Goal: Information Seeking & Learning: Learn about a topic

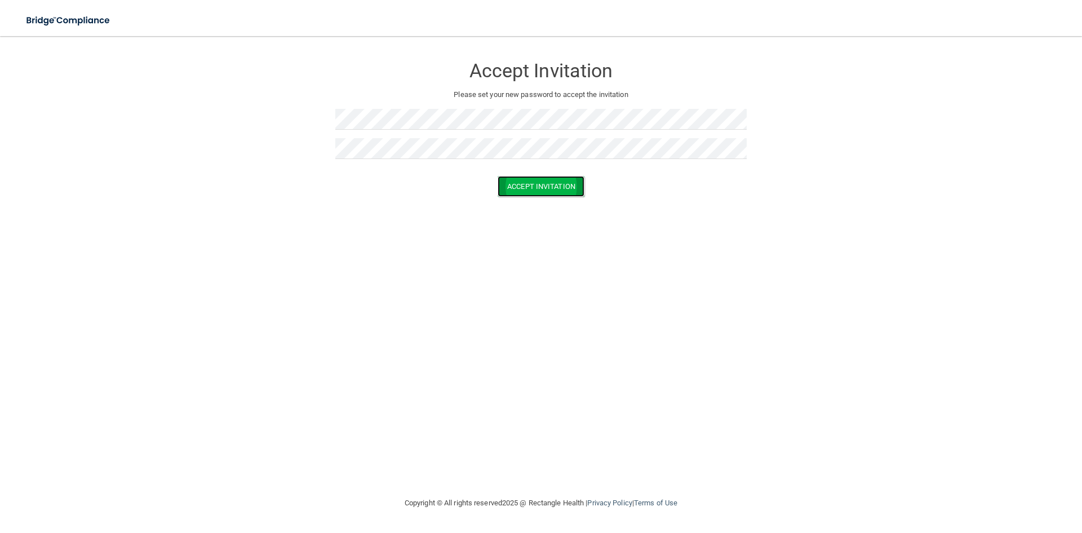
click at [542, 178] on button "Accept Invitation" at bounding box center [541, 186] width 87 height 21
click at [559, 203] on button "Accept Invitation" at bounding box center [541, 202] width 87 height 21
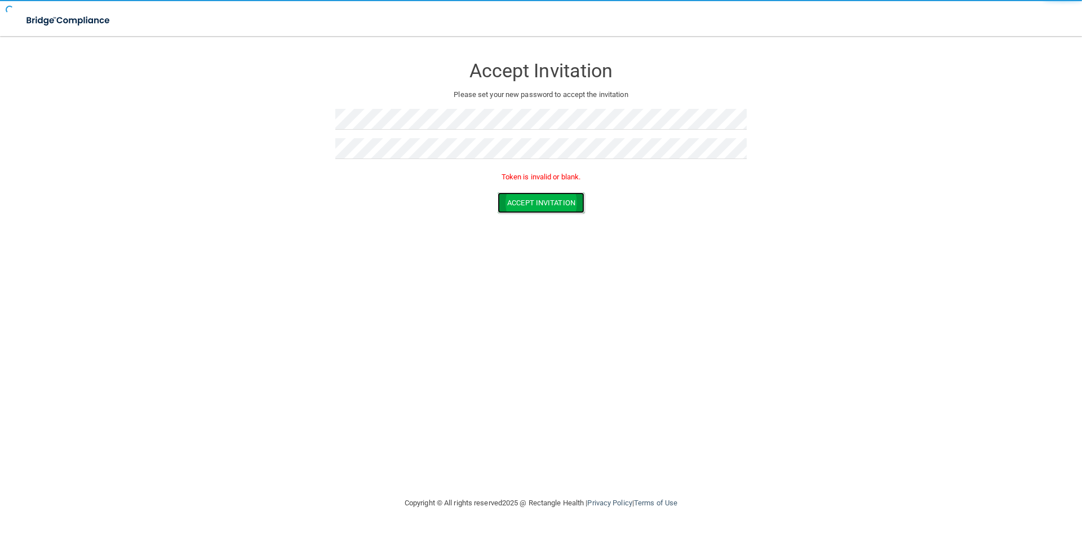
click at [559, 203] on button "Accept Invitation" at bounding box center [541, 202] width 87 height 21
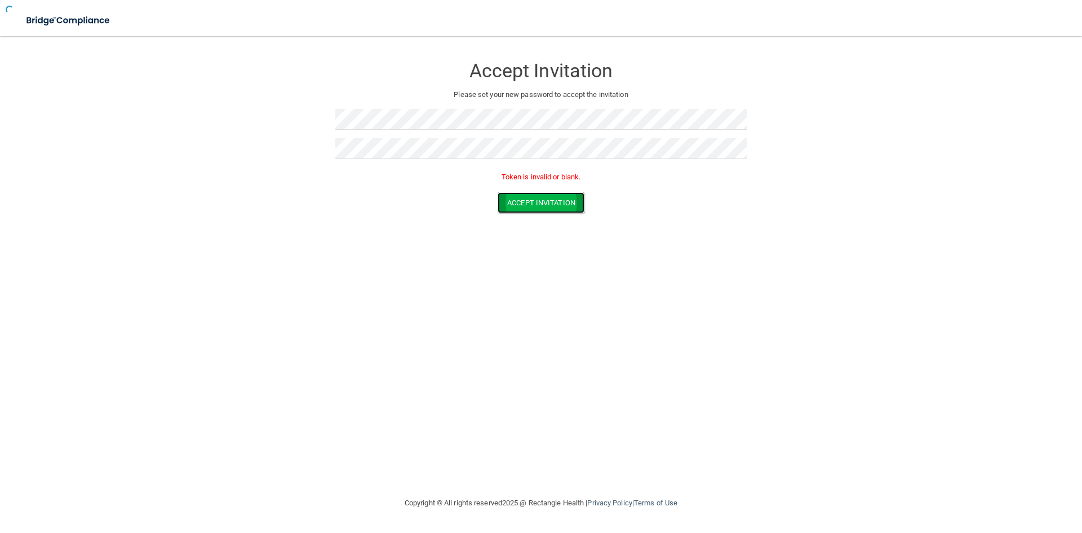
click at [559, 203] on button "Accept Invitation" at bounding box center [541, 202] width 87 height 21
click at [274, 151] on form "Accept Invitation Please set your new password to accept the invitation Token i…" at bounding box center [541, 136] width 1037 height 179
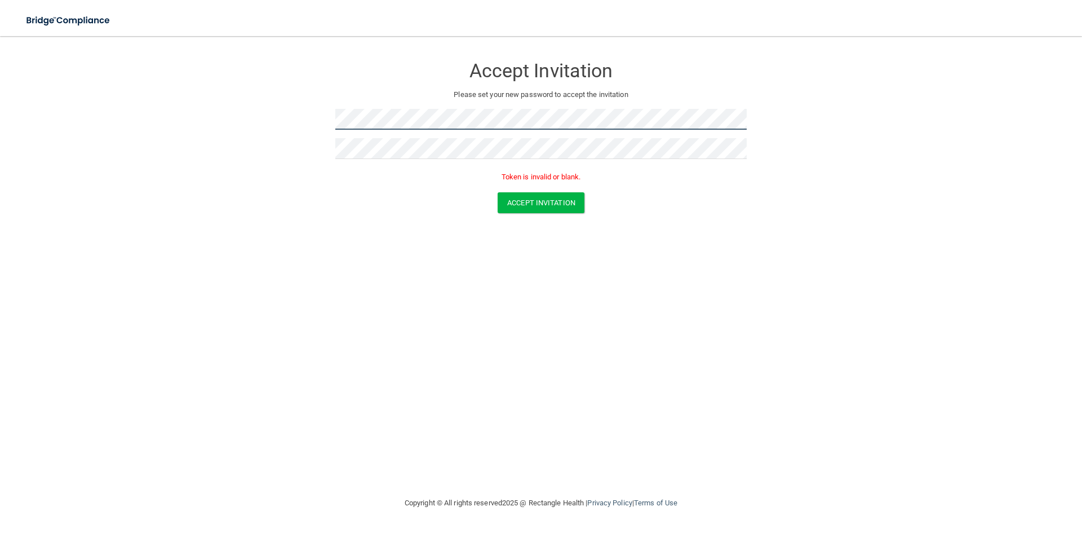
click at [292, 122] on form "Accept Invitation Please set your new password to accept the invitation Token i…" at bounding box center [541, 136] width 1037 height 179
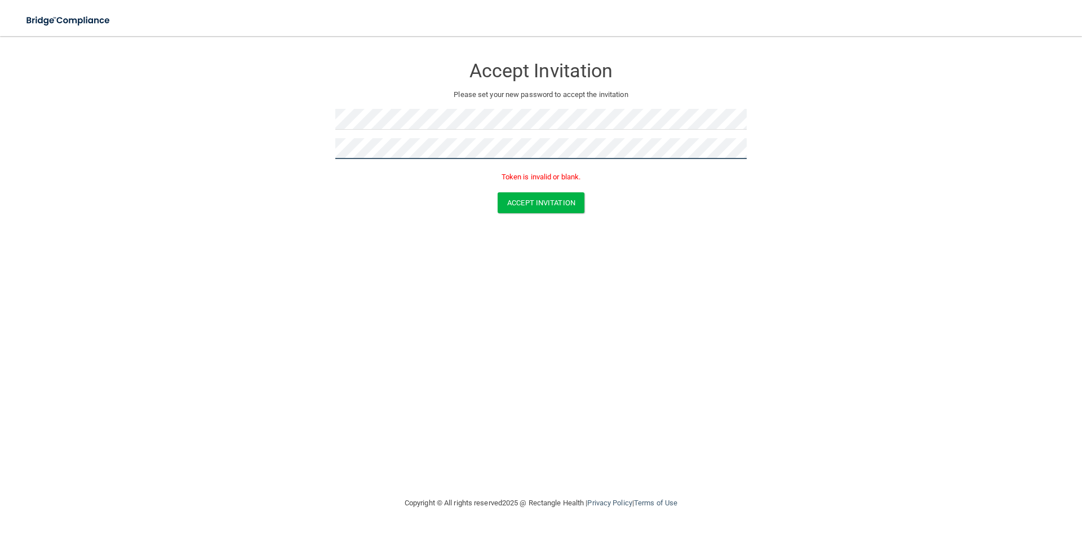
click at [281, 148] on form "Accept Invitation Please set your new password to accept the invitation Token i…" at bounding box center [541, 136] width 1037 height 179
click at [531, 201] on button "Accept Invitation" at bounding box center [541, 202] width 87 height 21
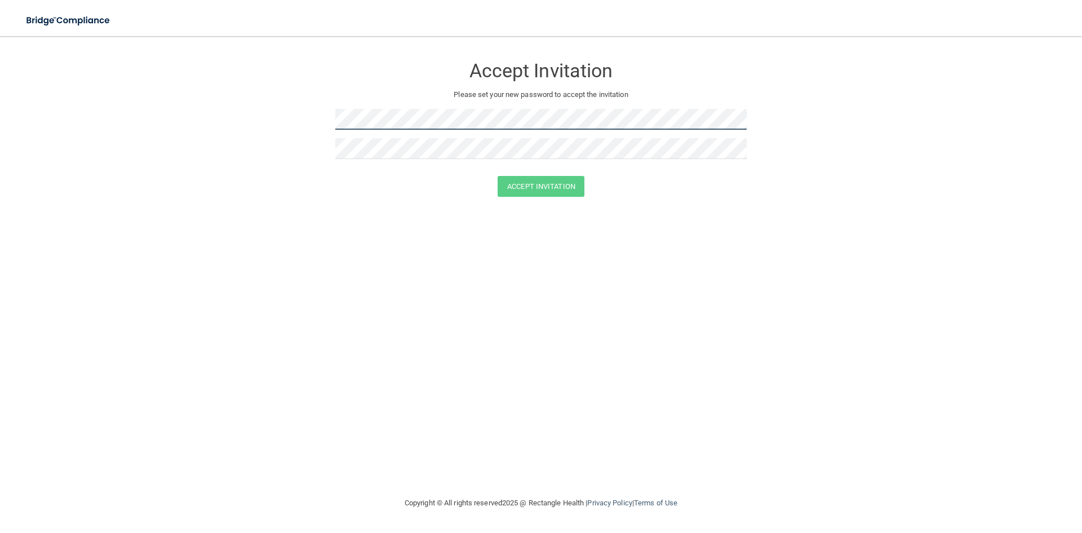
click at [318, 122] on form "Accept Invitation Please set your new password to accept the invitation Accept …" at bounding box center [541, 128] width 1037 height 163
click at [551, 186] on button "Accept Invitation" at bounding box center [541, 186] width 87 height 21
click at [312, 125] on form "Accept Invitation Please set your new password to accept the invitation Accept …" at bounding box center [541, 128] width 1037 height 163
click at [542, 187] on button "Accept Invitation" at bounding box center [541, 186] width 87 height 21
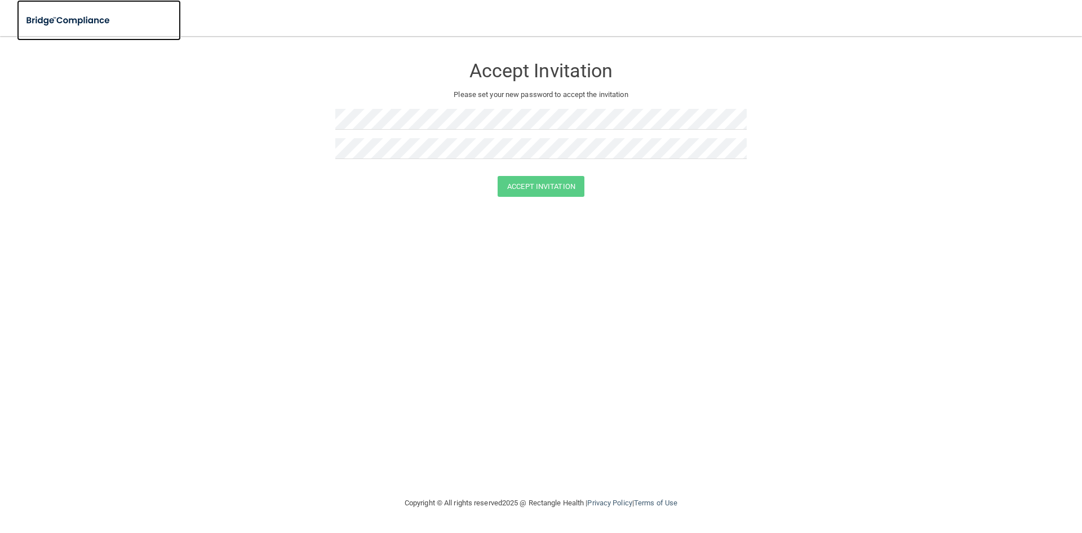
click at [32, 39] on link at bounding box center [99, 20] width 164 height 41
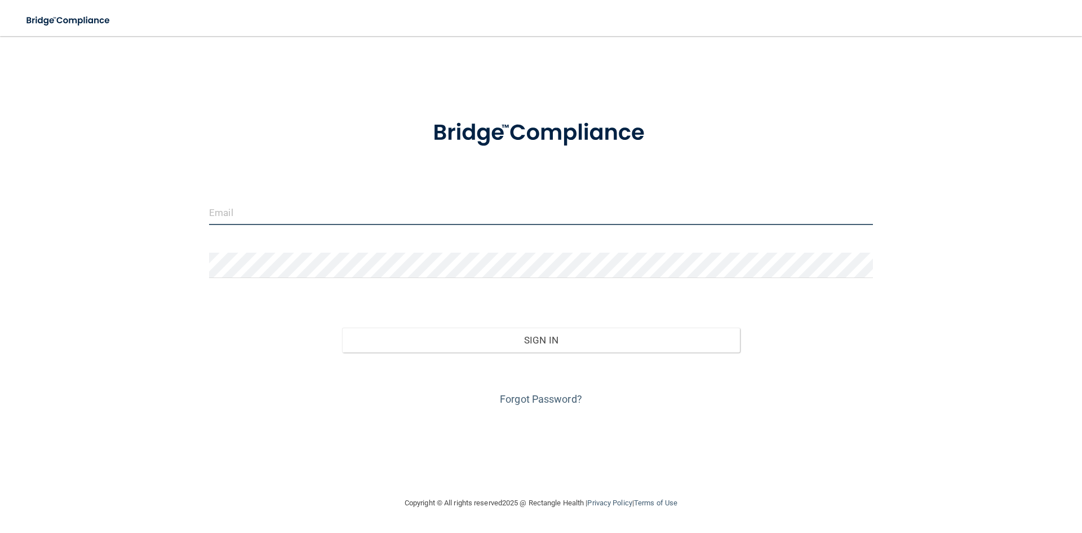
click at [269, 221] on input "email" at bounding box center [541, 212] width 664 height 25
type input "[PERSON_NAME][EMAIL_ADDRESS][DOMAIN_NAME]"
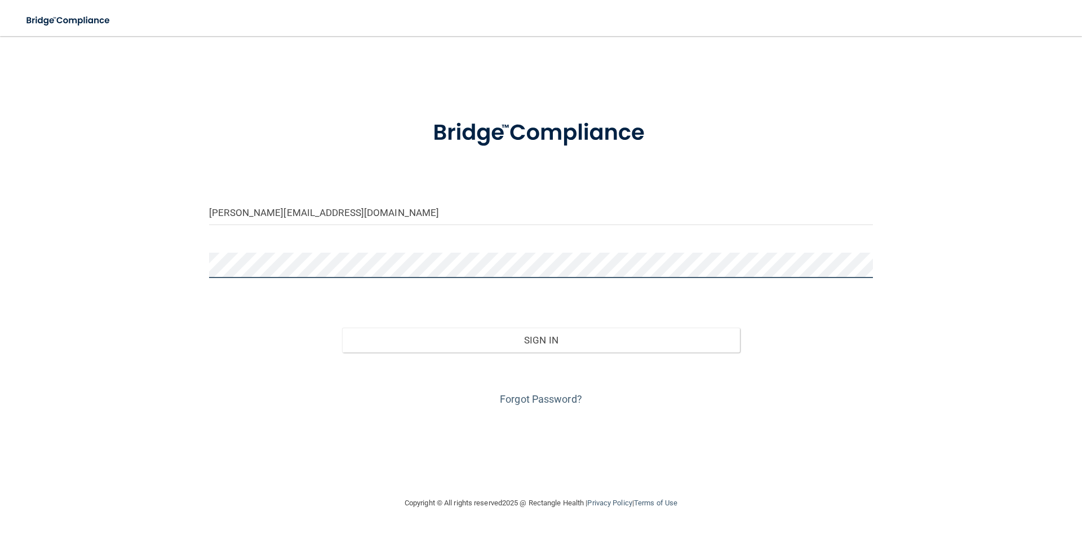
click at [342, 327] on button "Sign In" at bounding box center [541, 339] width 398 height 25
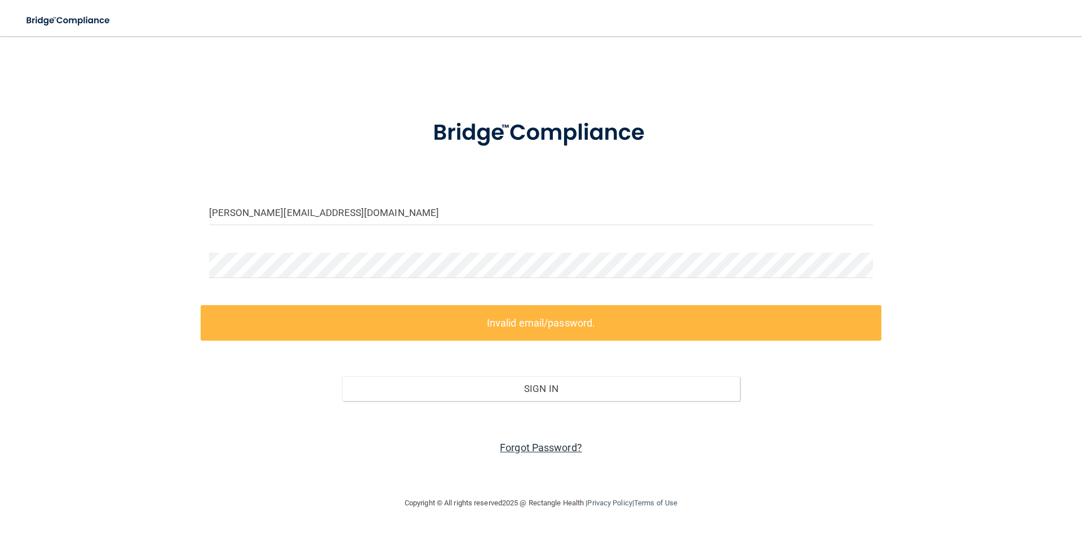
click at [547, 450] on link "Forgot Password?" at bounding box center [541, 447] width 82 height 12
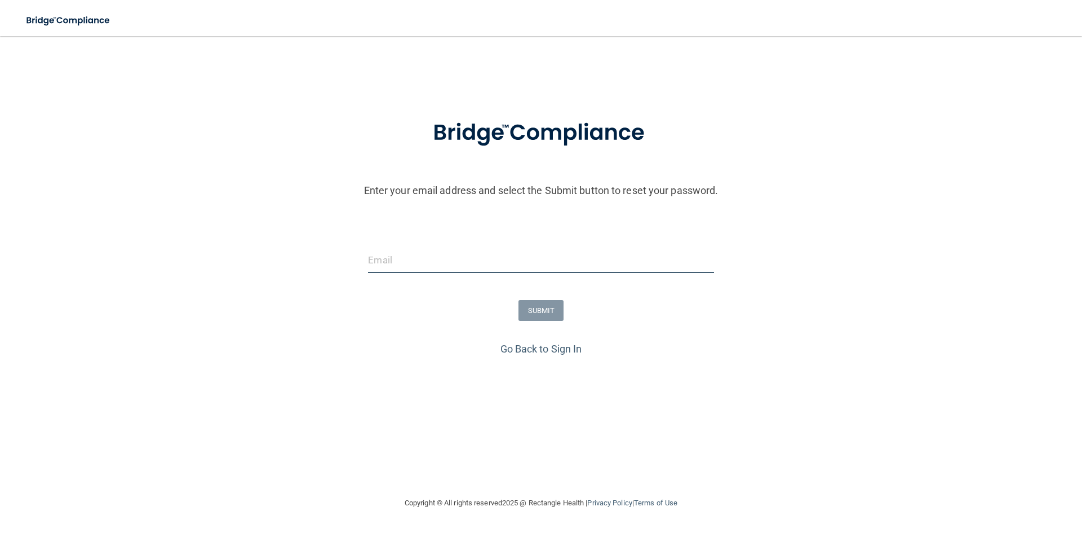
click at [491, 255] on input "email" at bounding box center [540, 259] width 345 height 25
type input "[PERSON_NAME][EMAIL_ADDRESS][DOMAIN_NAME]"
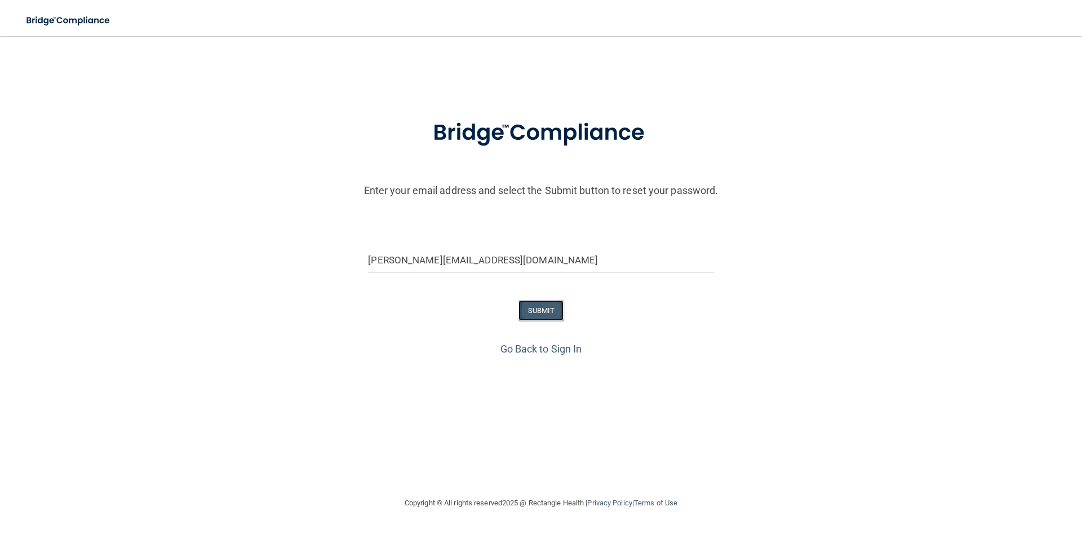
click at [539, 316] on button "SUBMIT" at bounding box center [542, 310] width 46 height 21
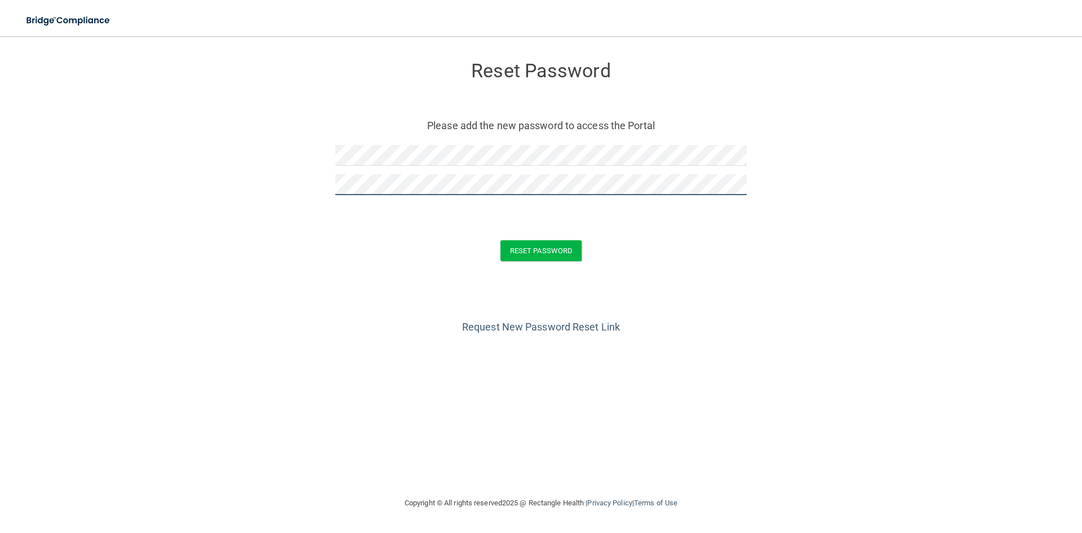
click at [500, 240] on button "Reset Password" at bounding box center [540, 250] width 81 height 21
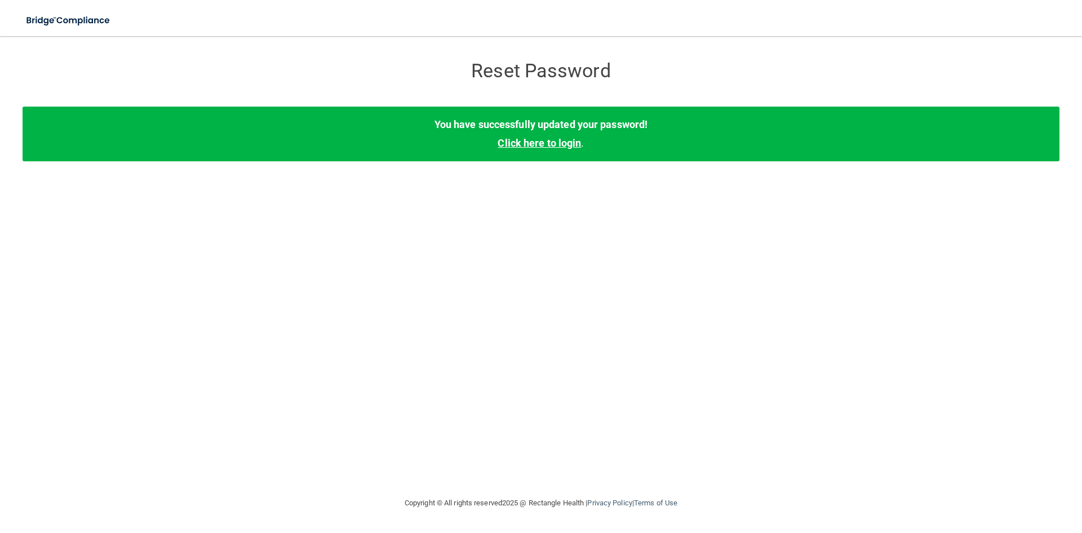
click at [531, 148] on link "Click here to login" at bounding box center [539, 143] width 83 height 12
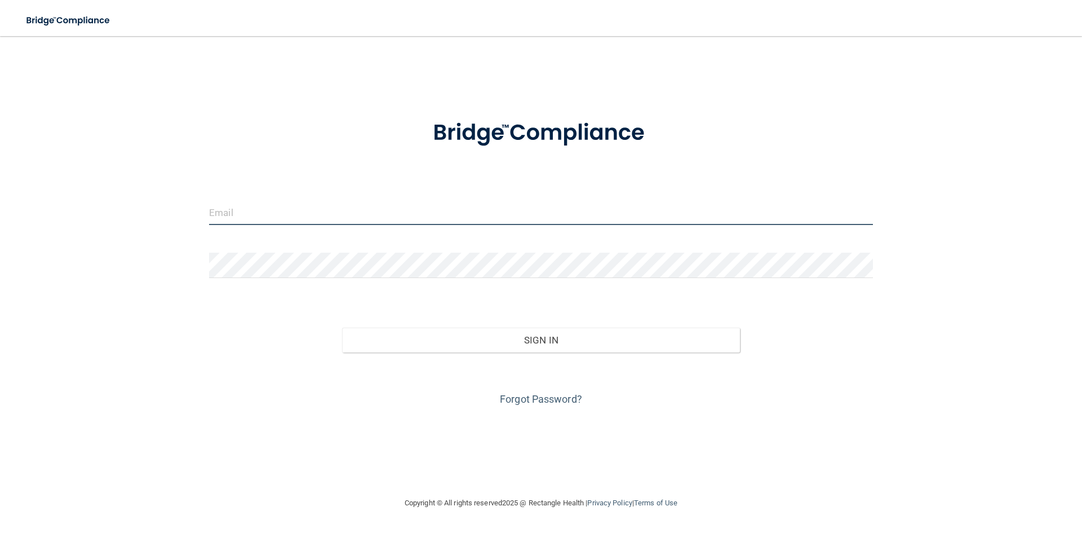
click at [381, 216] on input "email" at bounding box center [541, 212] width 664 height 25
click at [278, 220] on input "email" at bounding box center [541, 212] width 664 height 25
type input "[PERSON_NAME][EMAIL_ADDRESS][DOMAIN_NAME]"
drag, startPoint x: 290, startPoint y: 278, endPoint x: 295, endPoint y: 282, distance: 6.8
click at [291, 278] on div at bounding box center [541, 269] width 681 height 34
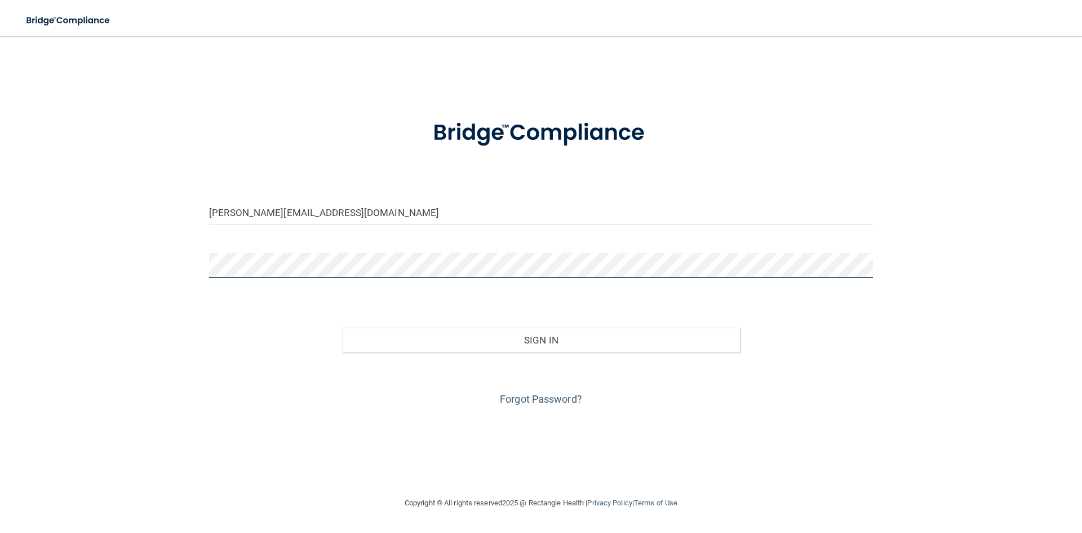
click at [342, 327] on button "Sign In" at bounding box center [541, 339] width 398 height 25
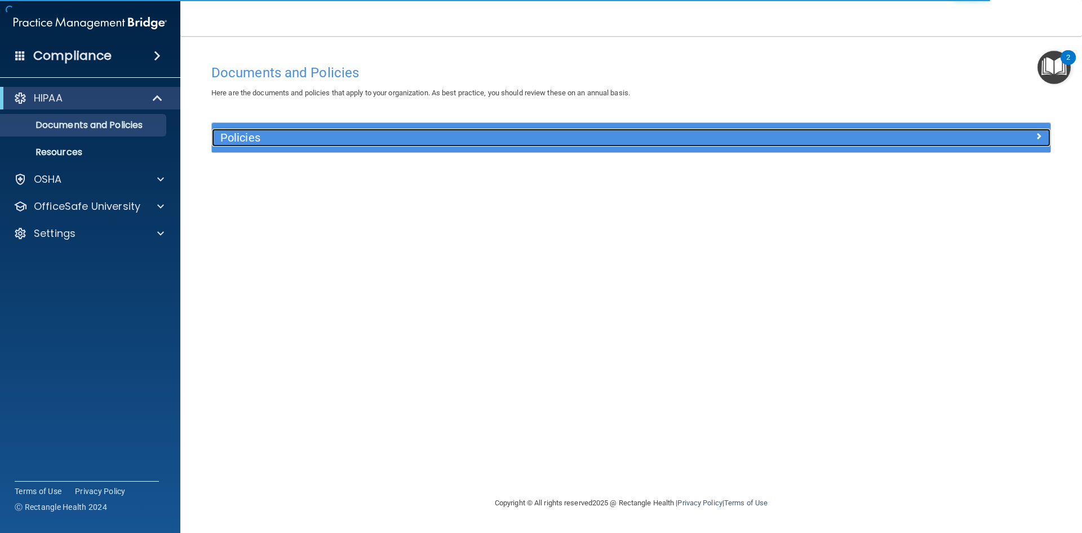
click at [918, 142] on div at bounding box center [946, 136] width 210 height 14
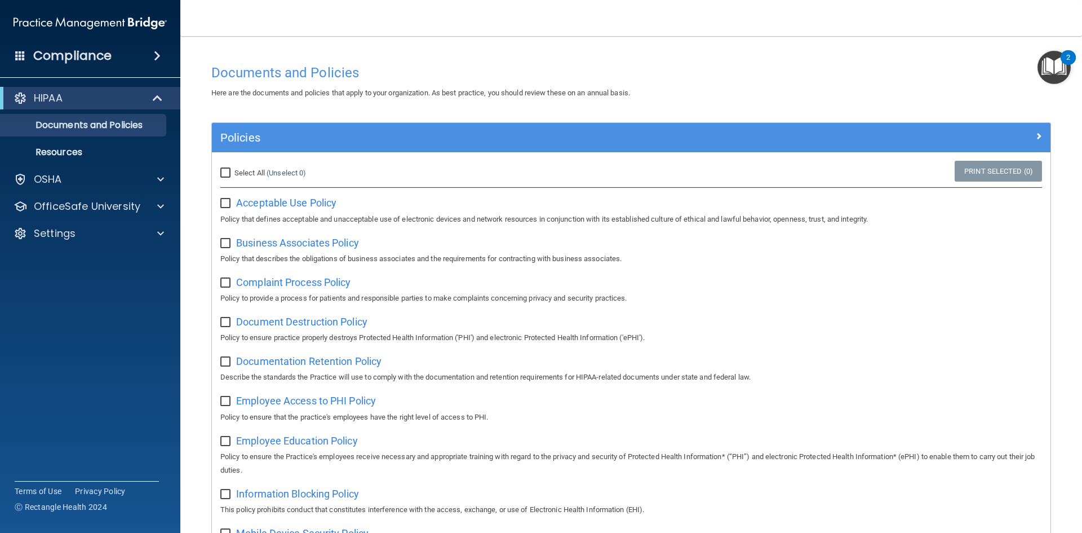
drag, startPoint x: 224, startPoint y: 174, endPoint x: 267, endPoint y: 174, distance: 43.4
click at [229, 173] on input "Select All (Unselect 0) Unselect All" at bounding box center [226, 173] width 13 height 9
checkbox input "true"
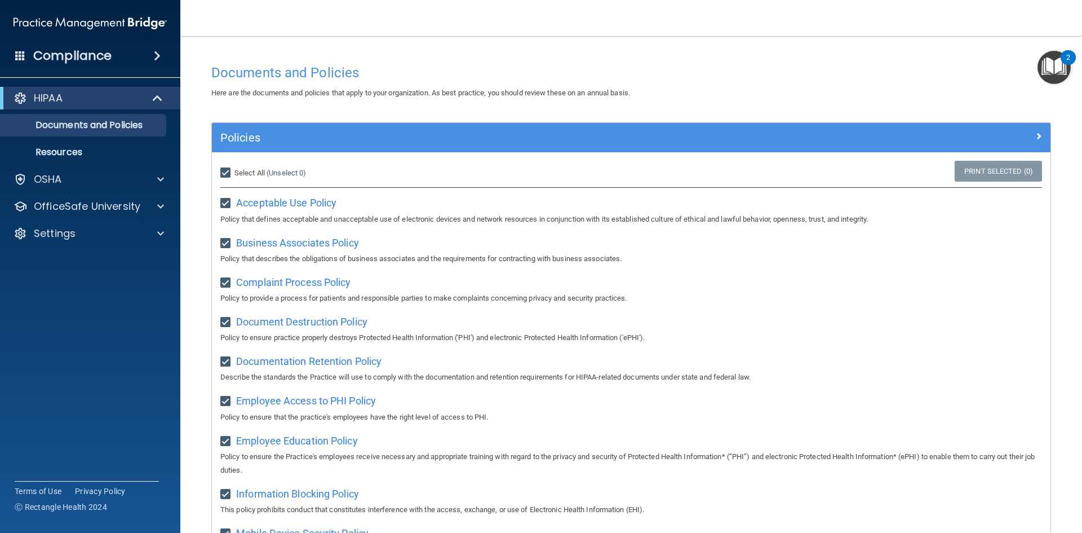
checkbox input "true"
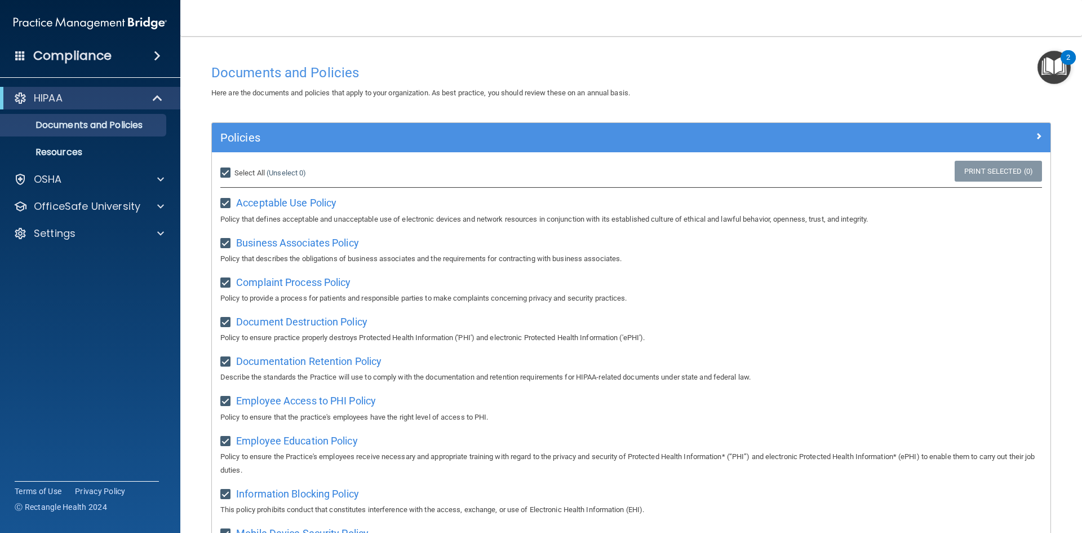
checkbox input "true"
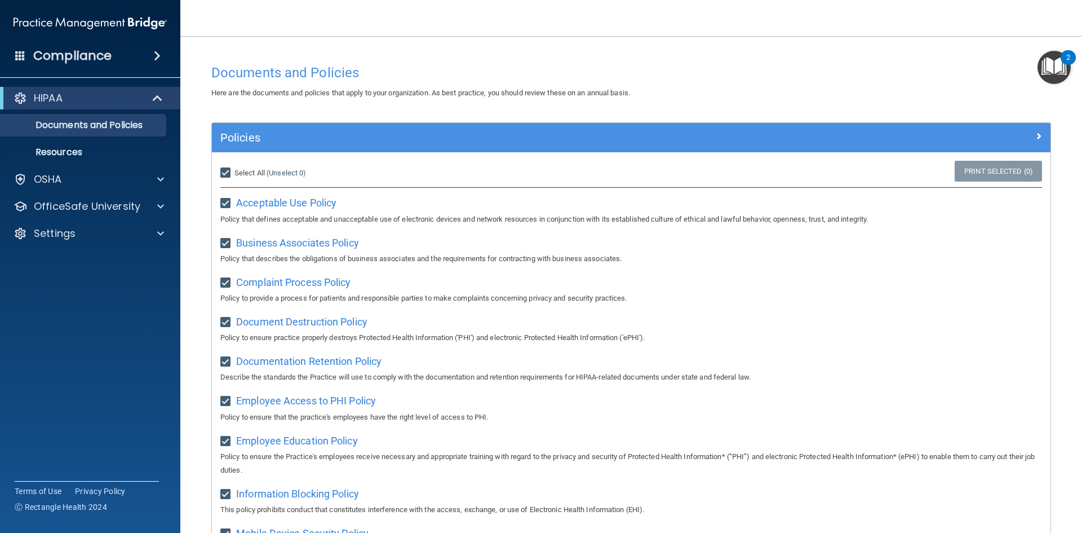
checkbox input "true"
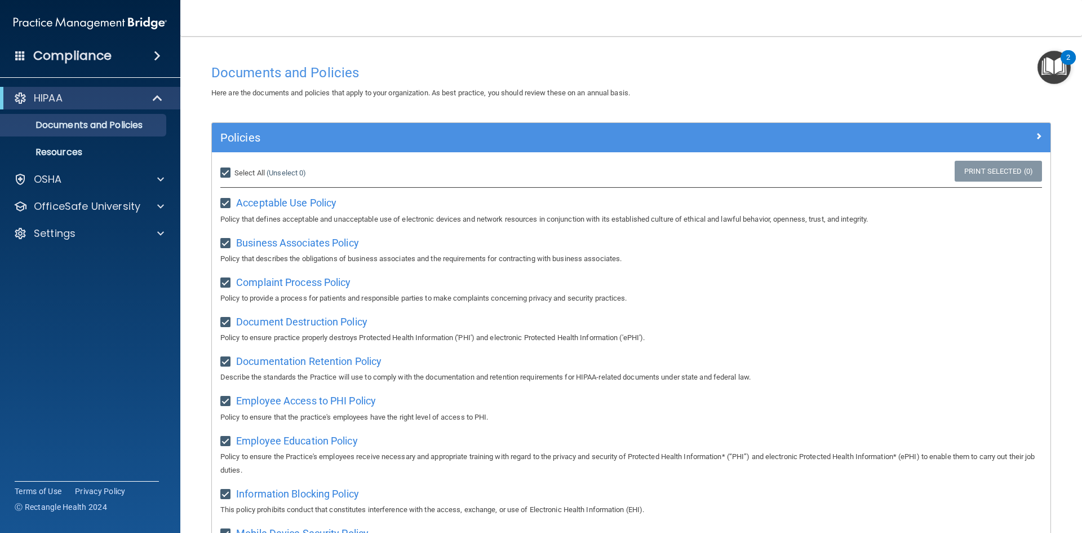
checkbox input "true"
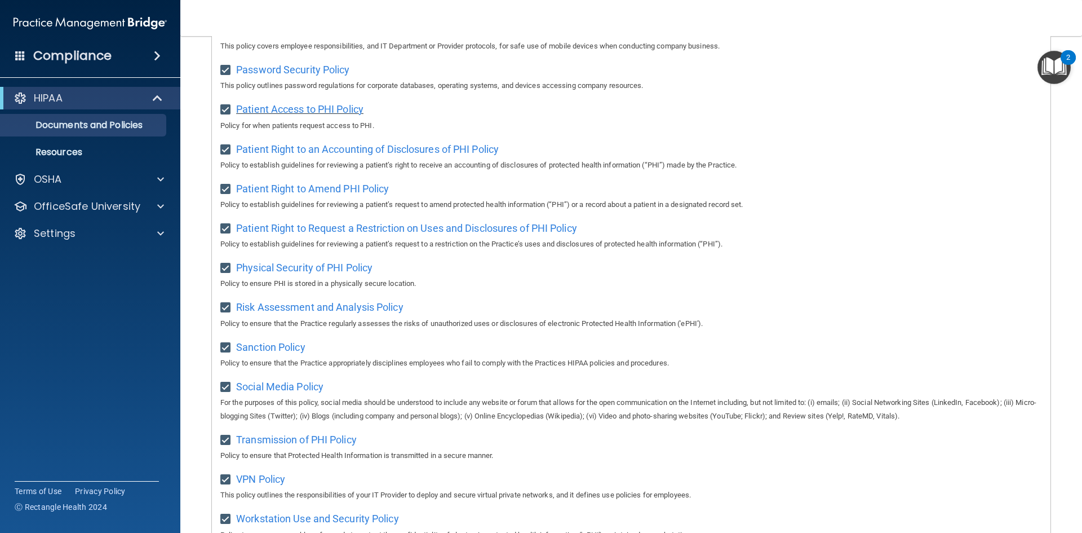
scroll to position [316, 0]
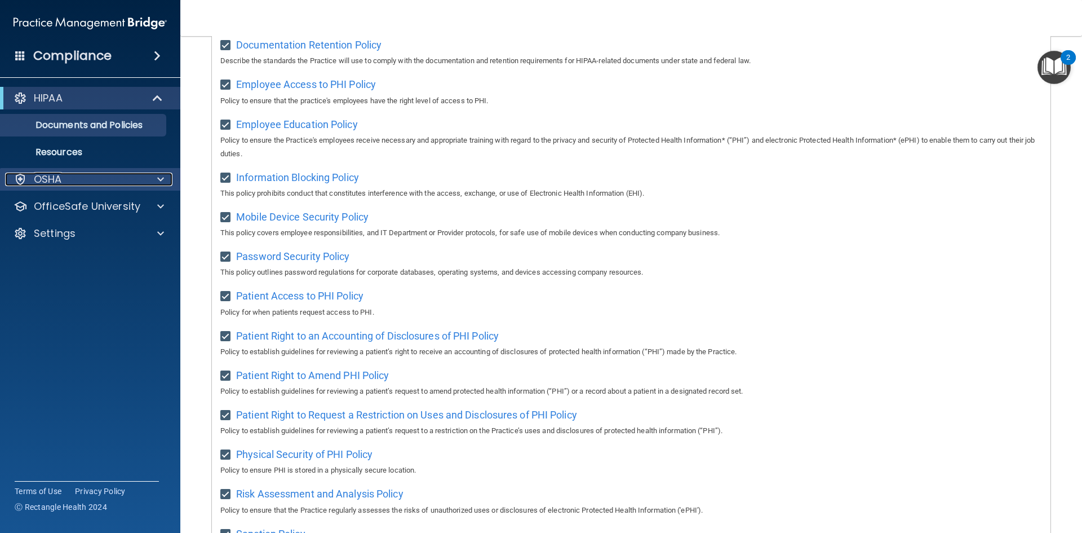
click at [99, 179] on div "OSHA" at bounding box center [75, 179] width 140 height 14
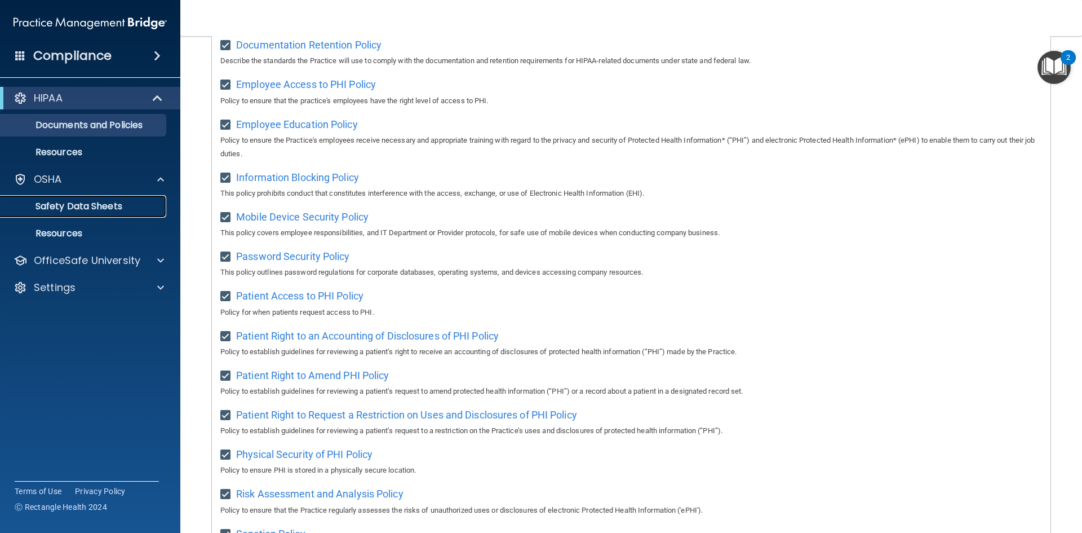
click at [96, 211] on p "Safety Data Sheets" at bounding box center [84, 206] width 154 height 11
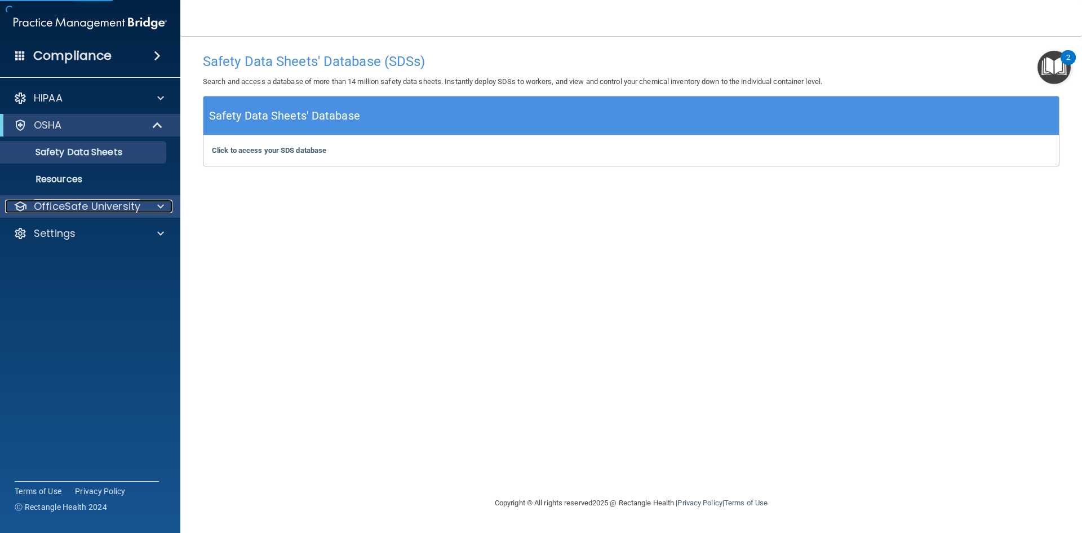
click at [98, 203] on p "OfficeSafe University" at bounding box center [87, 207] width 107 height 14
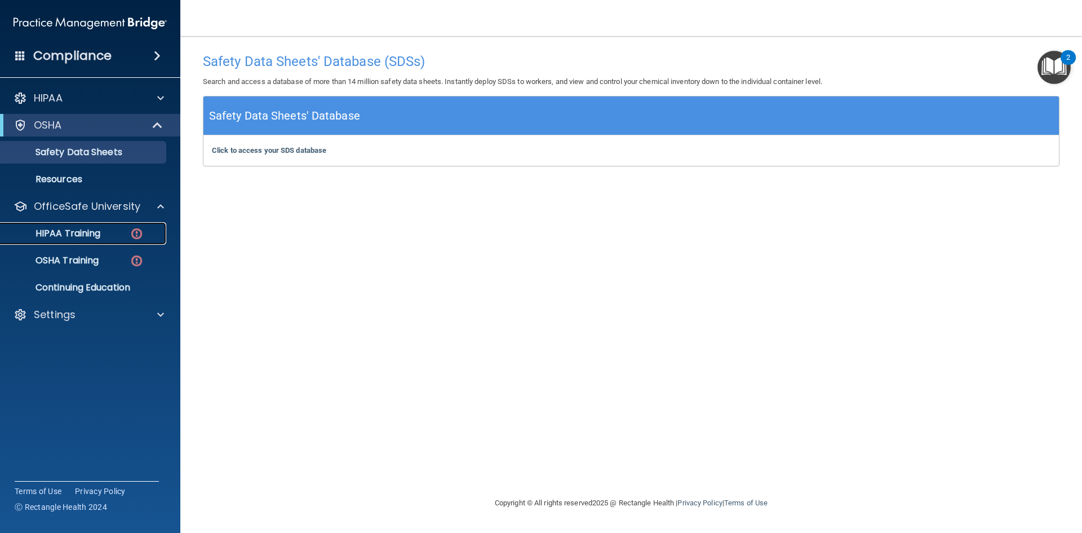
click at [95, 232] on p "HIPAA Training" at bounding box center [53, 233] width 93 height 11
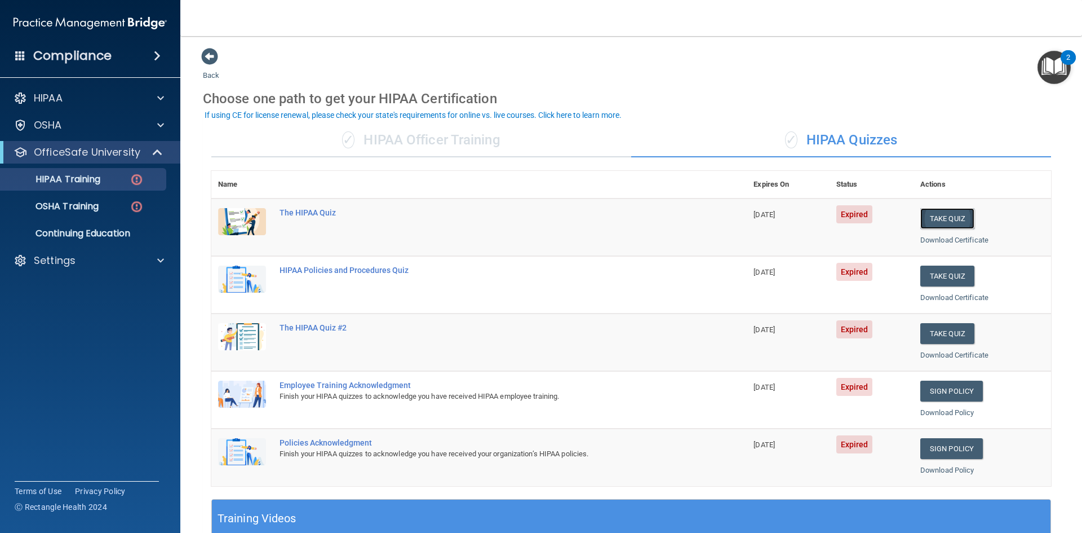
click at [936, 214] on button "Take Quiz" at bounding box center [947, 218] width 54 height 21
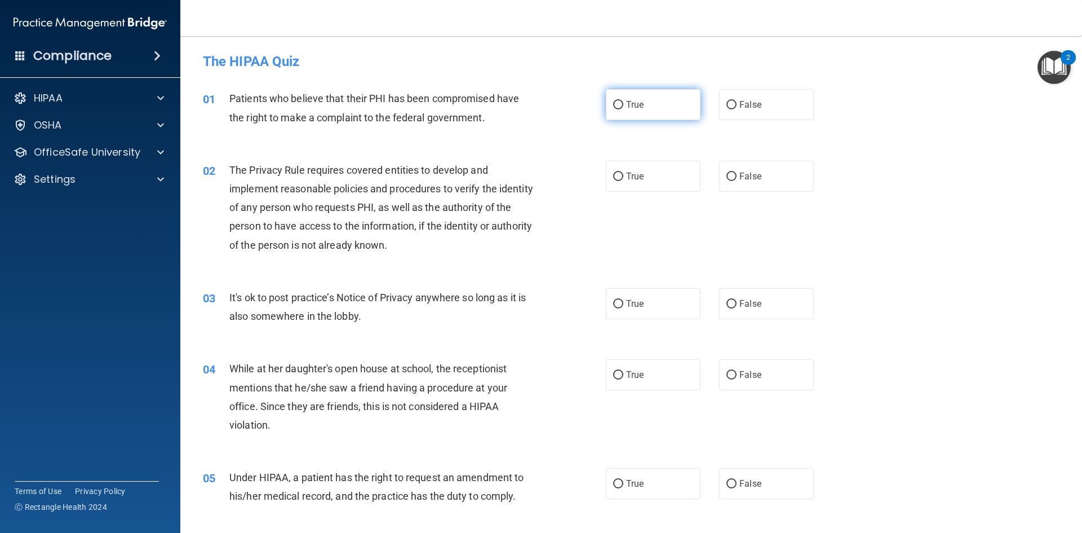
click at [622, 110] on label "True" at bounding box center [653, 104] width 95 height 31
click at [622, 109] on input "True" at bounding box center [618, 105] width 10 height 8
radio input "true"
click at [757, 178] on label "False" at bounding box center [766, 176] width 95 height 31
click at [737, 178] on input "False" at bounding box center [731, 176] width 10 height 8
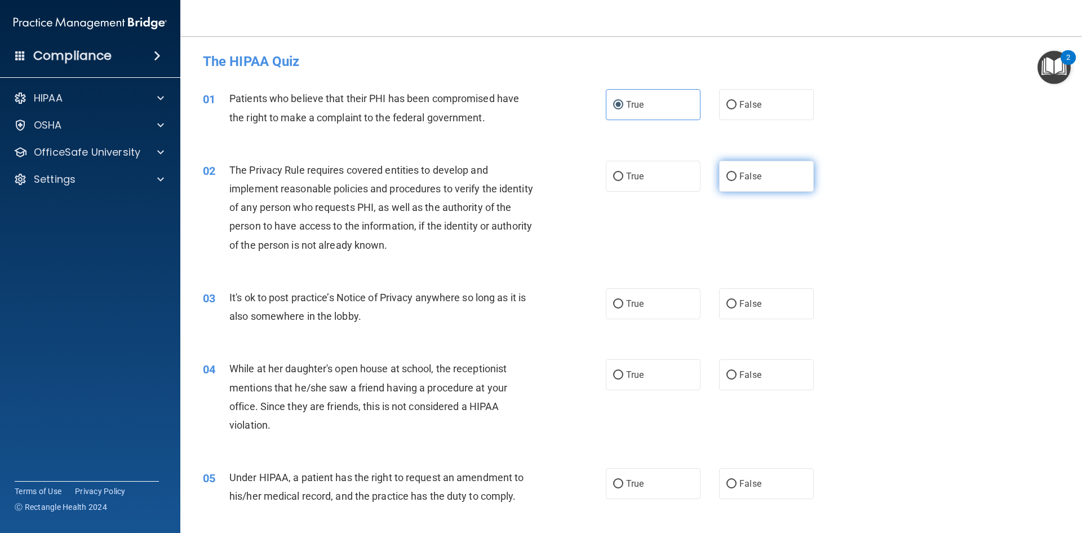
radio input "true"
click at [752, 307] on span "False" at bounding box center [750, 303] width 22 height 11
click at [737, 307] on input "False" at bounding box center [731, 304] width 10 height 8
radio input "true"
click at [760, 376] on label "False" at bounding box center [766, 374] width 95 height 31
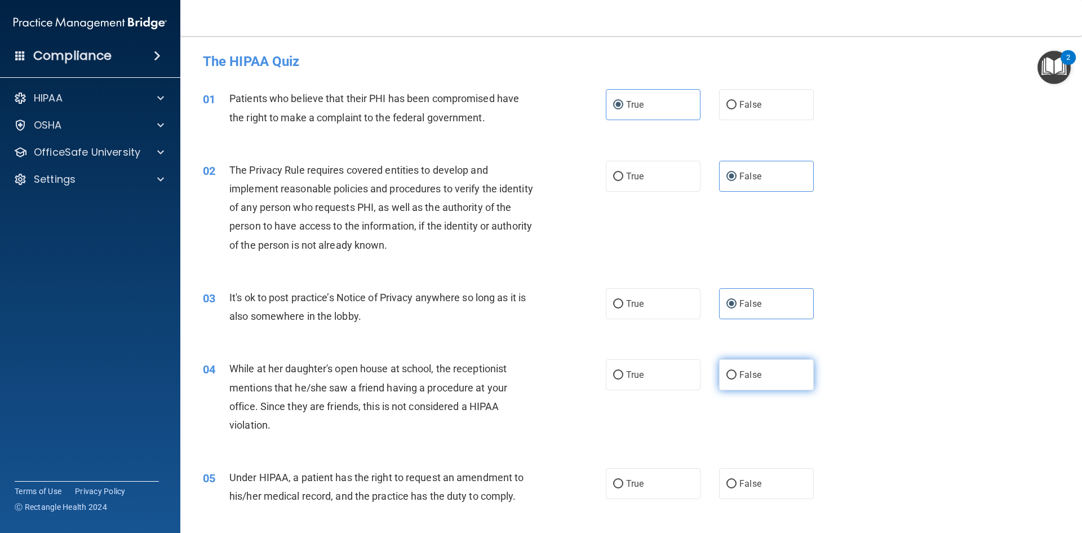
click at [737, 376] on input "False" at bounding box center [731, 375] width 10 height 8
radio input "true"
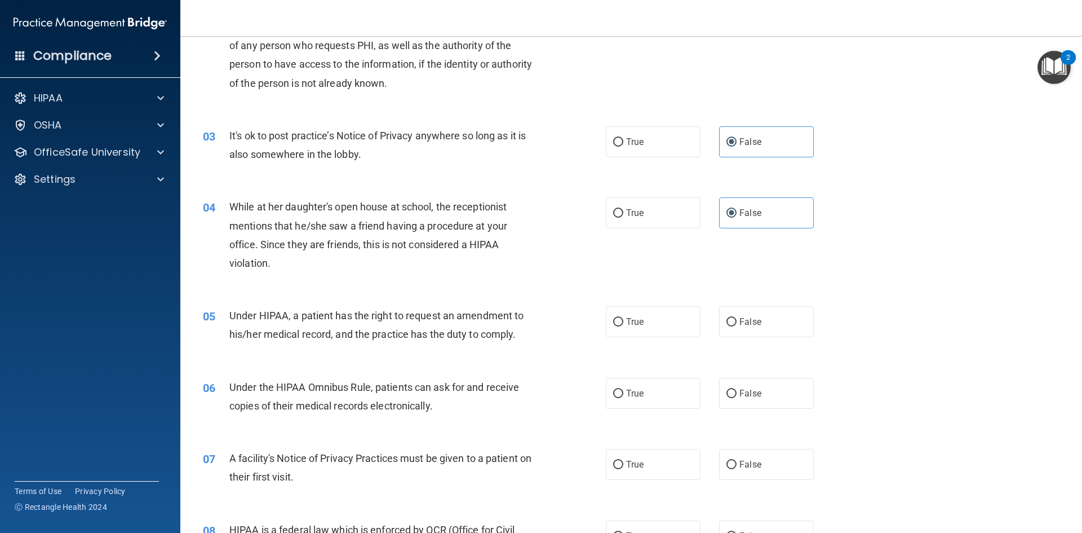
scroll to position [169, 0]
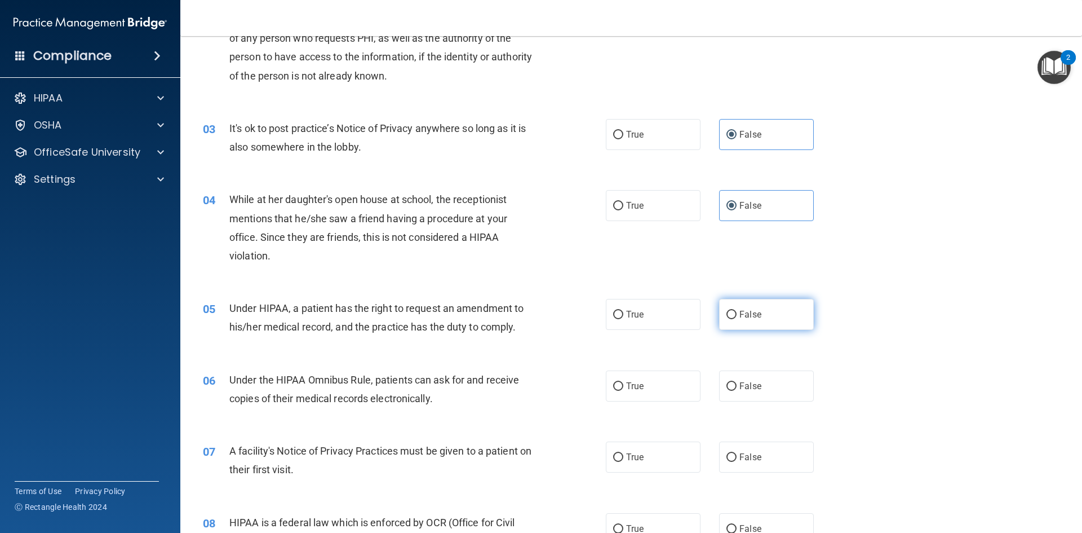
click at [726, 307] on label "False" at bounding box center [766, 314] width 95 height 31
click at [726, 311] on input "False" at bounding box center [731, 315] width 10 height 8
radio input "true"
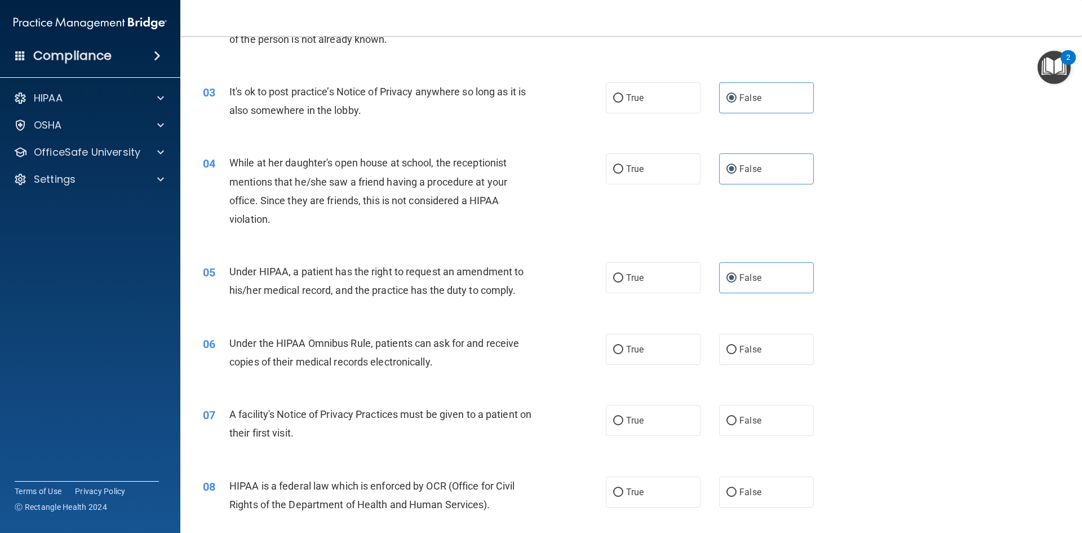
scroll to position [225, 0]
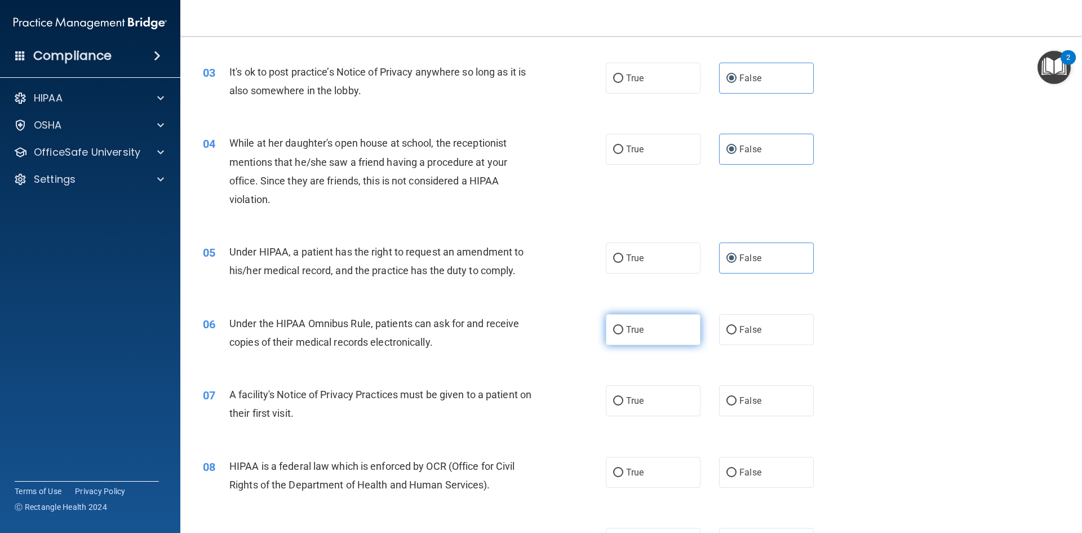
click at [655, 333] on label "True" at bounding box center [653, 329] width 95 height 31
click at [623, 333] on input "True" at bounding box center [618, 330] width 10 height 8
radio input "true"
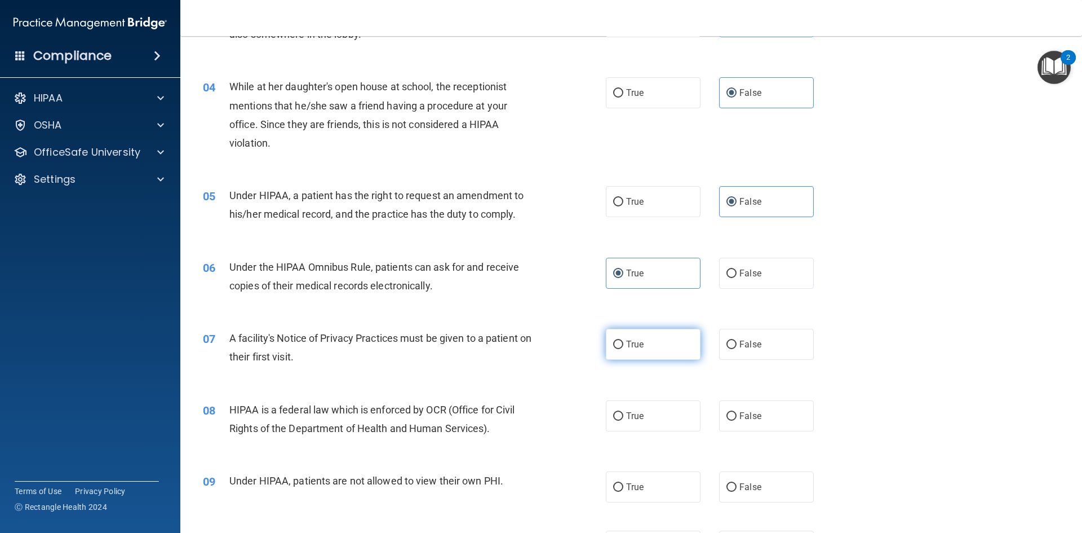
click at [660, 342] on label "True" at bounding box center [653, 344] width 95 height 31
click at [623, 342] on input "True" at bounding box center [618, 344] width 10 height 8
radio input "true"
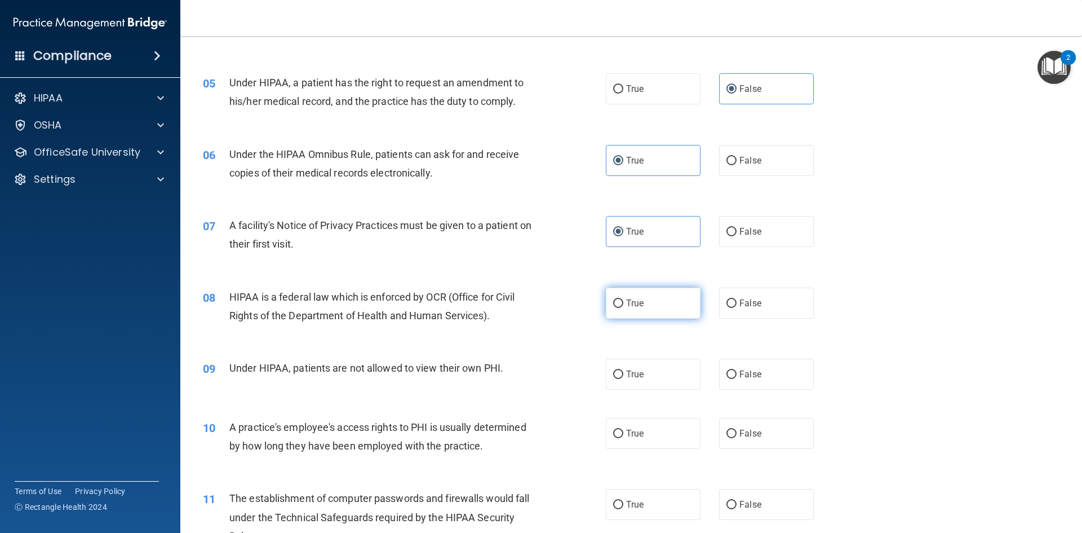
click at [657, 313] on label "True" at bounding box center [653, 302] width 95 height 31
click at [623, 308] on input "True" at bounding box center [618, 303] width 10 height 8
radio input "true"
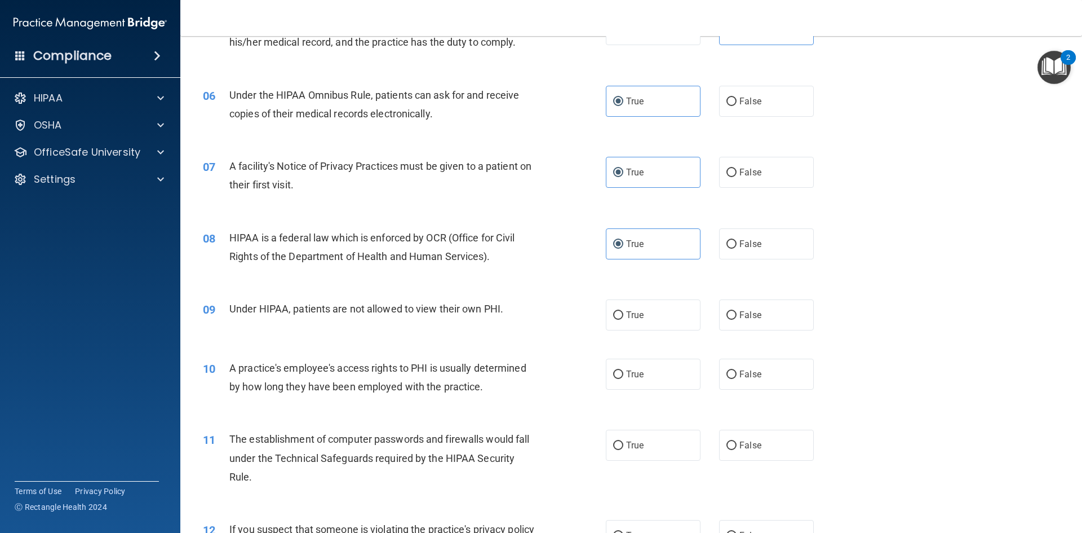
scroll to position [507, 0]
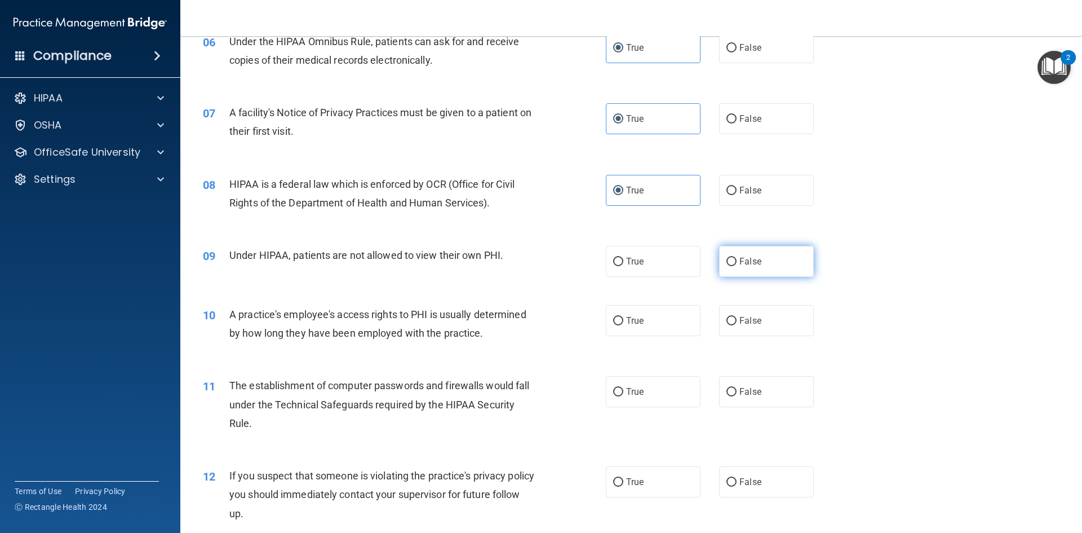
click at [764, 257] on label "False" at bounding box center [766, 261] width 95 height 31
click at [737, 258] on input "False" at bounding box center [731, 262] width 10 height 8
radio input "true"
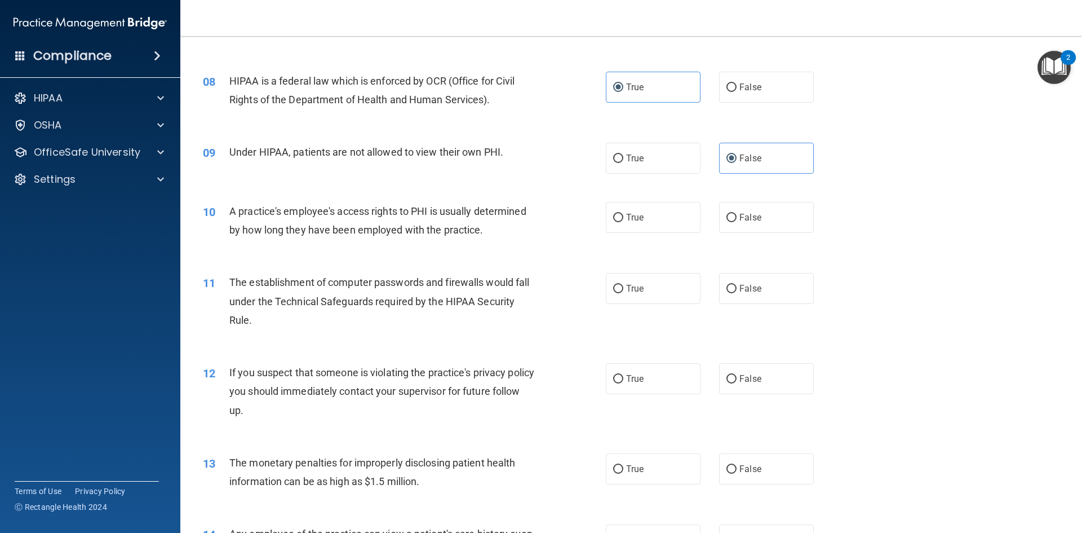
scroll to position [620, 0]
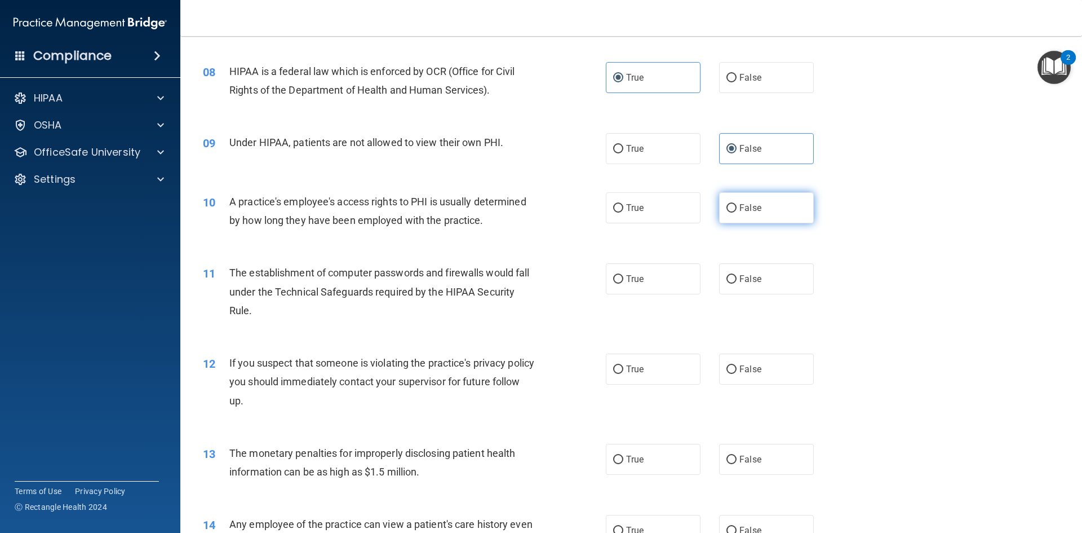
click at [741, 217] on label "False" at bounding box center [766, 207] width 95 height 31
click at [737, 212] on input "False" at bounding box center [731, 208] width 10 height 8
radio input "true"
click at [652, 277] on label "True" at bounding box center [653, 278] width 95 height 31
click at [623, 277] on input "True" at bounding box center [618, 279] width 10 height 8
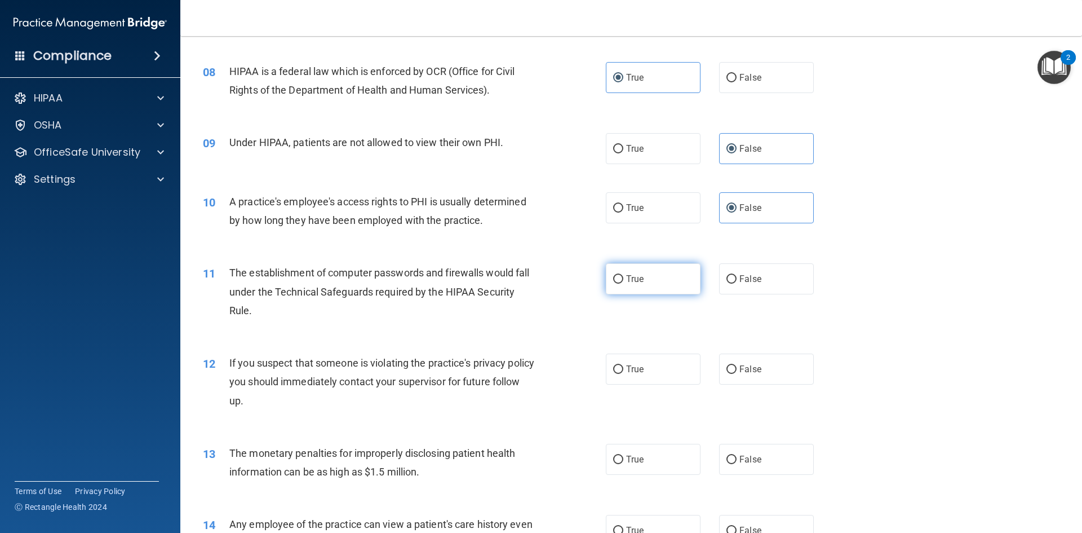
radio input "true"
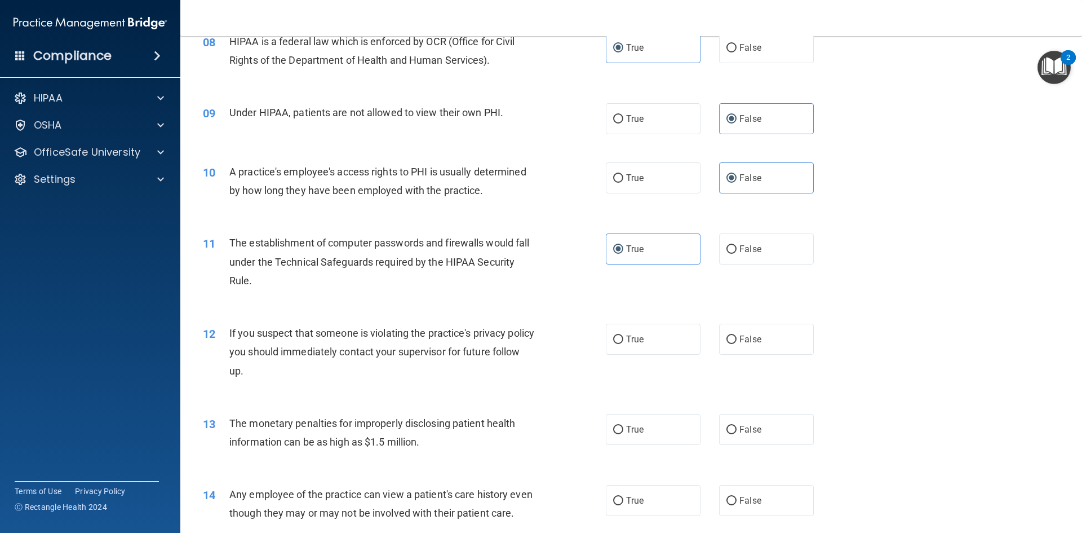
scroll to position [676, 0]
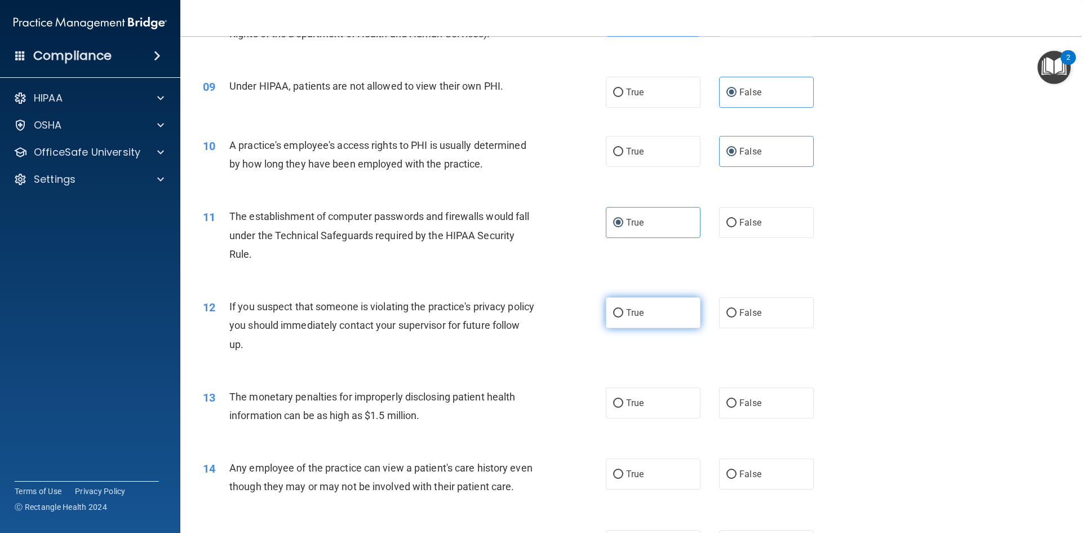
click at [639, 308] on span "True" at bounding box center [634, 312] width 17 height 11
click at [623, 309] on input "True" at bounding box center [618, 313] width 10 height 8
radio input "true"
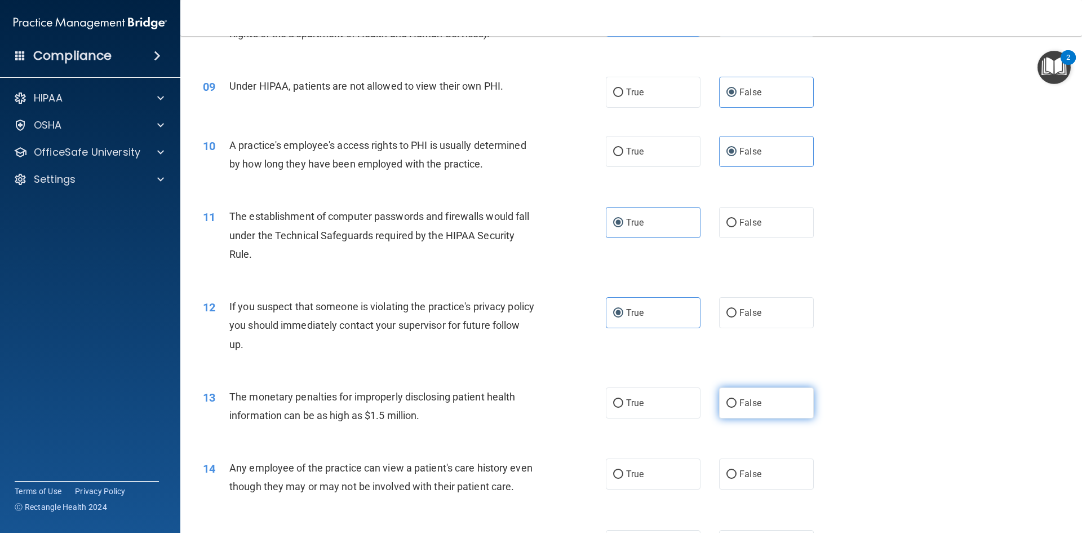
click at [742, 395] on label "False" at bounding box center [766, 402] width 95 height 31
click at [737, 399] on input "False" at bounding box center [731, 403] width 10 height 8
radio input "true"
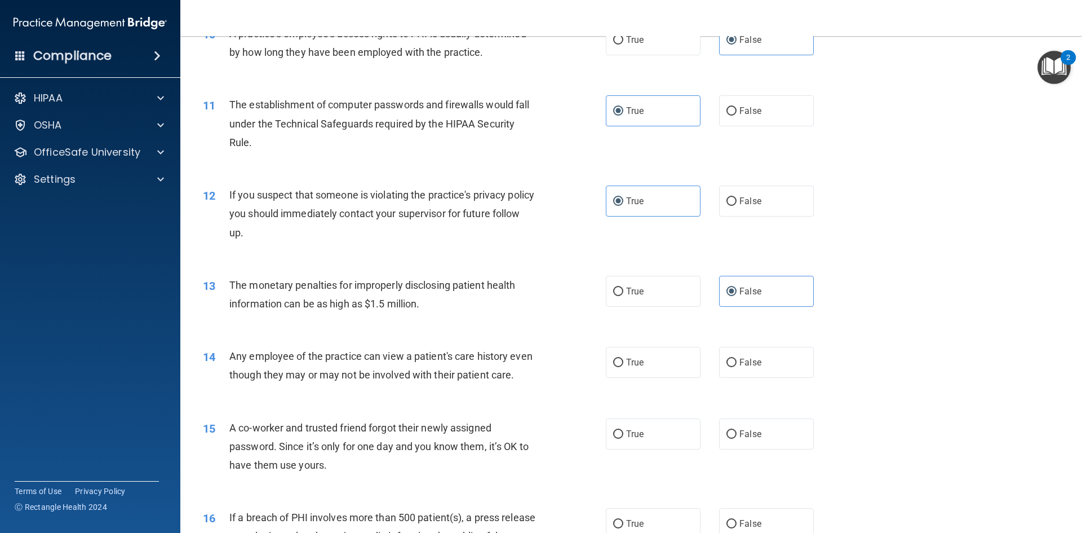
scroll to position [789, 0]
click at [730, 355] on label "False" at bounding box center [766, 360] width 95 height 31
click at [730, 357] on input "False" at bounding box center [731, 361] width 10 height 8
radio input "true"
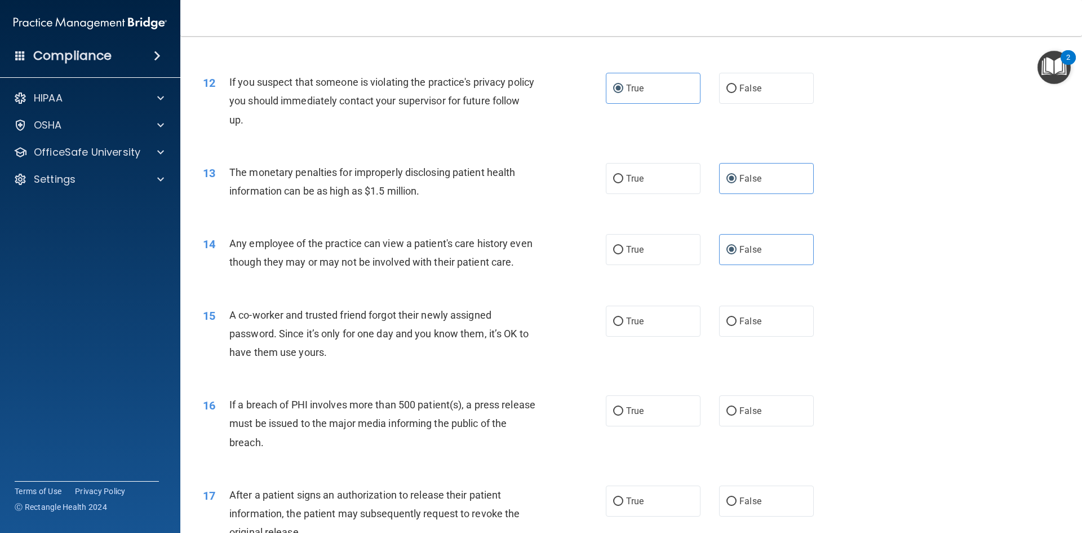
scroll to position [902, 0]
click at [729, 325] on input "False" at bounding box center [731, 320] width 10 height 8
radio input "true"
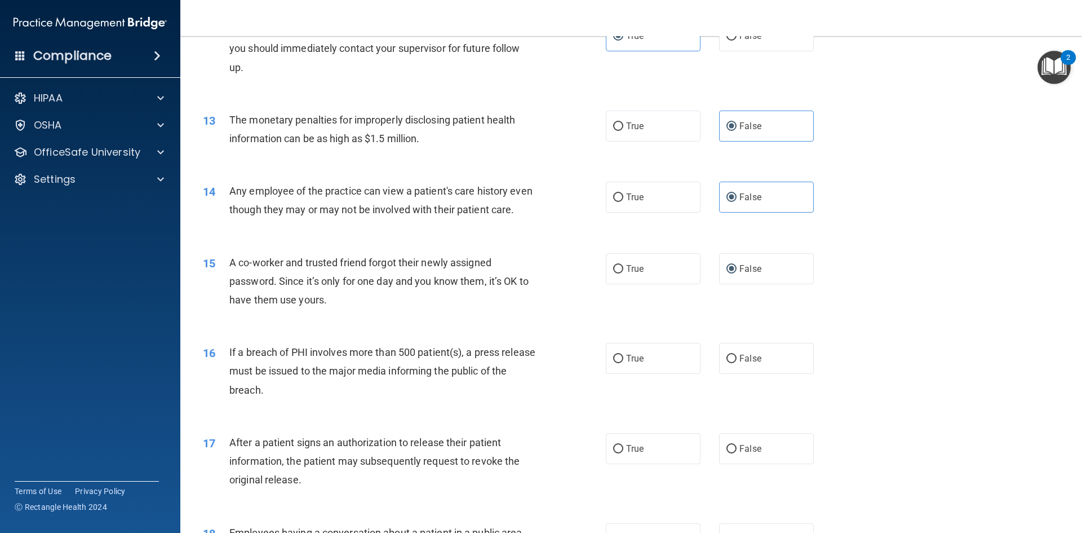
scroll to position [1014, 0]
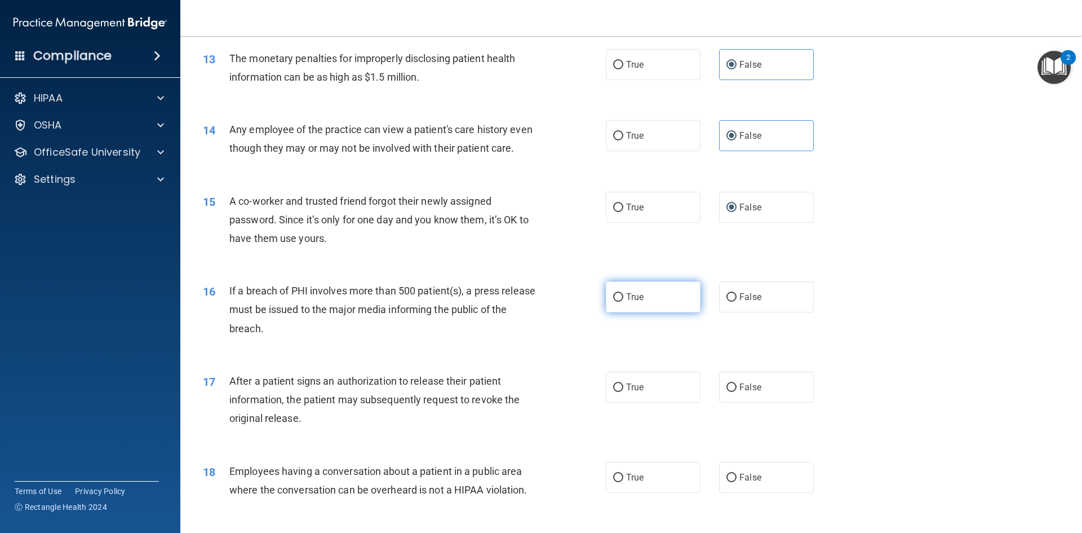
click at [672, 309] on label "True" at bounding box center [653, 296] width 95 height 31
click at [623, 302] on input "True" at bounding box center [618, 297] width 10 height 8
radio input "true"
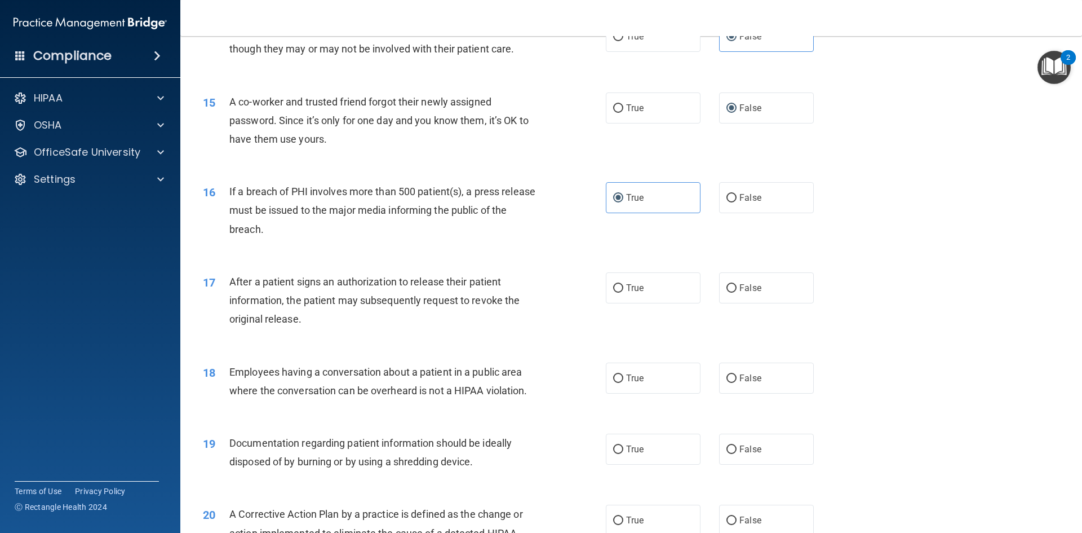
scroll to position [1127, 0]
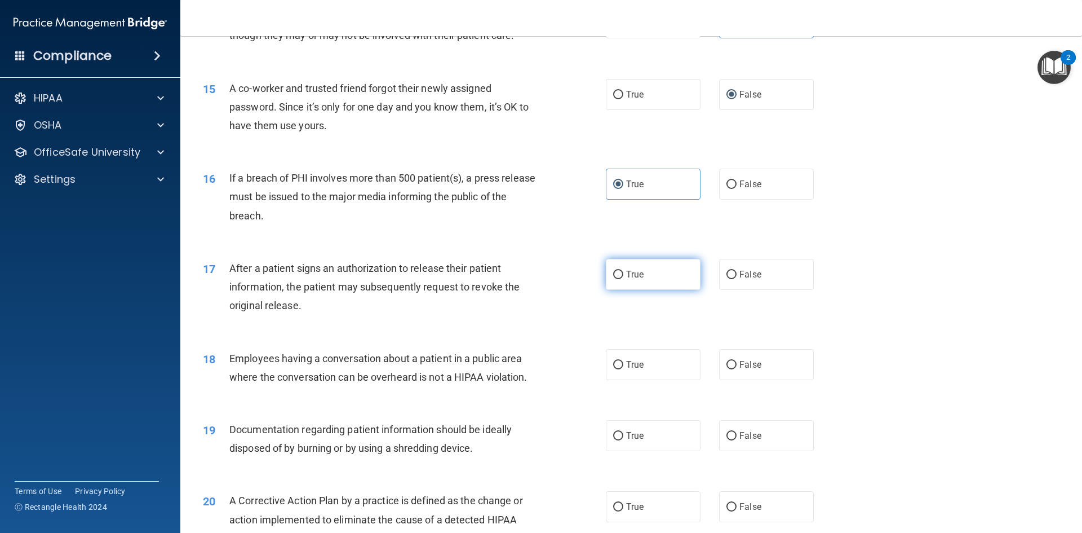
click at [637, 280] on span "True" at bounding box center [634, 274] width 17 height 11
click at [623, 279] on input "True" at bounding box center [618, 275] width 10 height 8
radio input "true"
click at [746, 380] on label "False" at bounding box center [766, 364] width 95 height 31
click at [737, 369] on input "False" at bounding box center [731, 365] width 10 height 8
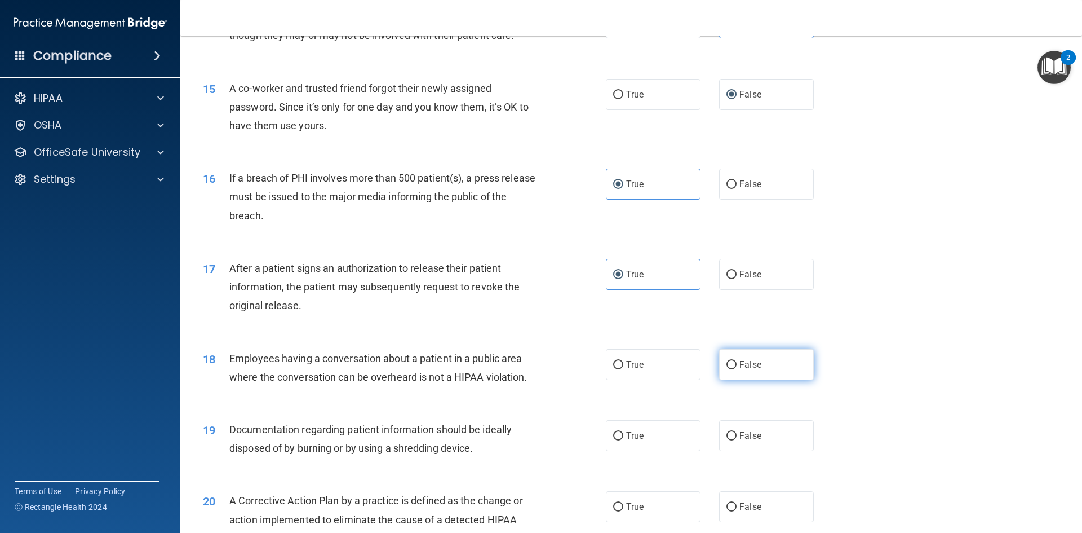
radio input "true"
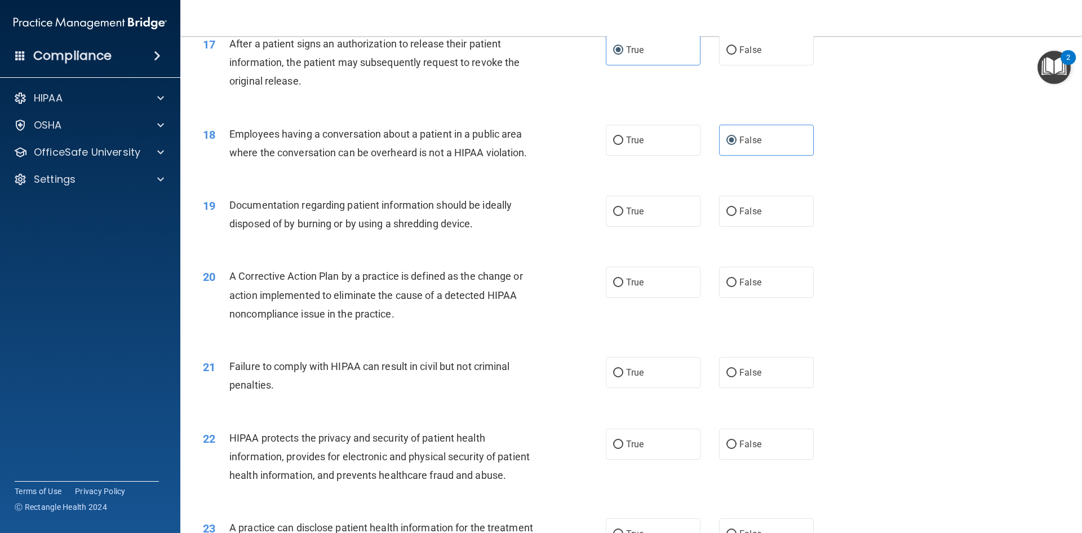
scroll to position [1353, 0]
click at [651, 225] on label "True" at bounding box center [653, 209] width 95 height 31
click at [623, 215] on input "True" at bounding box center [618, 210] width 10 height 8
radio input "true"
click at [652, 296] on label "True" at bounding box center [653, 280] width 95 height 31
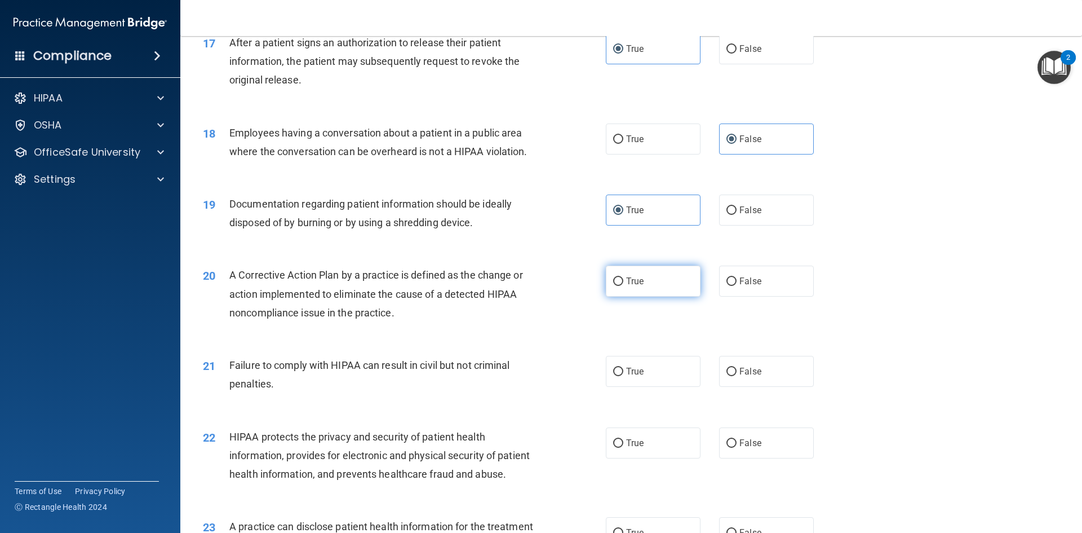
click at [623, 286] on input "True" at bounding box center [618, 281] width 10 height 8
radio input "true"
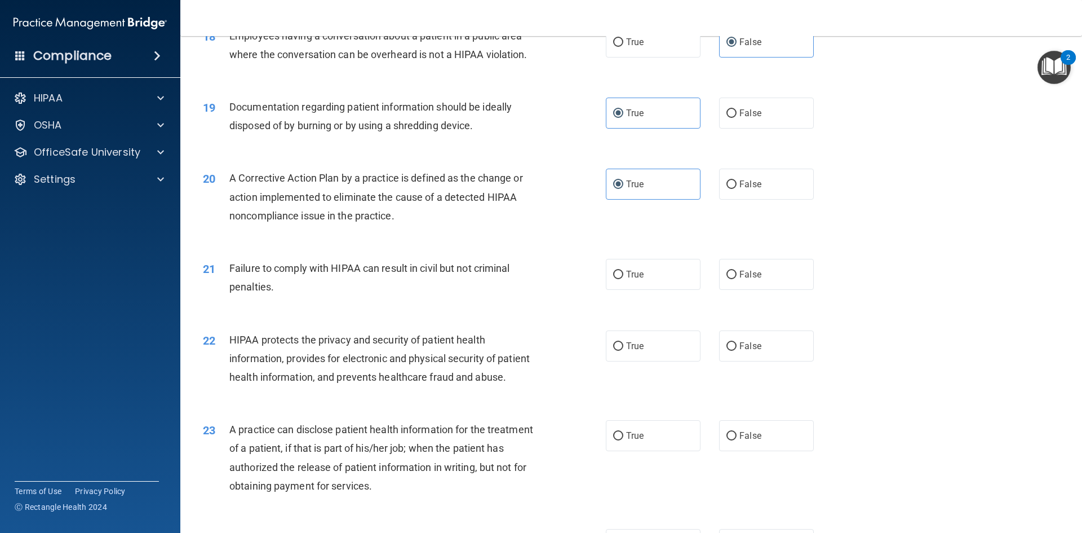
scroll to position [1465, 0]
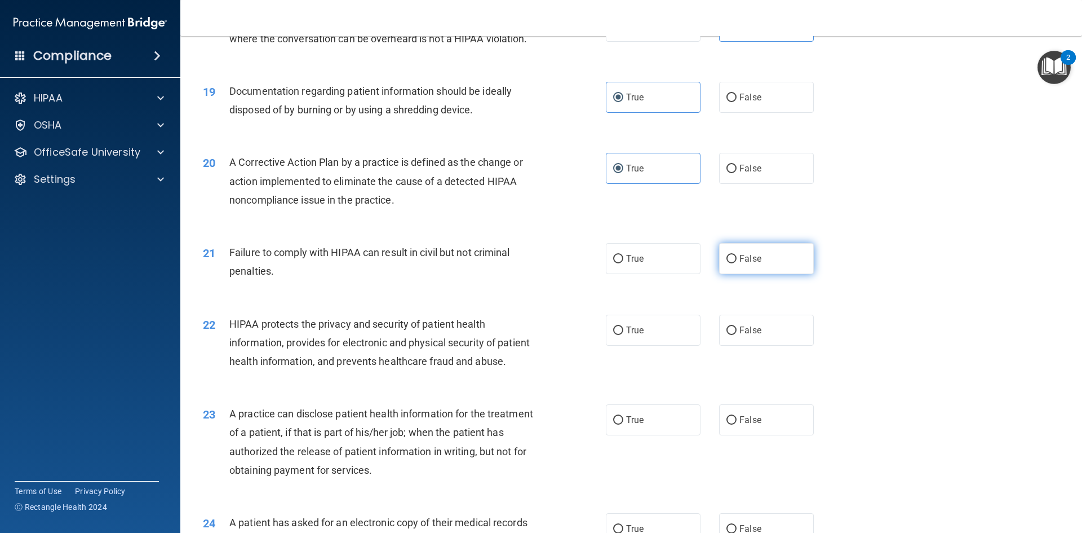
click at [738, 274] on label "False" at bounding box center [766, 258] width 95 height 31
click at [737, 263] on input "False" at bounding box center [731, 259] width 10 height 8
radio input "true"
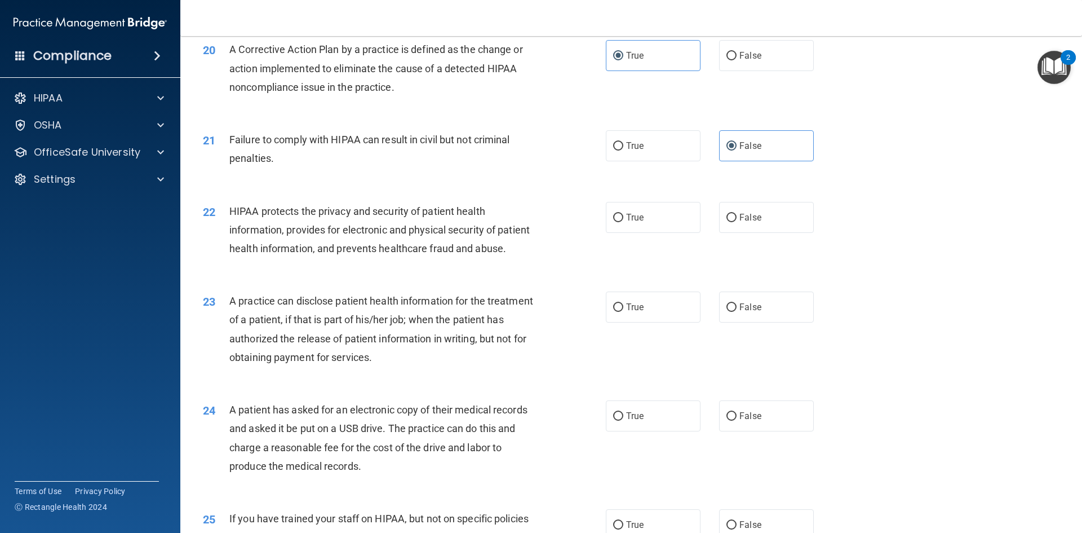
scroll to position [1634, 0]
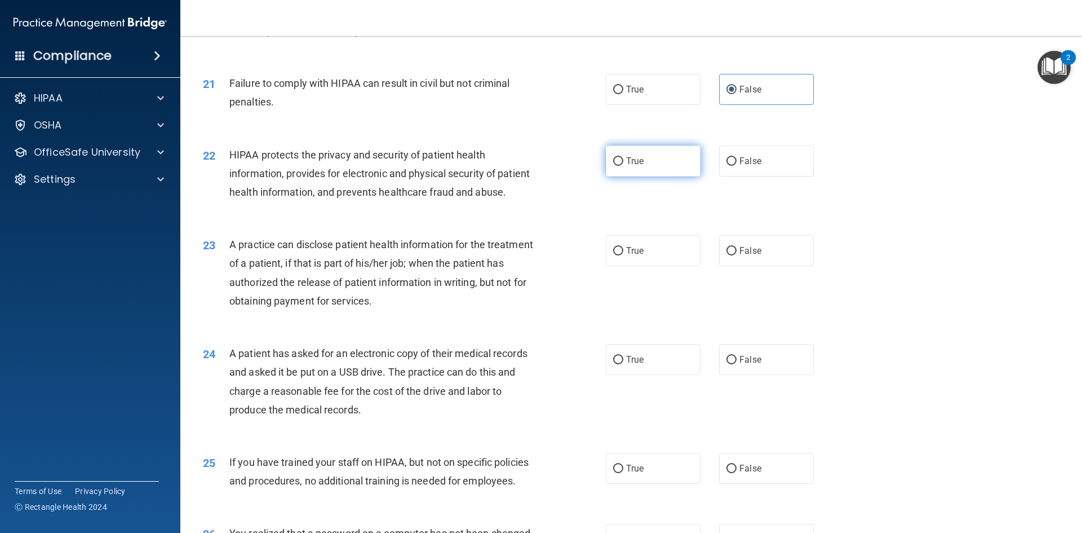
click at [672, 176] on label "True" at bounding box center [653, 160] width 95 height 31
click at [623, 166] on input "True" at bounding box center [618, 161] width 10 height 8
radio input "true"
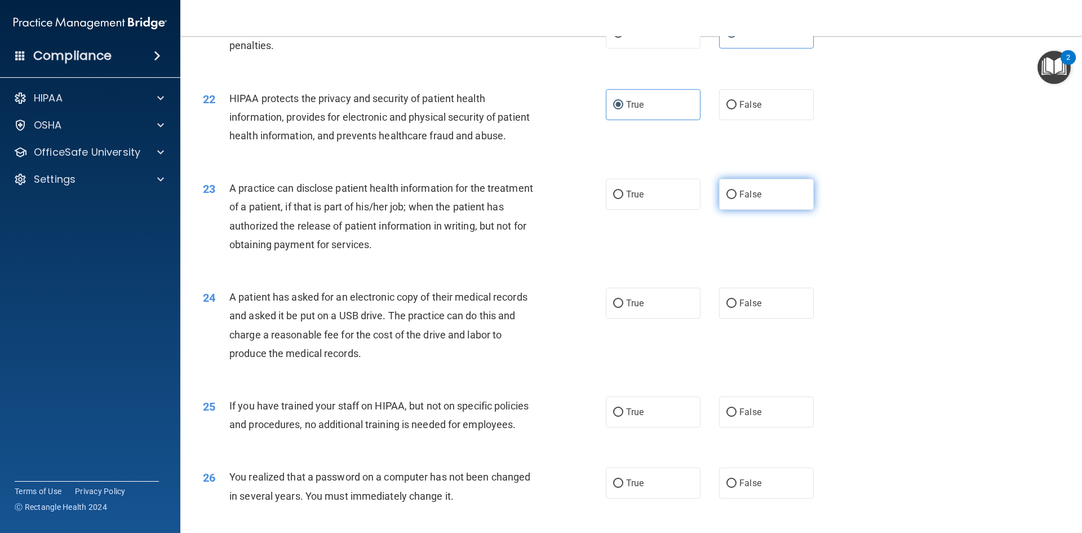
click at [773, 210] on label "False" at bounding box center [766, 194] width 95 height 31
click at [737, 199] on input "False" at bounding box center [731, 195] width 10 height 8
radio input "true"
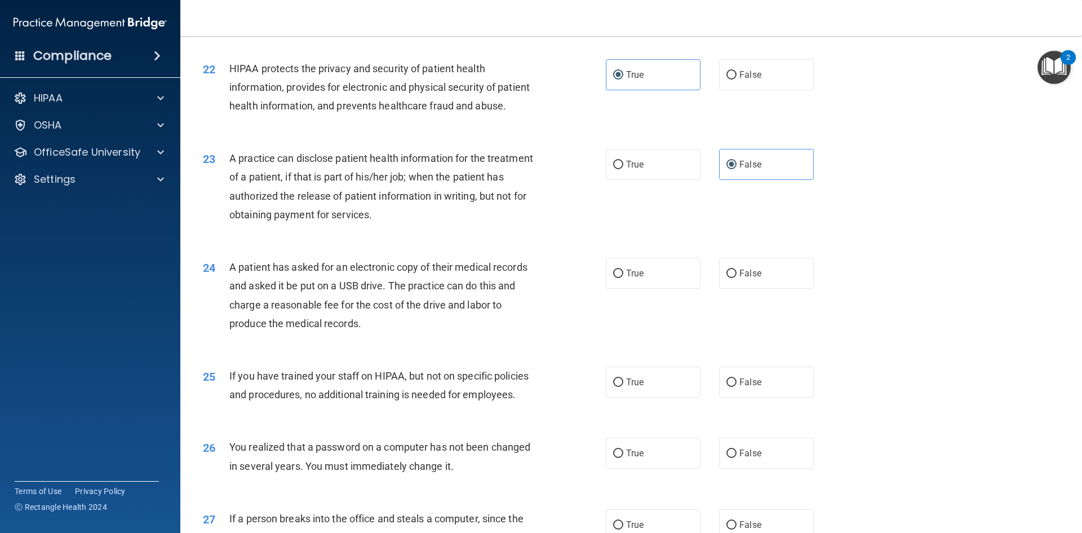
scroll to position [1747, 0]
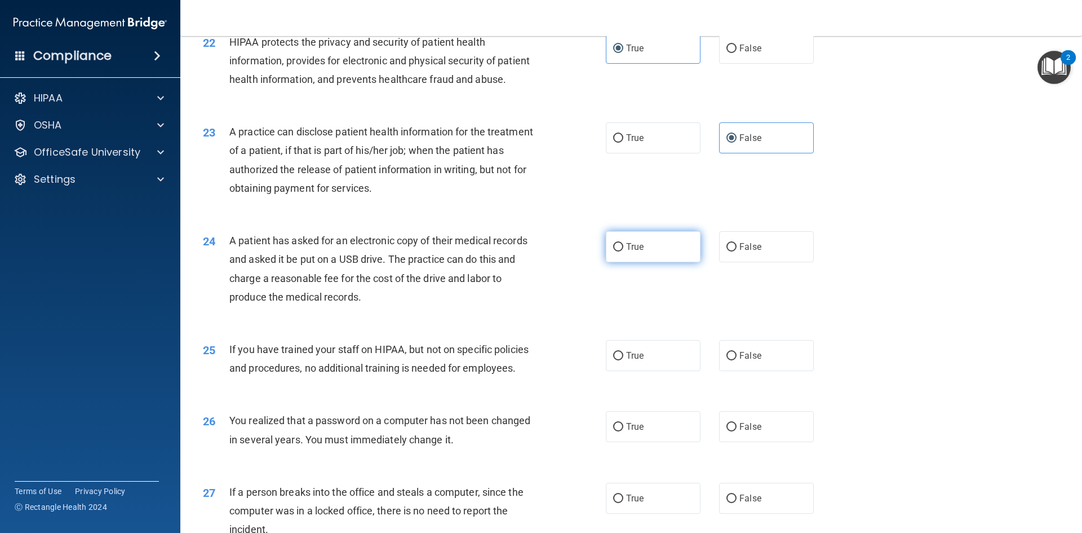
click at [628, 252] on span "True" at bounding box center [634, 246] width 17 height 11
click at [623, 251] on input "True" at bounding box center [618, 247] width 10 height 8
radio input "true"
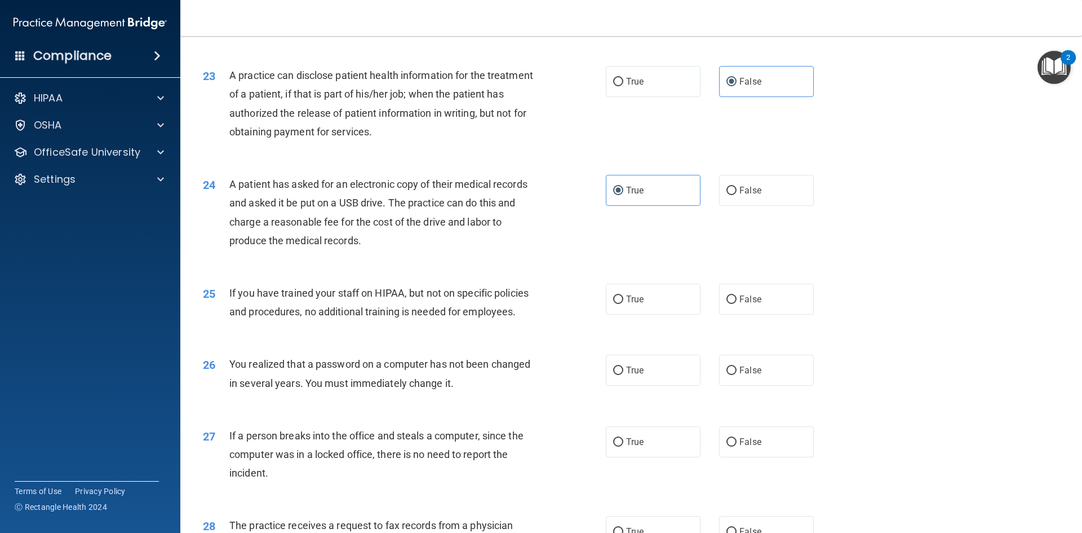
scroll to position [1860, 0]
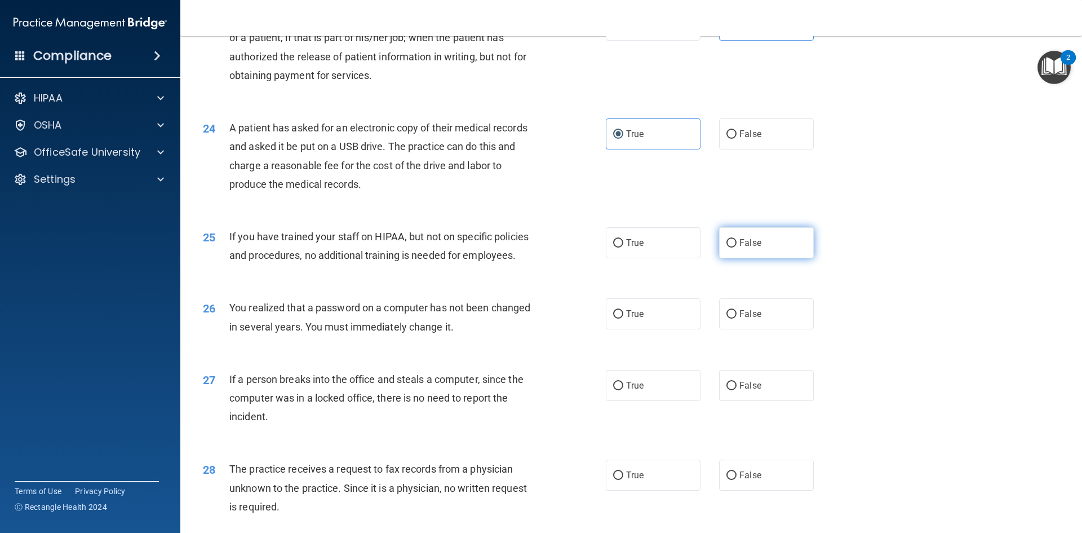
click at [732, 258] on label "False" at bounding box center [766, 242] width 95 height 31
click at [732, 247] on input "False" at bounding box center [731, 243] width 10 height 8
radio input "true"
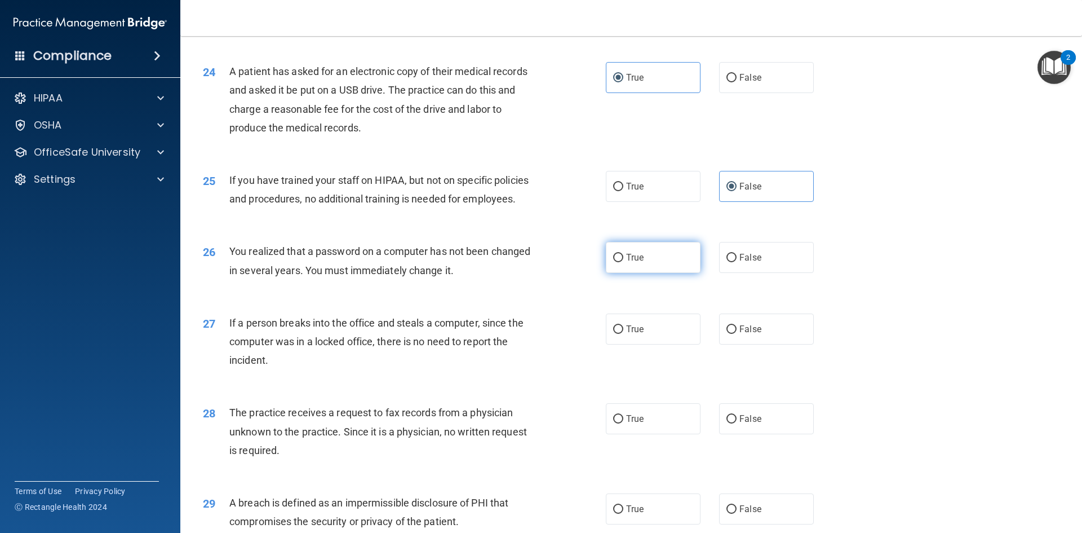
click at [668, 273] on label "True" at bounding box center [653, 257] width 95 height 31
click at [623, 262] on input "True" at bounding box center [618, 258] width 10 height 8
radio input "true"
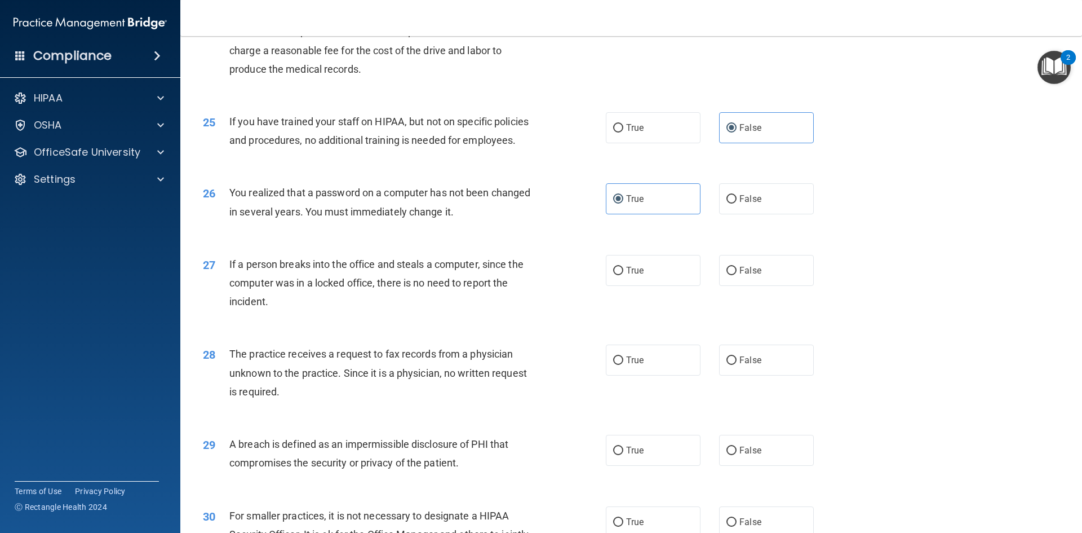
scroll to position [2029, 0]
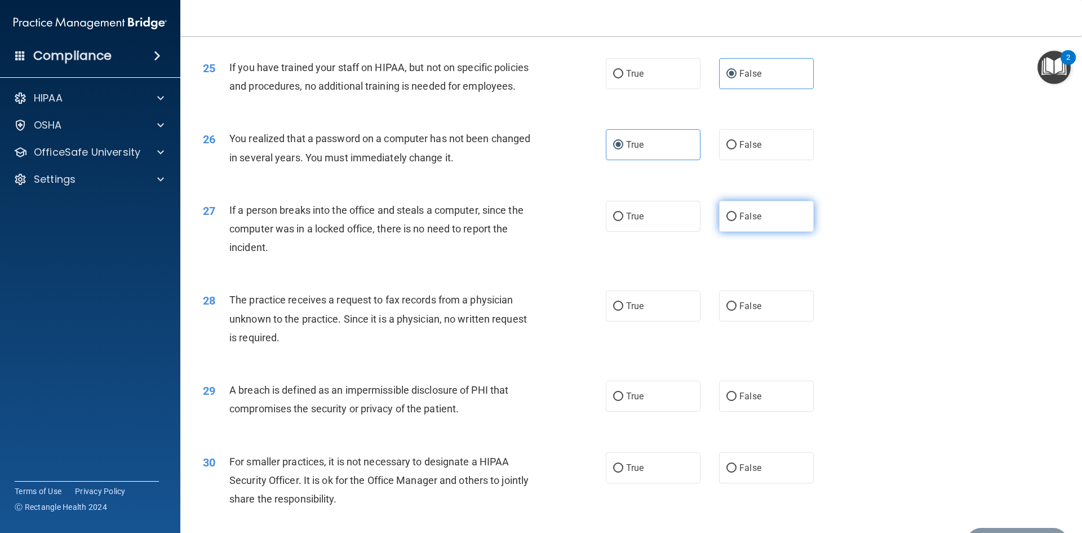
click at [736, 232] on label "False" at bounding box center [766, 216] width 95 height 31
click at [736, 221] on input "False" at bounding box center [731, 216] width 10 height 8
radio input "true"
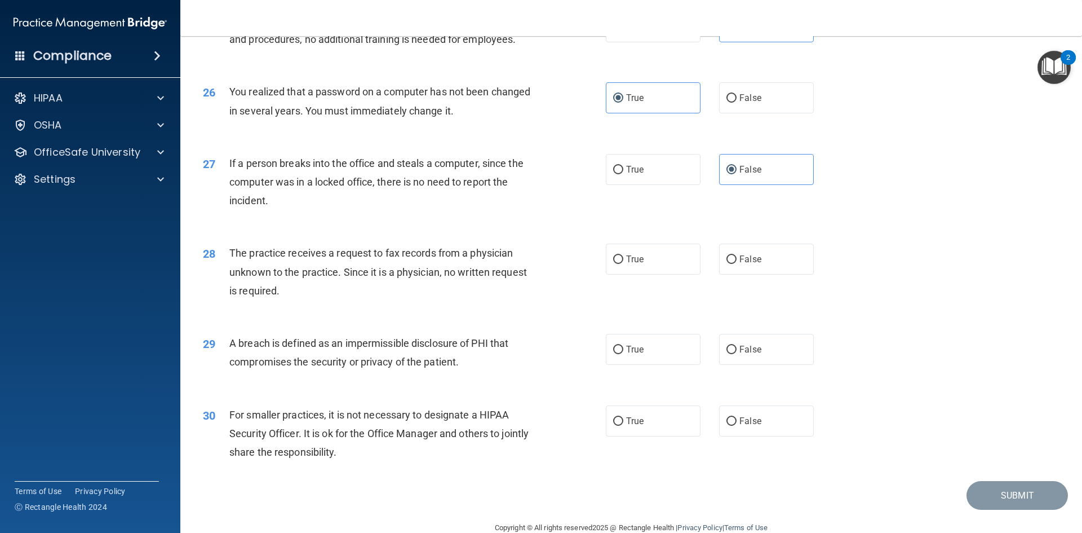
scroll to position [2135, 0]
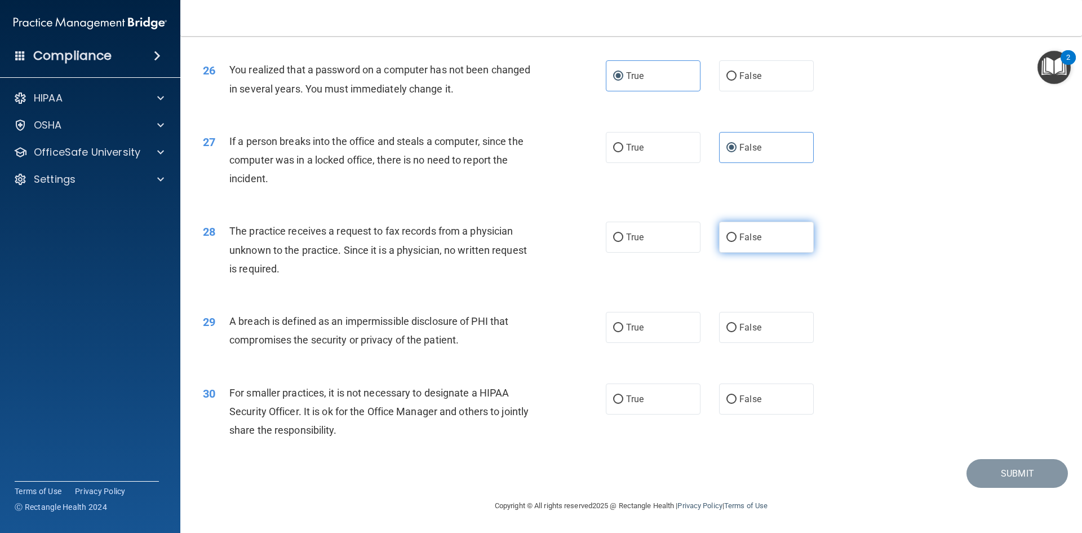
click at [752, 238] on span "False" at bounding box center [750, 237] width 22 height 11
click at [737, 238] on input "False" at bounding box center [731, 237] width 10 height 8
radio input "true"
click at [614, 330] on input "True" at bounding box center [618, 328] width 10 height 8
radio input "true"
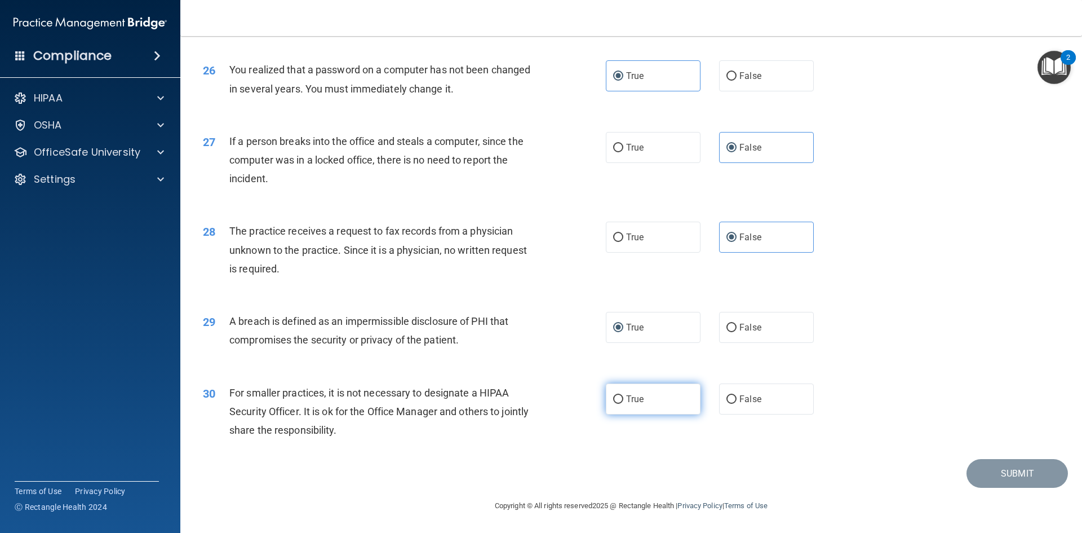
click at [633, 384] on label "True" at bounding box center [653, 398] width 95 height 31
click at [623, 395] on input "True" at bounding box center [618, 399] width 10 height 8
radio input "true"
click at [1024, 471] on button "Submit" at bounding box center [1017, 473] width 101 height 29
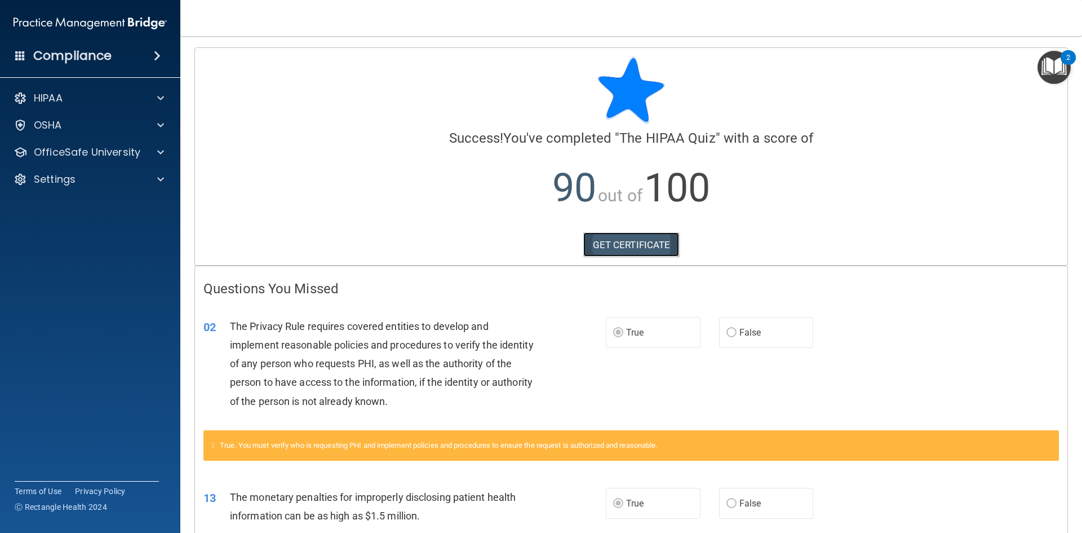
click at [640, 249] on link "GET CERTIFICATE" at bounding box center [631, 244] width 96 height 25
click at [143, 98] on div "HIPAA" at bounding box center [75, 98] width 140 height 14
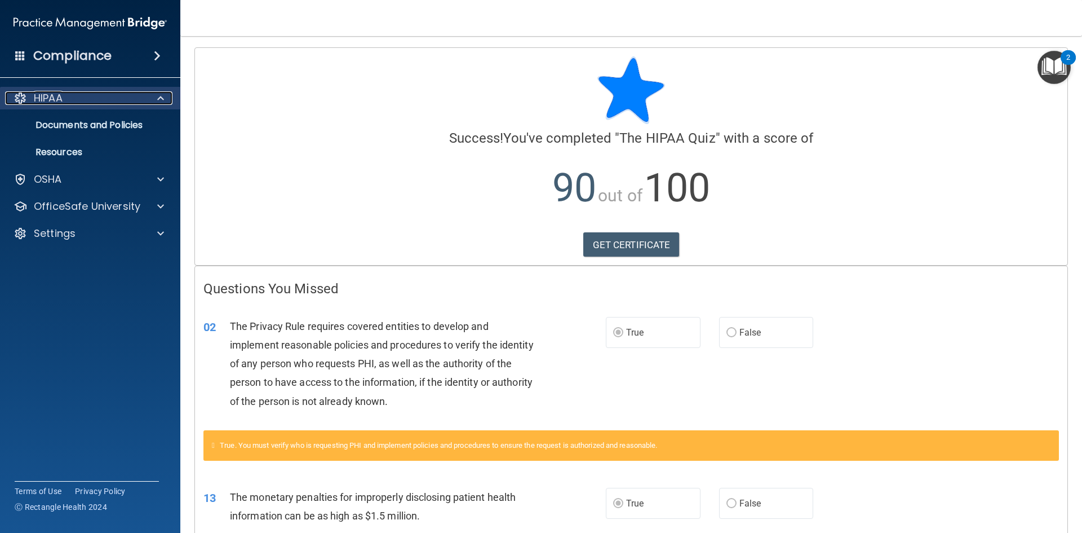
click at [143, 98] on div "HIPAA" at bounding box center [75, 98] width 140 height 14
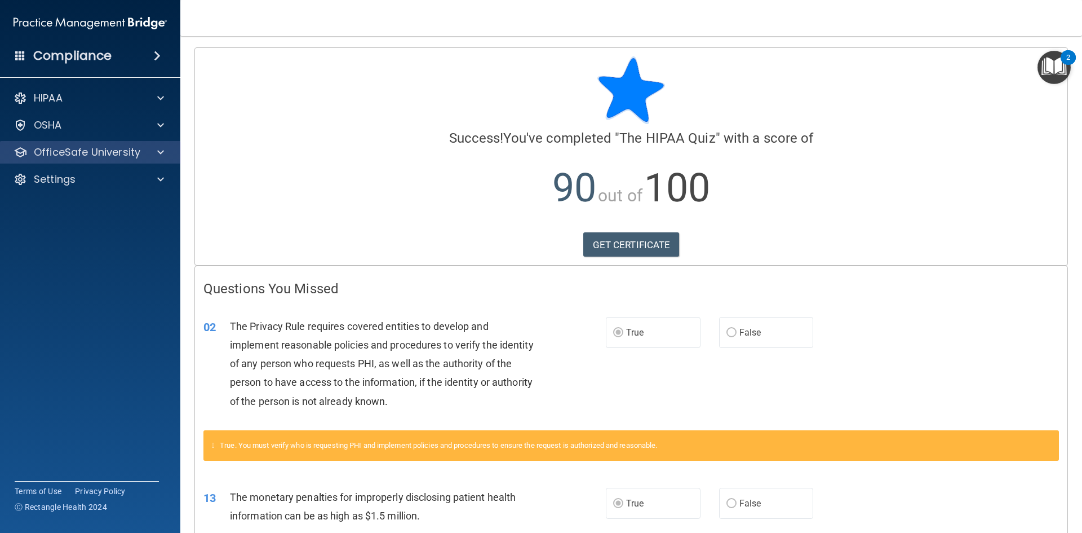
click at [139, 160] on div "OfficeSafe University" at bounding box center [90, 152] width 181 height 23
click at [90, 154] on p "OfficeSafe University" at bounding box center [87, 152] width 107 height 14
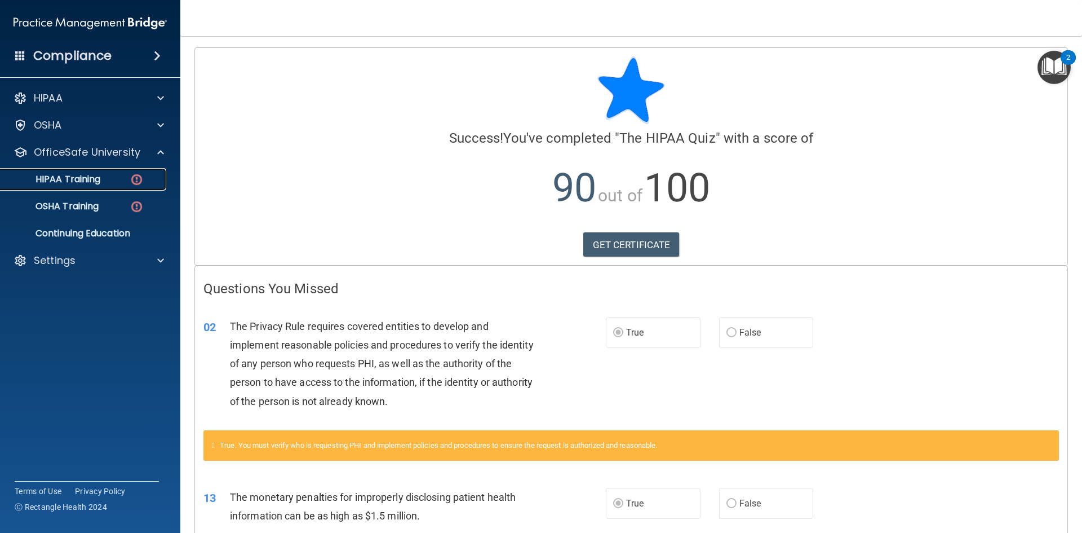
click at [77, 178] on p "HIPAA Training" at bounding box center [53, 179] width 93 height 11
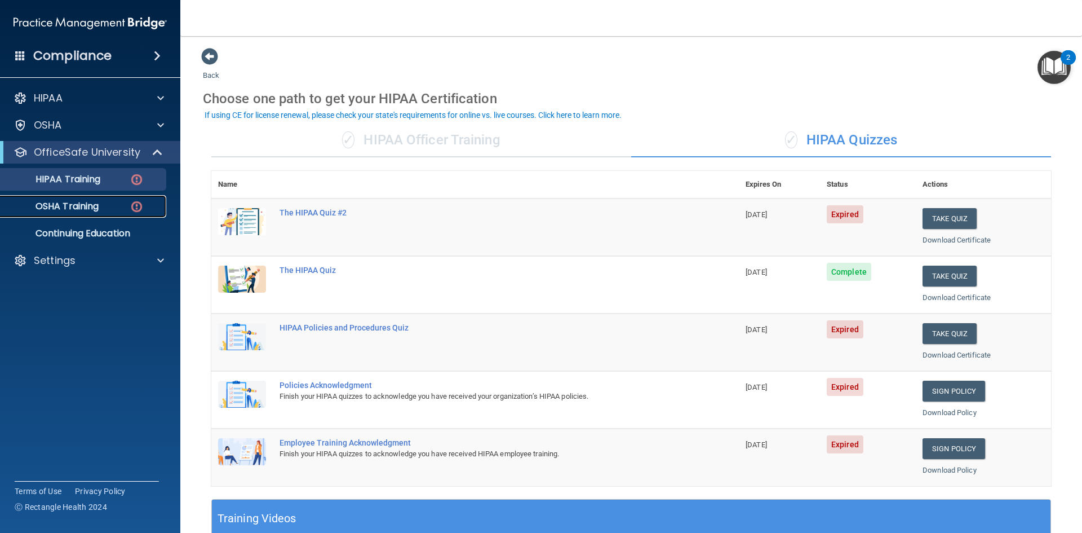
click at [95, 206] on p "OSHA Training" at bounding box center [52, 206] width 91 height 11
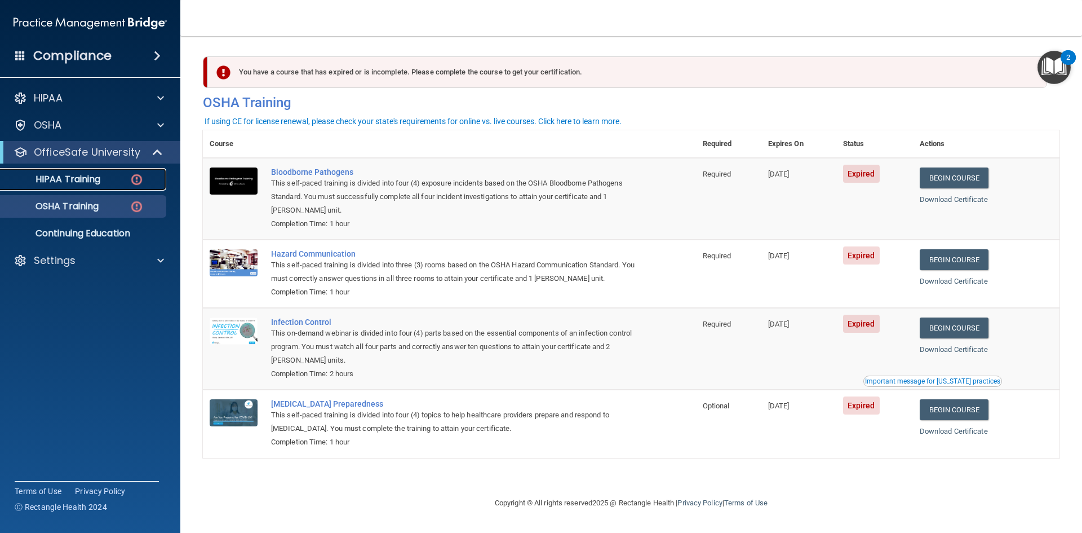
click at [72, 181] on p "HIPAA Training" at bounding box center [53, 179] width 93 height 11
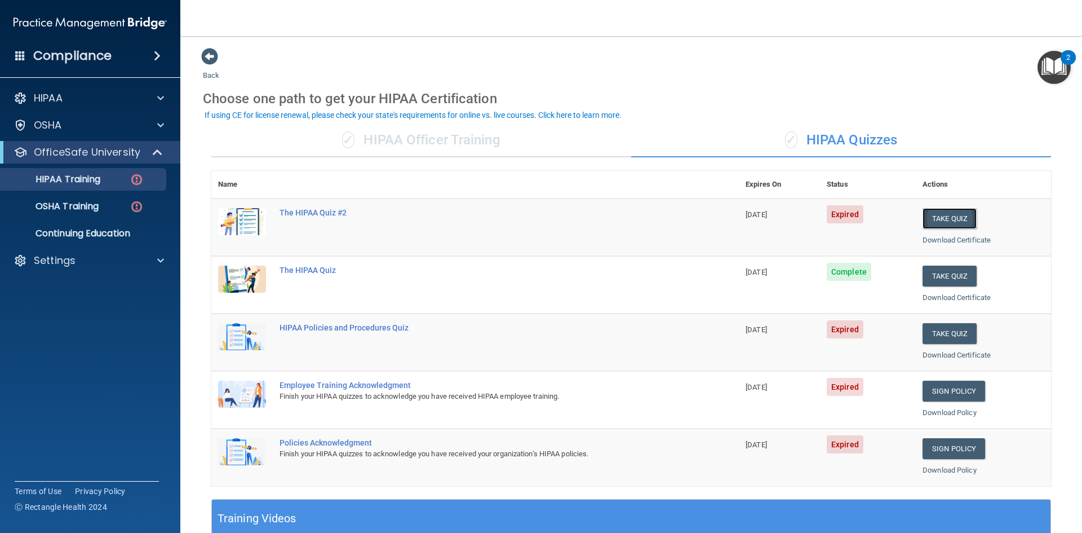
click at [948, 217] on button "Take Quiz" at bounding box center [950, 218] width 54 height 21
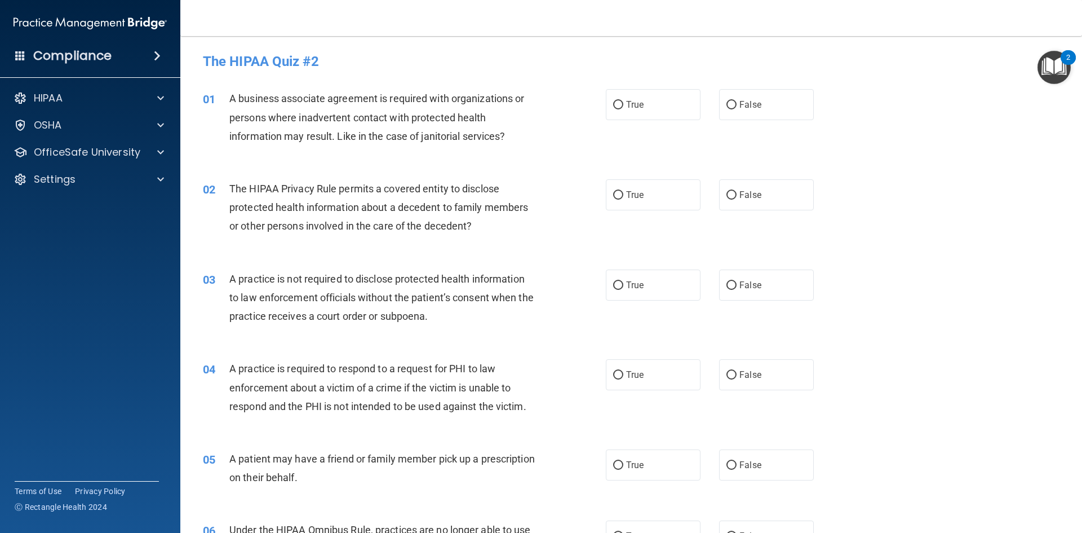
drag, startPoint x: 891, startPoint y: 263, endPoint x: 903, endPoint y: 261, distance: 13.2
click at [760, 106] on label "False" at bounding box center [766, 104] width 95 height 31
click at [737, 106] on input "False" at bounding box center [731, 105] width 10 height 8
radio input "true"
click at [608, 192] on label "True" at bounding box center [653, 194] width 95 height 31
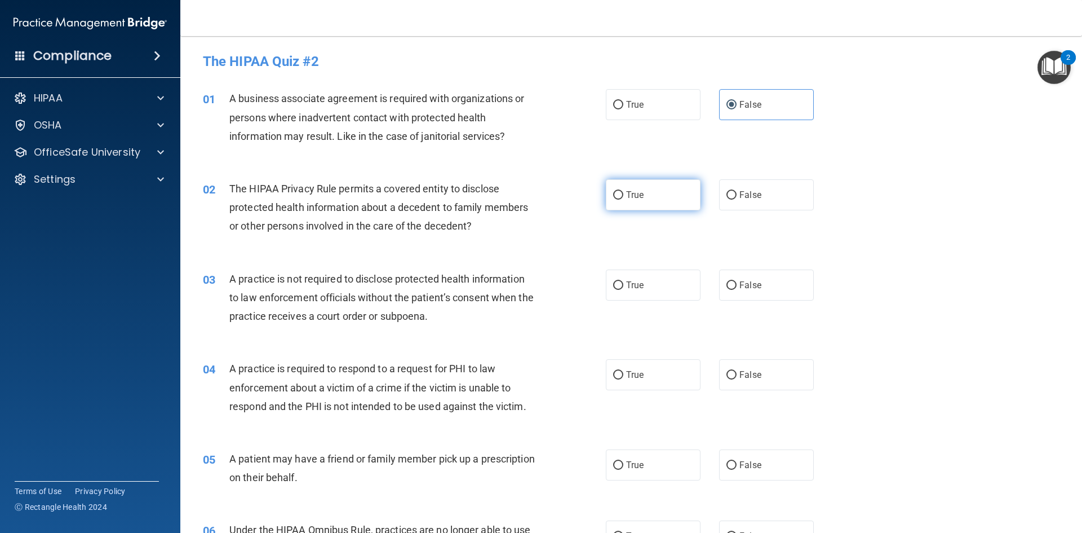
click at [613, 192] on input "True" at bounding box center [618, 195] width 10 height 8
radio input "true"
click at [748, 286] on span "False" at bounding box center [750, 285] width 22 height 11
drag, startPoint x: 648, startPoint y: 367, endPoint x: 648, endPoint y: 375, distance: 7.3
click at [647, 368] on label "True" at bounding box center [653, 374] width 95 height 31
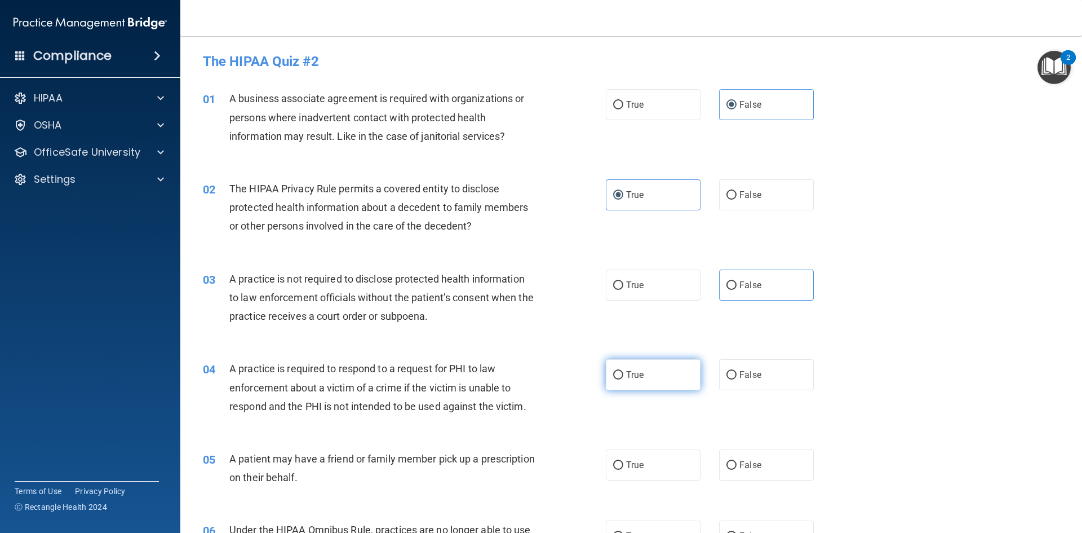
click at [623, 371] on input "True" at bounding box center [618, 375] width 10 height 8
radio input "true"
click at [639, 469] on span "True" at bounding box center [634, 464] width 17 height 11
click at [623, 469] on input "True" at bounding box center [618, 465] width 10 height 8
radio input "true"
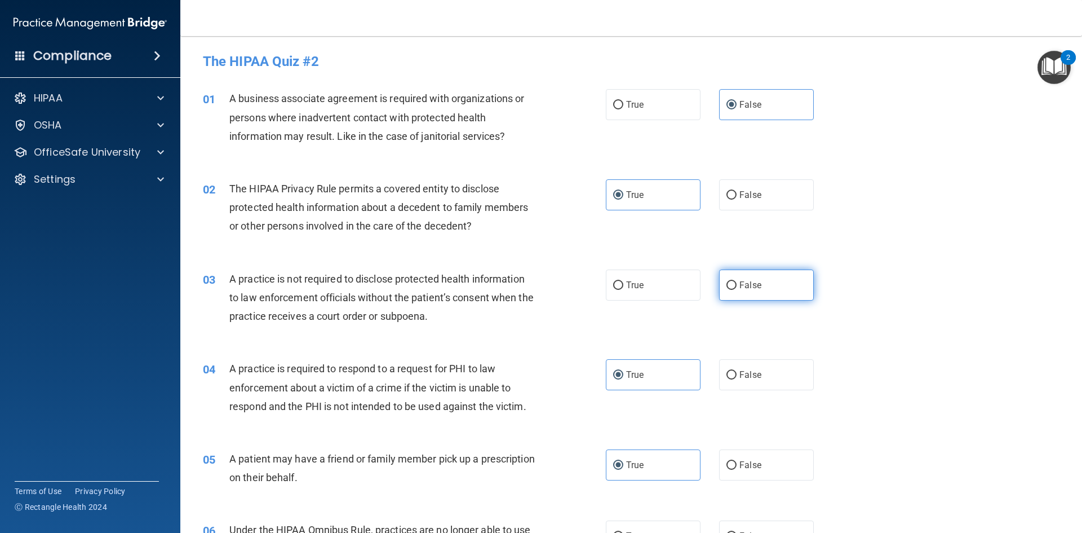
click at [751, 288] on span "False" at bounding box center [750, 285] width 22 height 11
click at [737, 288] on input "False" at bounding box center [731, 285] width 10 height 8
radio input "true"
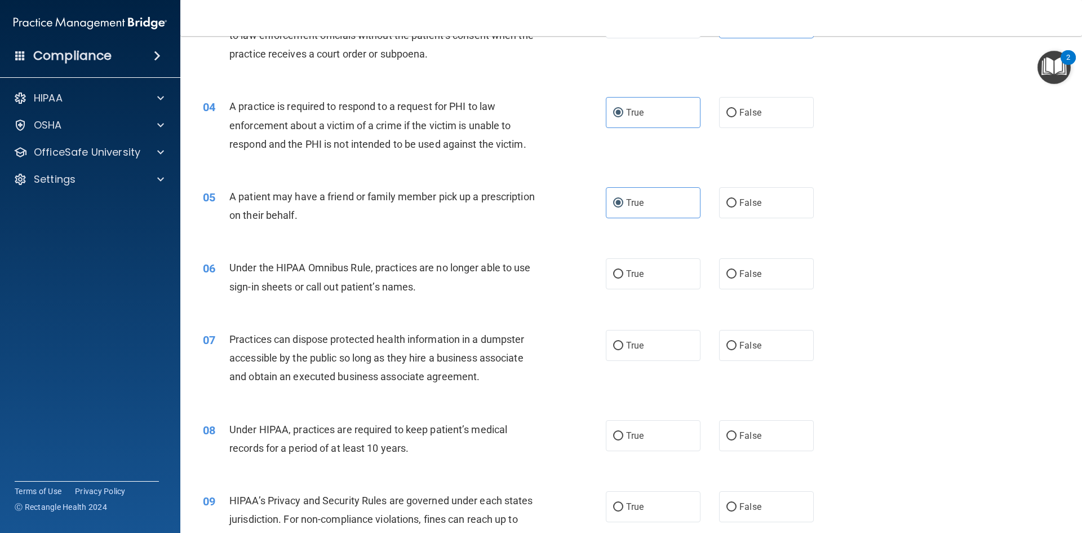
scroll to position [282, 0]
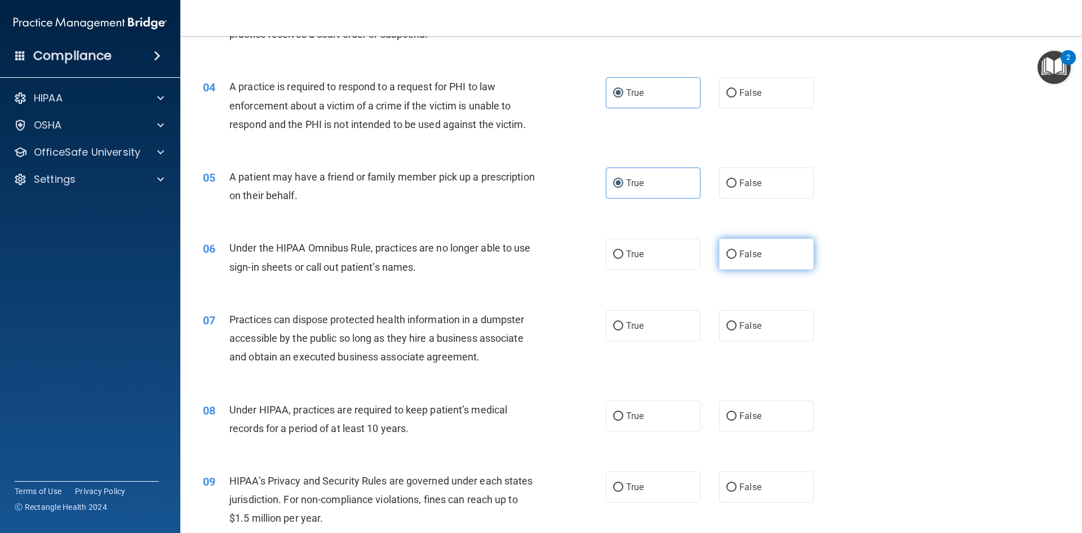
click at [743, 249] on span "False" at bounding box center [750, 254] width 22 height 11
click at [737, 250] on input "False" at bounding box center [731, 254] width 10 height 8
radio input "true"
click at [759, 327] on label "False" at bounding box center [766, 325] width 95 height 31
click at [737, 327] on input "False" at bounding box center [731, 326] width 10 height 8
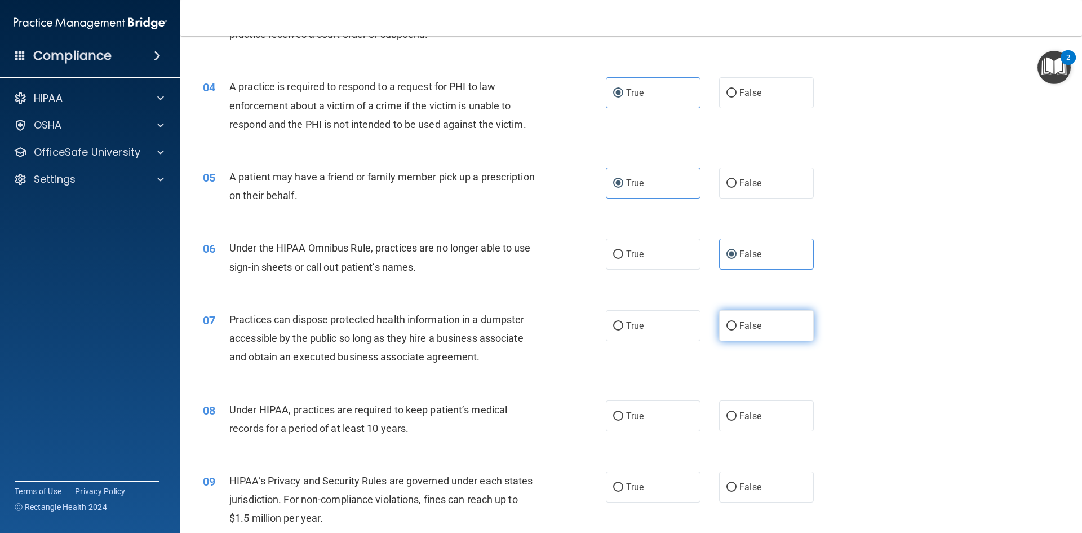
radio input "true"
click at [763, 409] on label "False" at bounding box center [766, 415] width 95 height 31
click at [737, 412] on input "False" at bounding box center [731, 416] width 10 height 8
radio input "true"
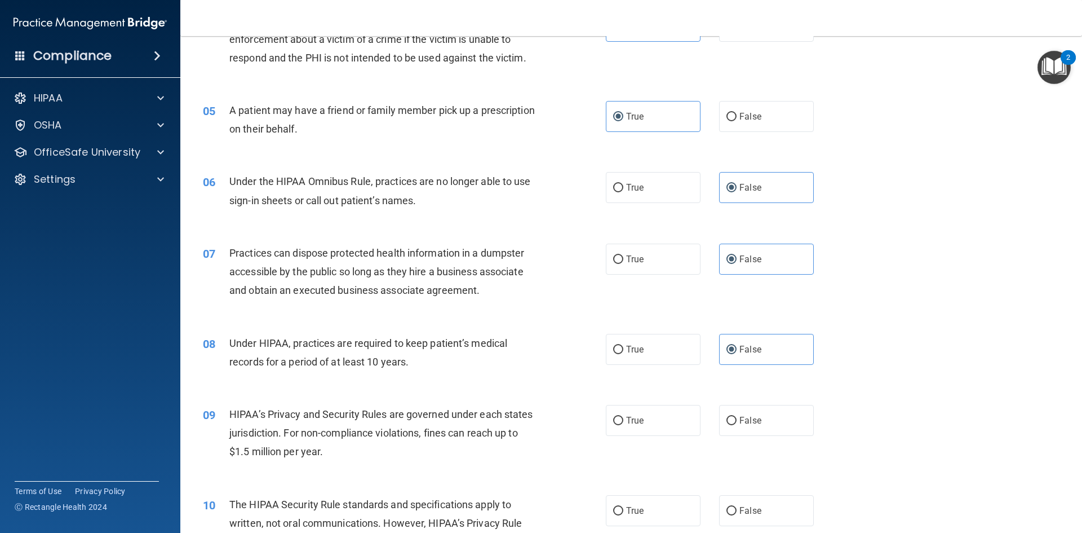
scroll to position [451, 0]
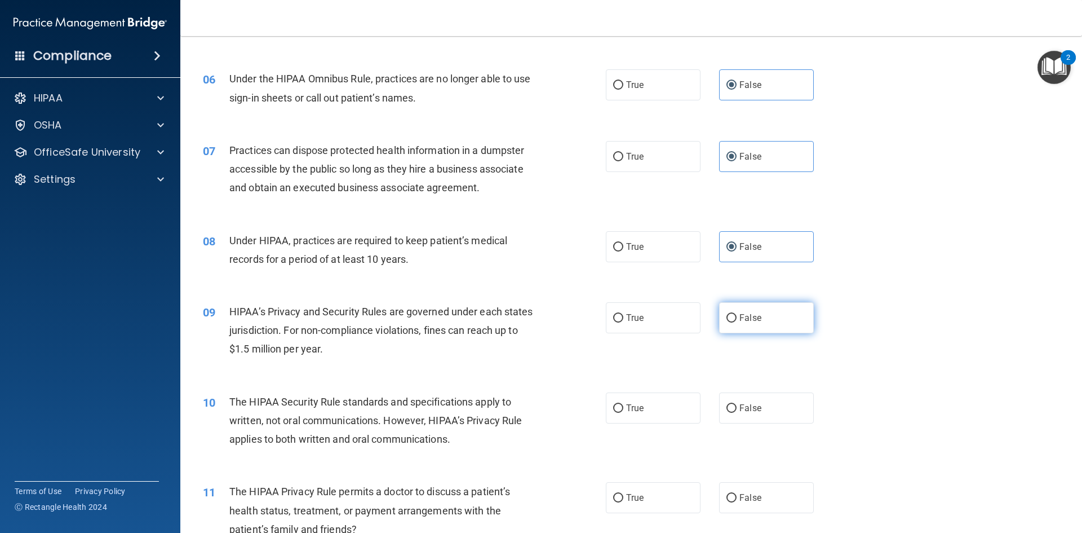
click at [745, 317] on span "False" at bounding box center [750, 317] width 22 height 11
click at [737, 317] on input "False" at bounding box center [731, 318] width 10 height 8
radio input "true"
click at [636, 409] on span "True" at bounding box center [634, 407] width 17 height 11
click at [623, 409] on input "True" at bounding box center [618, 408] width 10 height 8
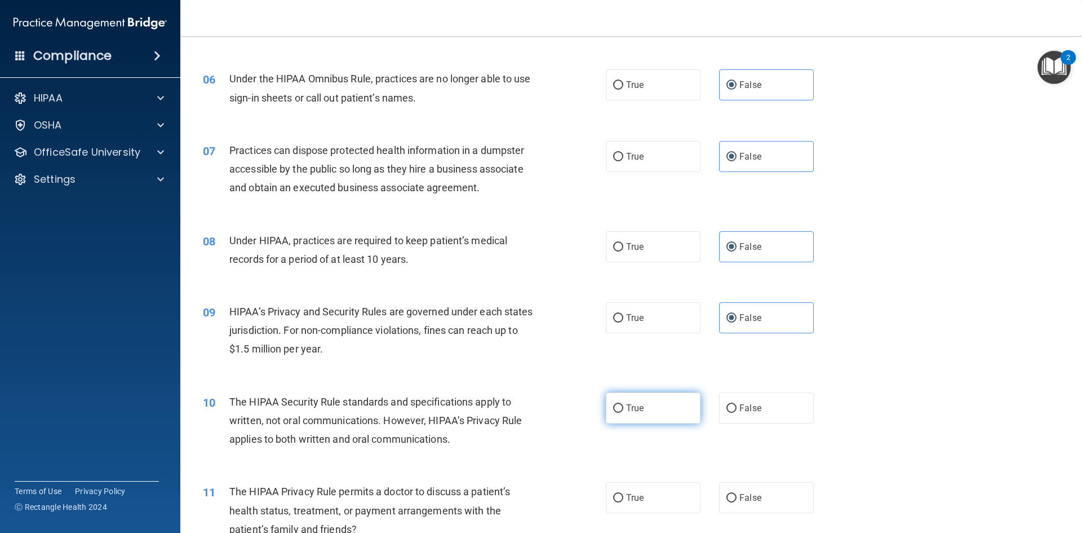
radio input "true"
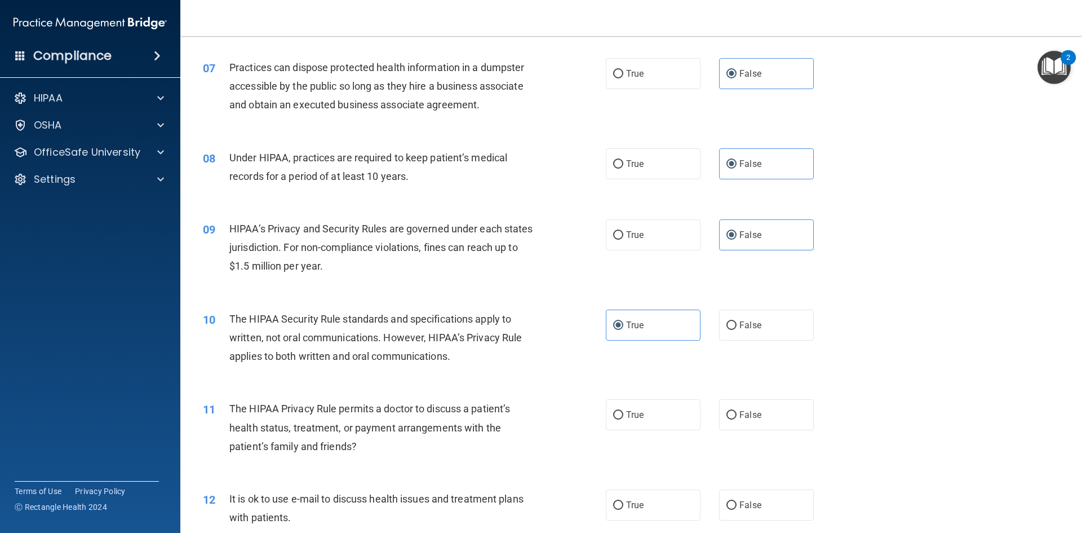
scroll to position [620, 0]
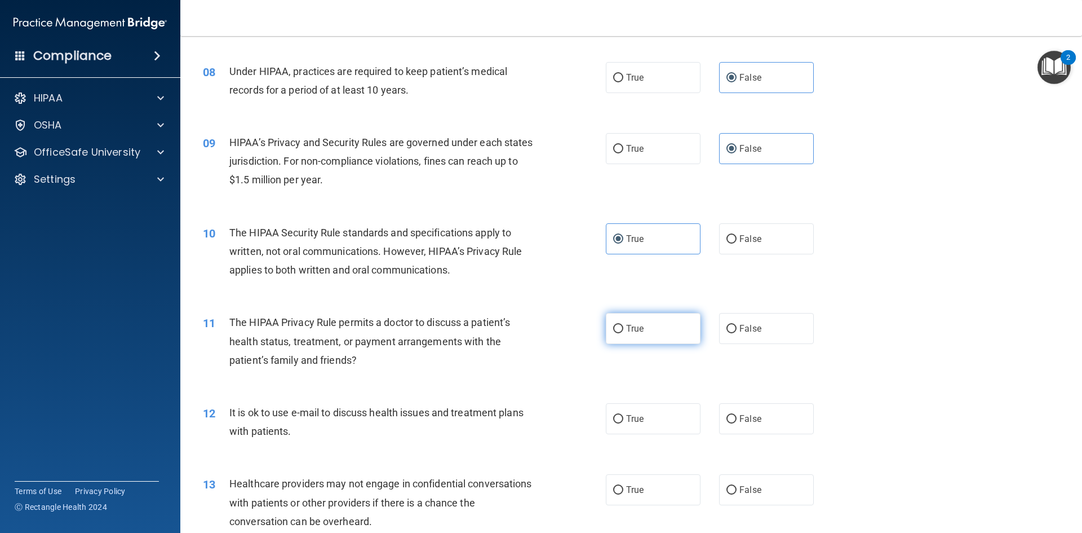
click at [631, 322] on label "True" at bounding box center [653, 328] width 95 height 31
click at [623, 325] on input "True" at bounding box center [618, 329] width 10 height 8
radio input "true"
click at [649, 418] on label "True" at bounding box center [653, 418] width 95 height 31
click at [623, 418] on input "True" at bounding box center [618, 419] width 10 height 8
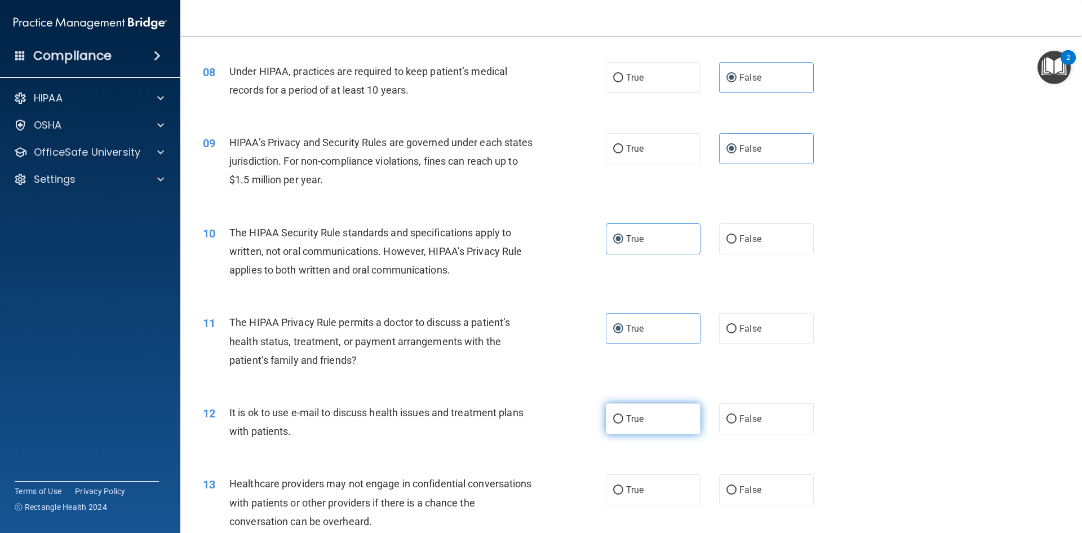
radio input "true"
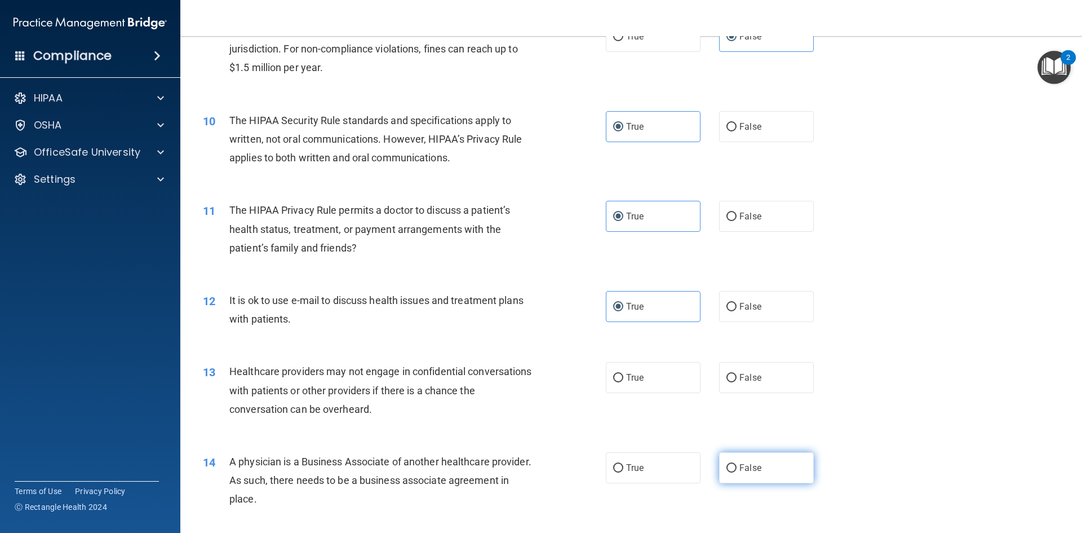
scroll to position [733, 0]
drag, startPoint x: 753, startPoint y: 373, endPoint x: 757, endPoint y: 450, distance: 77.9
click at [753, 373] on span "False" at bounding box center [750, 376] width 22 height 11
click at [737, 373] on input "False" at bounding box center [731, 377] width 10 height 8
radio input "true"
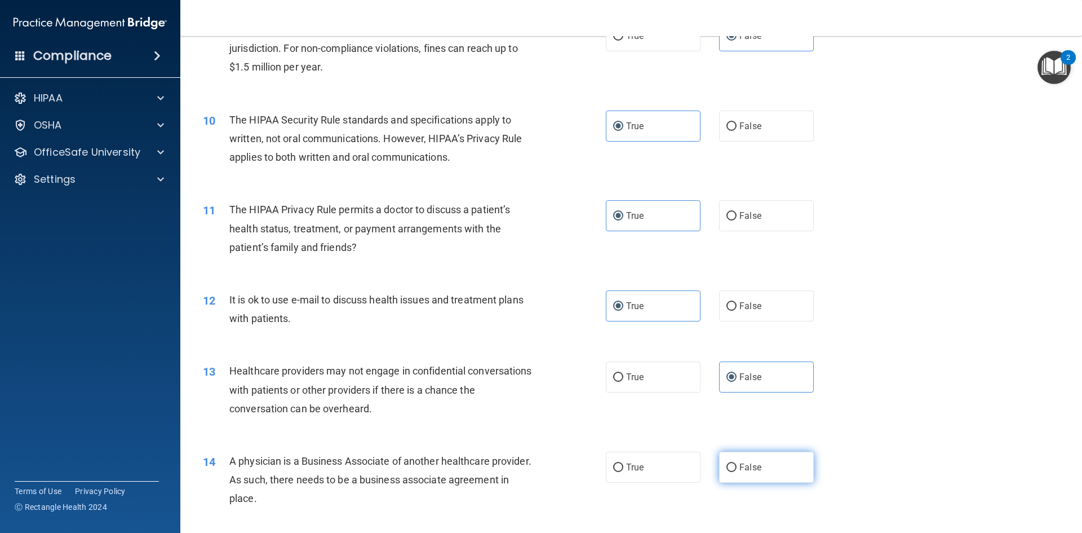
click at [755, 456] on label "False" at bounding box center [766, 466] width 95 height 31
click at [737, 463] on input "False" at bounding box center [731, 467] width 10 height 8
radio input "true"
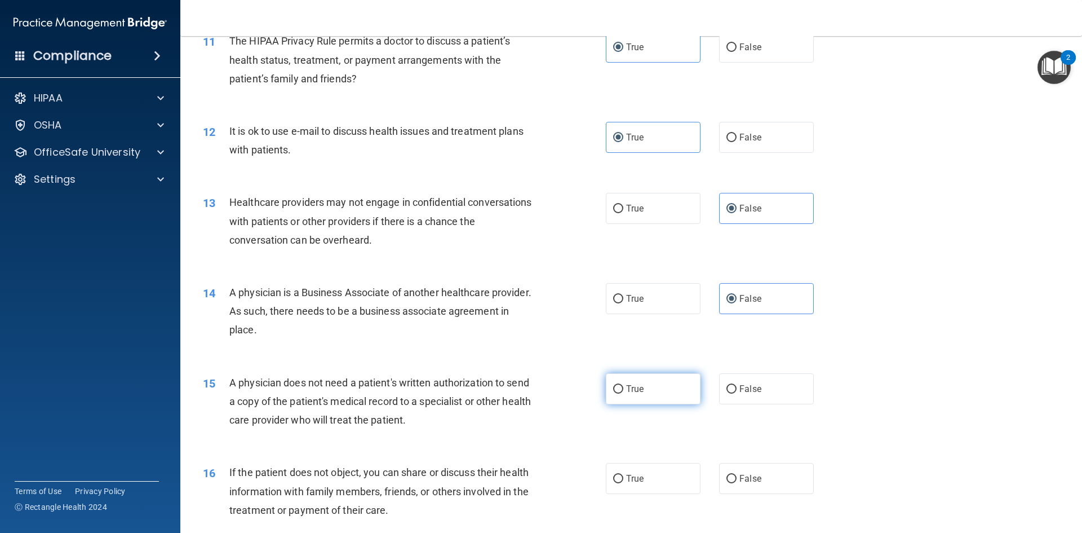
scroll to position [902, 0]
click at [626, 397] on label "True" at bounding box center [653, 388] width 95 height 31
click at [623, 393] on input "True" at bounding box center [618, 388] width 10 height 8
radio input "true"
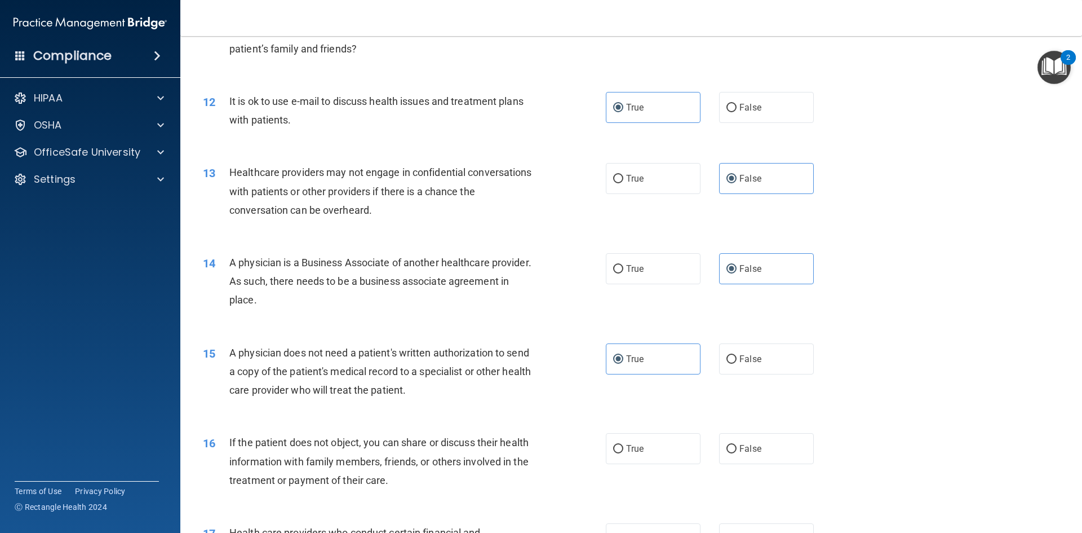
scroll to position [958, 0]
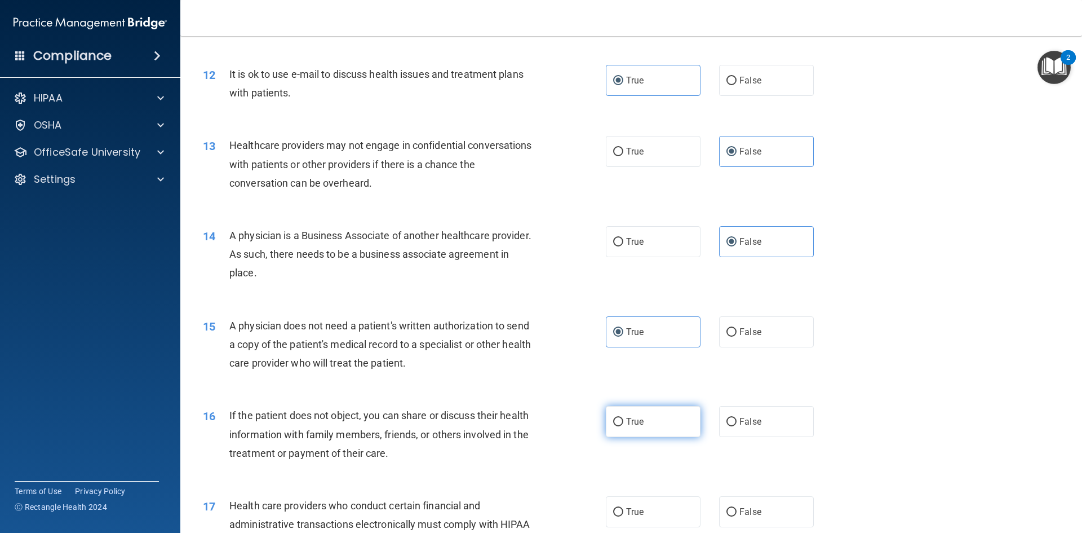
click at [626, 418] on span "True" at bounding box center [634, 421] width 17 height 11
click at [623, 418] on input "True" at bounding box center [618, 422] width 10 height 8
radio input "true"
click at [639, 503] on label "True" at bounding box center [653, 511] width 95 height 31
click at [623, 508] on input "True" at bounding box center [618, 512] width 10 height 8
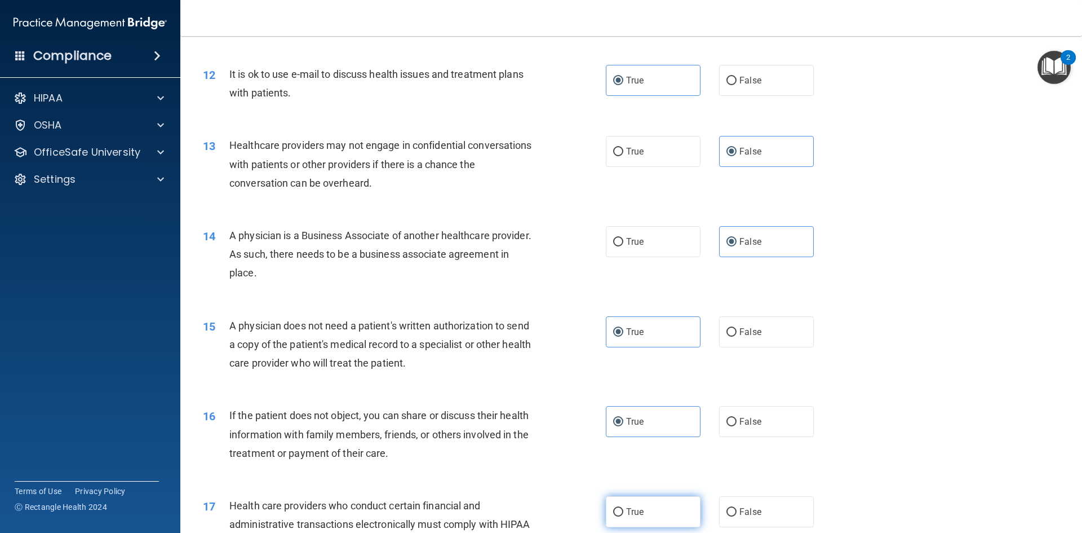
radio input "true"
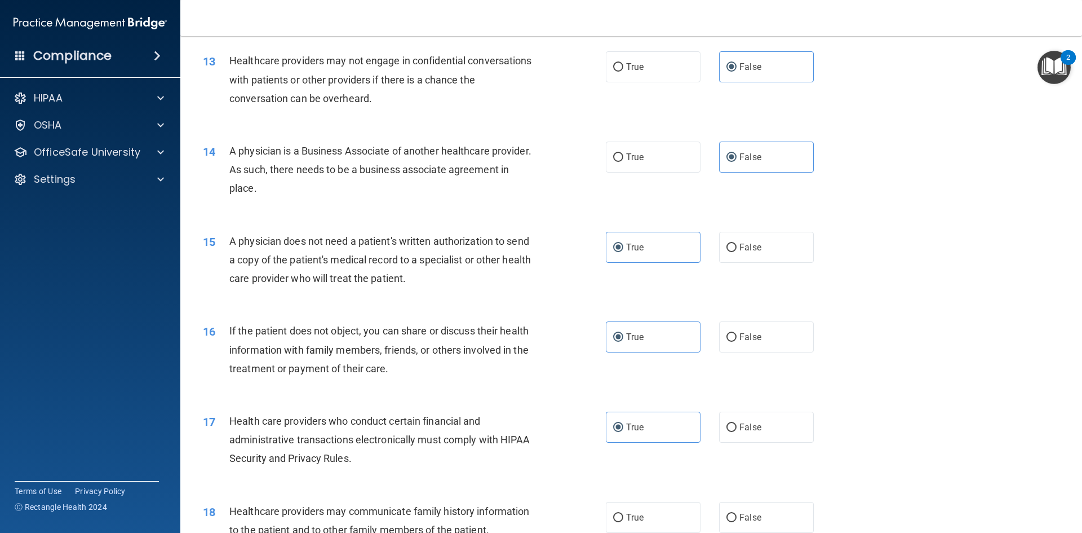
scroll to position [1071, 0]
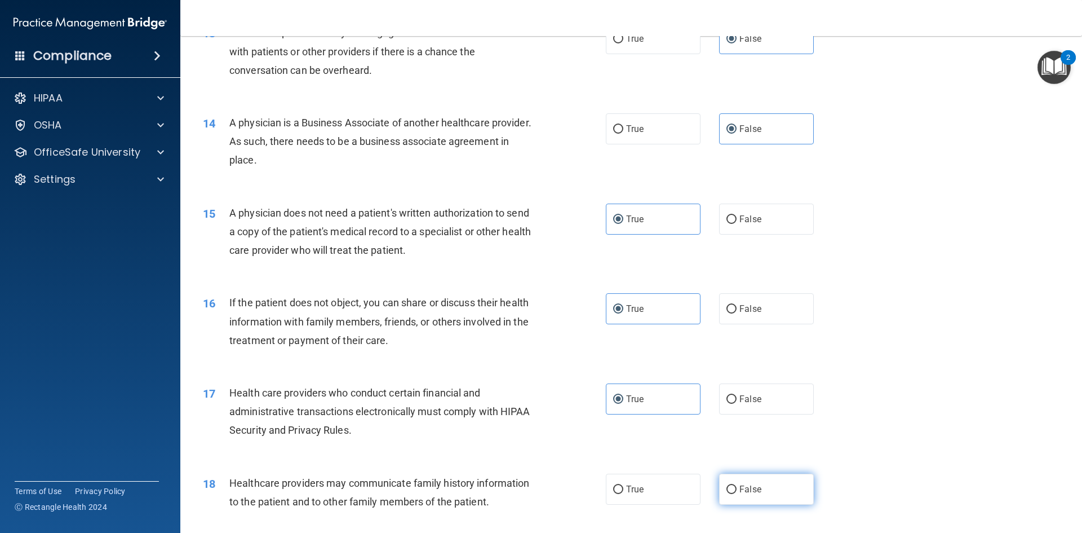
click at [727, 492] on input "False" at bounding box center [731, 489] width 10 height 8
radio input "true"
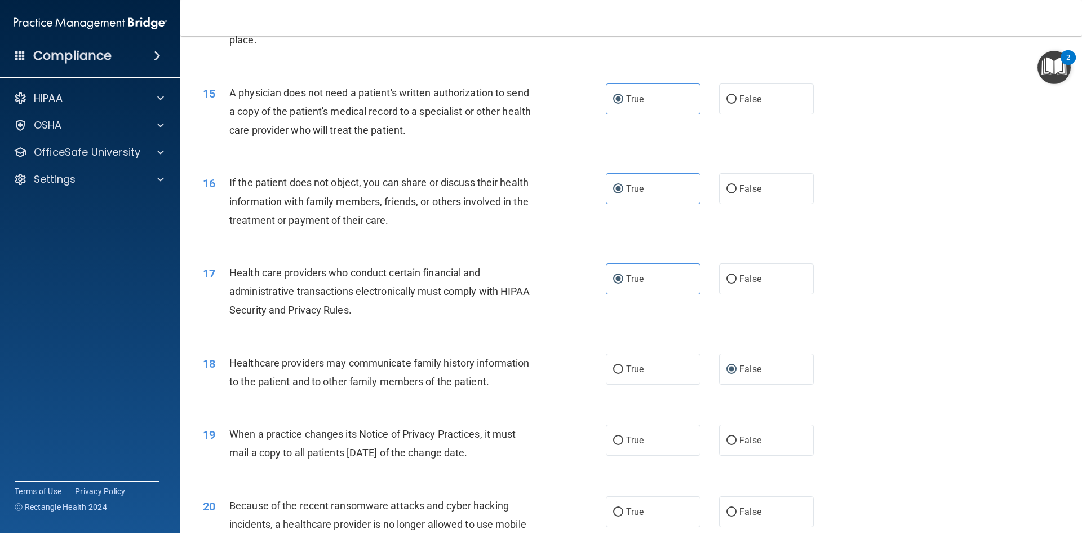
scroll to position [1296, 0]
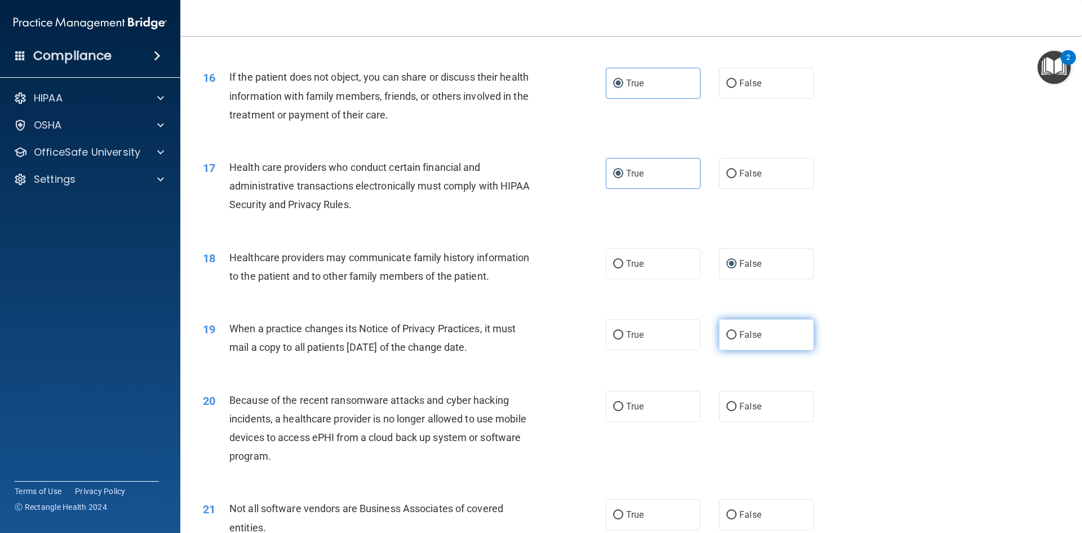
click at [746, 344] on label "False" at bounding box center [766, 334] width 95 height 31
click at [737, 339] on input "False" at bounding box center [731, 335] width 10 height 8
radio input "true"
click at [768, 404] on label "False" at bounding box center [766, 406] width 95 height 31
click at [737, 404] on input "False" at bounding box center [731, 406] width 10 height 8
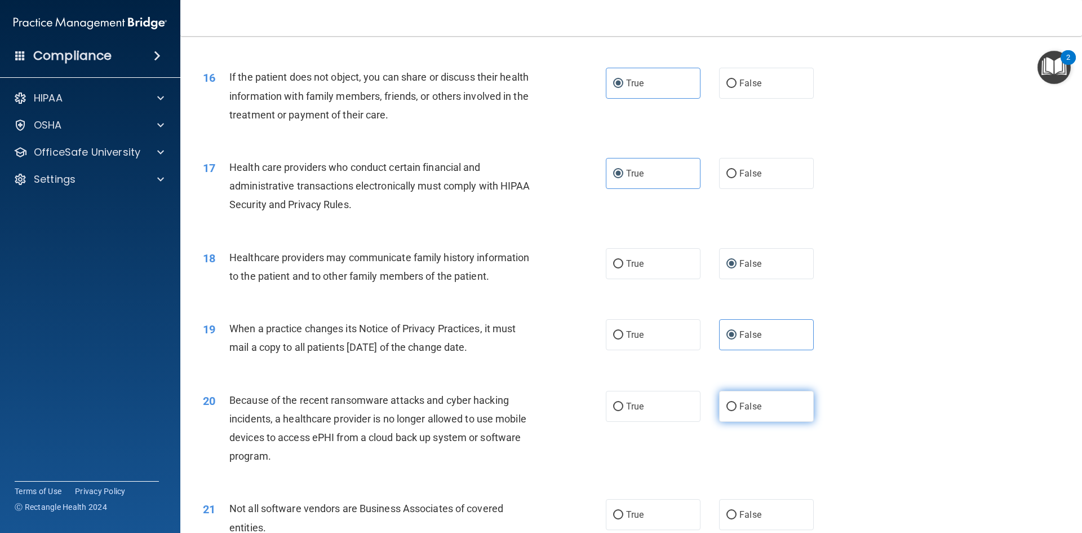
radio input "true"
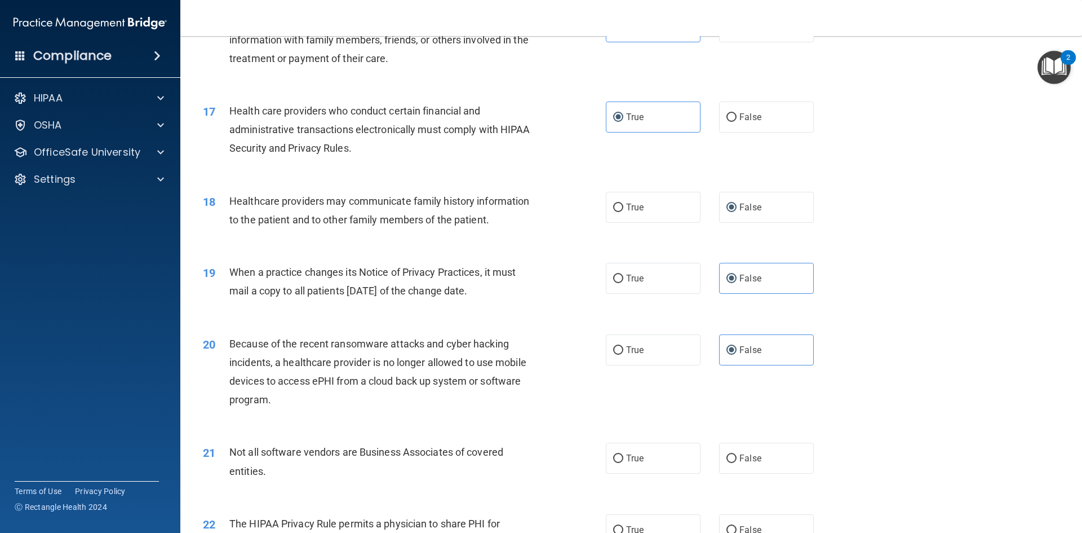
scroll to position [1465, 0]
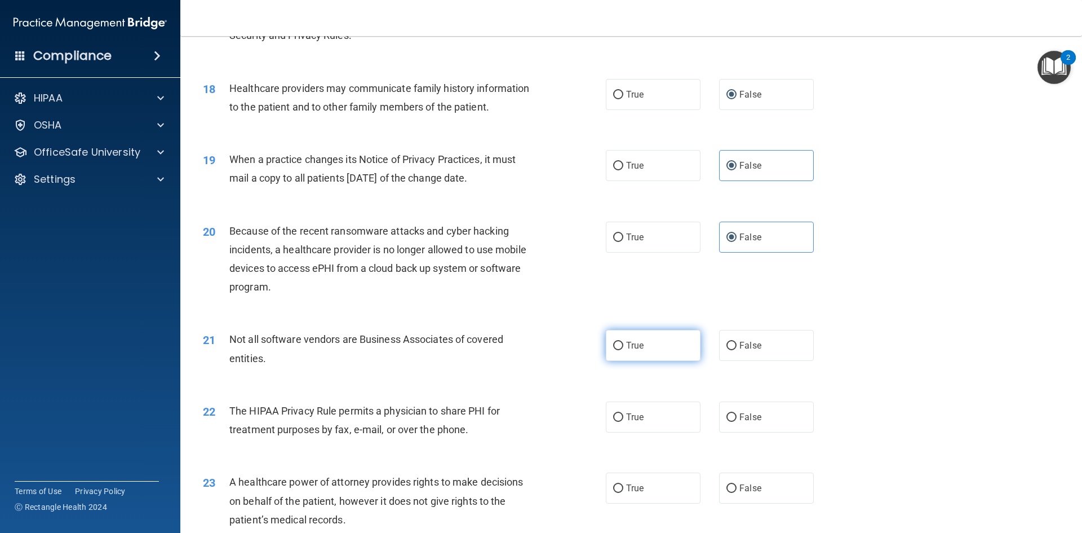
click at [664, 356] on label "True" at bounding box center [653, 345] width 95 height 31
click at [623, 350] on input "True" at bounding box center [618, 346] width 10 height 8
radio input "true"
click at [658, 422] on label "True" at bounding box center [653, 416] width 95 height 31
click at [623, 422] on input "True" at bounding box center [618, 417] width 10 height 8
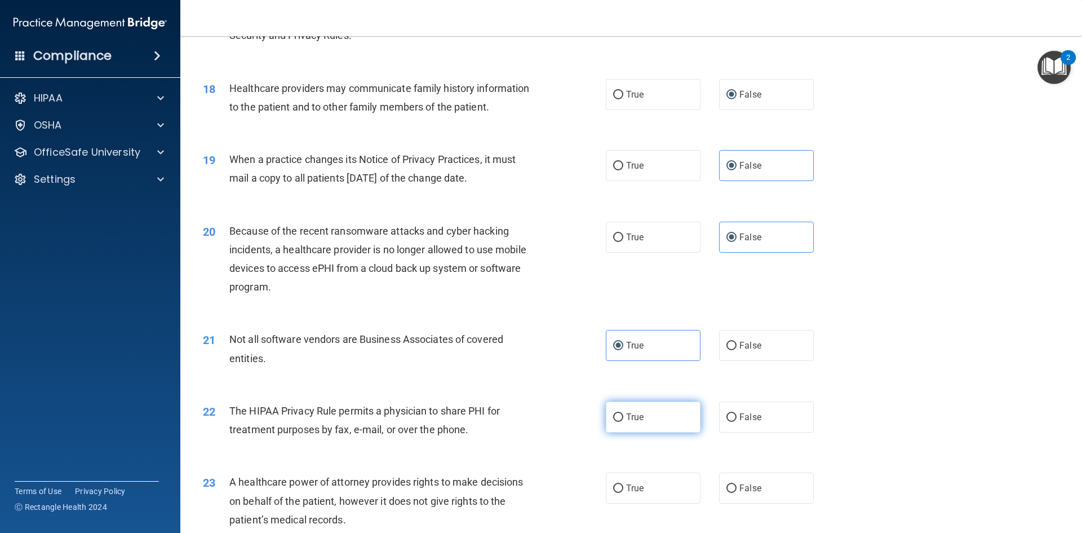
radio input "true"
click at [751, 484] on span "False" at bounding box center [750, 487] width 22 height 11
click at [737, 484] on input "False" at bounding box center [731, 488] width 10 height 8
radio input "true"
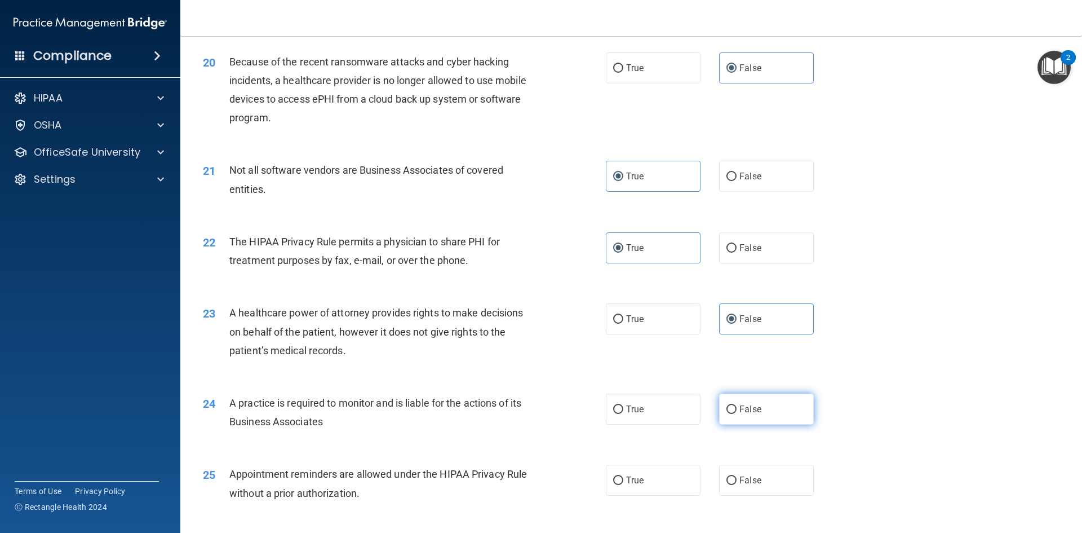
click at [775, 413] on label "False" at bounding box center [766, 408] width 95 height 31
click at [737, 413] on input "False" at bounding box center [731, 409] width 10 height 8
radio input "true"
click at [634, 479] on span "True" at bounding box center [634, 480] width 17 height 11
click at [623, 479] on input "True" at bounding box center [618, 480] width 10 height 8
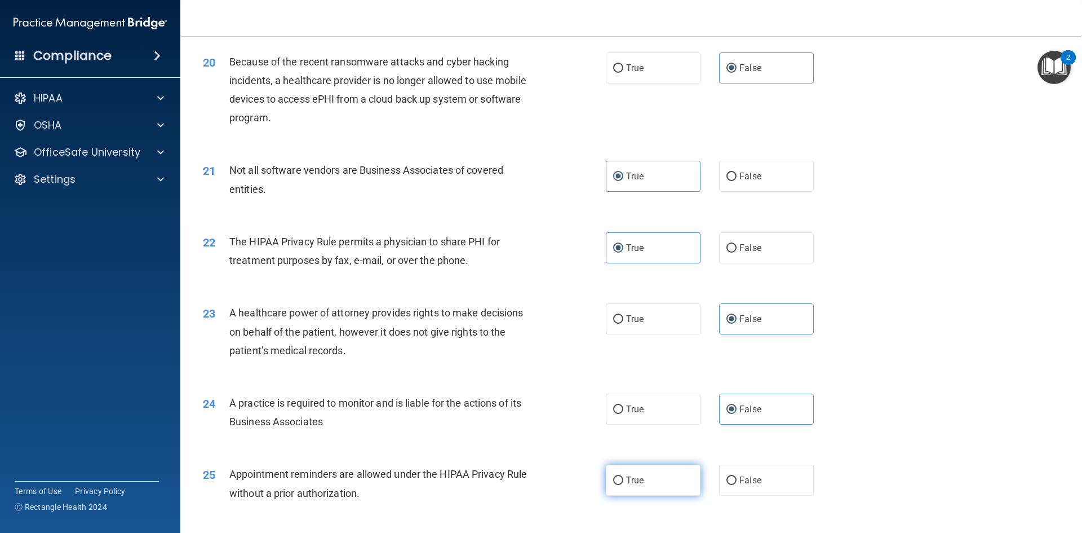
radio input "true"
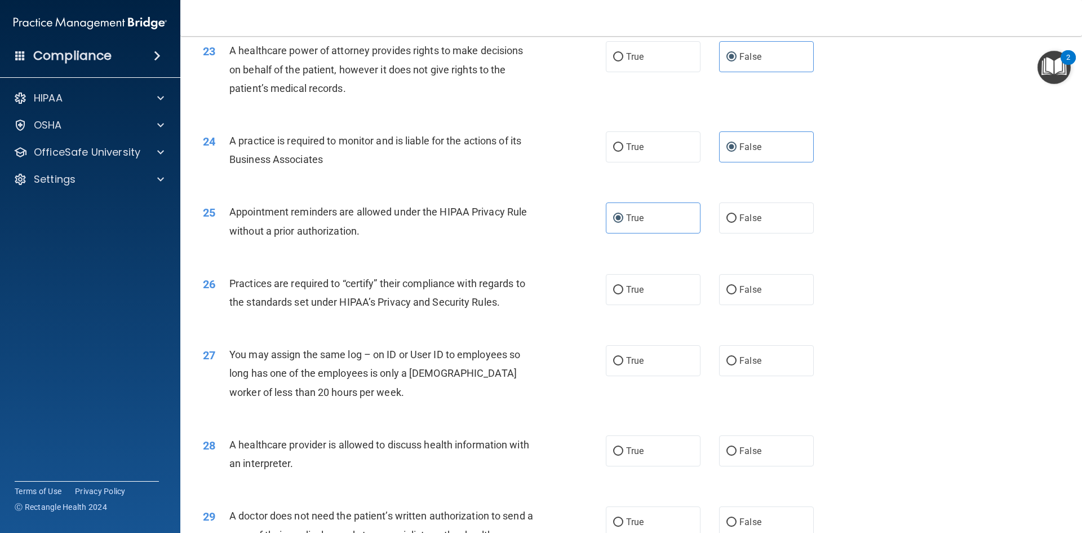
scroll to position [1916, 0]
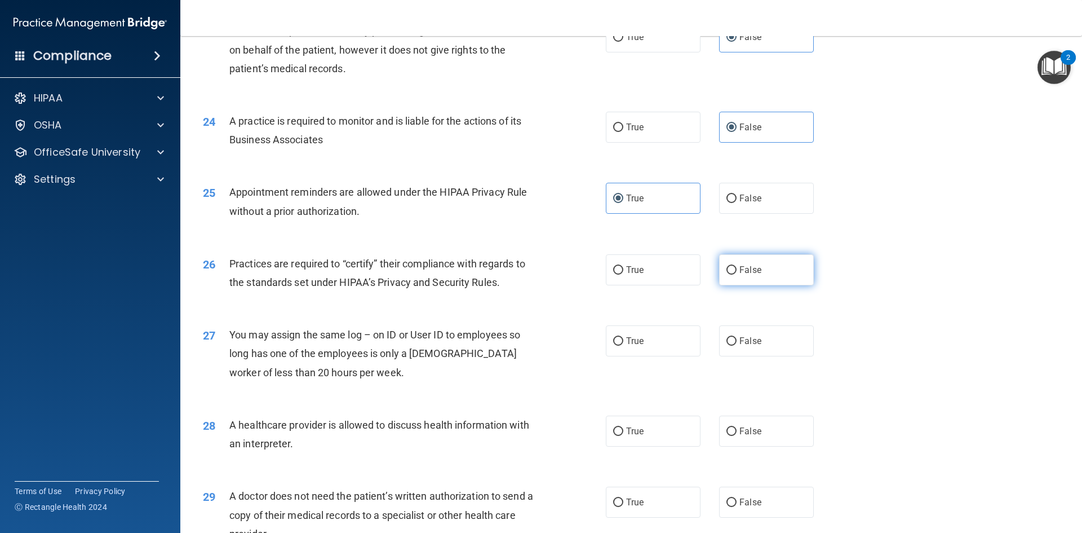
click at [767, 283] on label "False" at bounding box center [766, 269] width 95 height 31
click at [737, 274] on input "False" at bounding box center [731, 270] width 10 height 8
radio input "true"
drag, startPoint x: 742, startPoint y: 364, endPoint x: 750, endPoint y: 345, distance: 20.5
click at [742, 361] on div "27 You may assign the same log – on ID or User ID to employees so long has one …" at bounding box center [631, 356] width 874 height 90
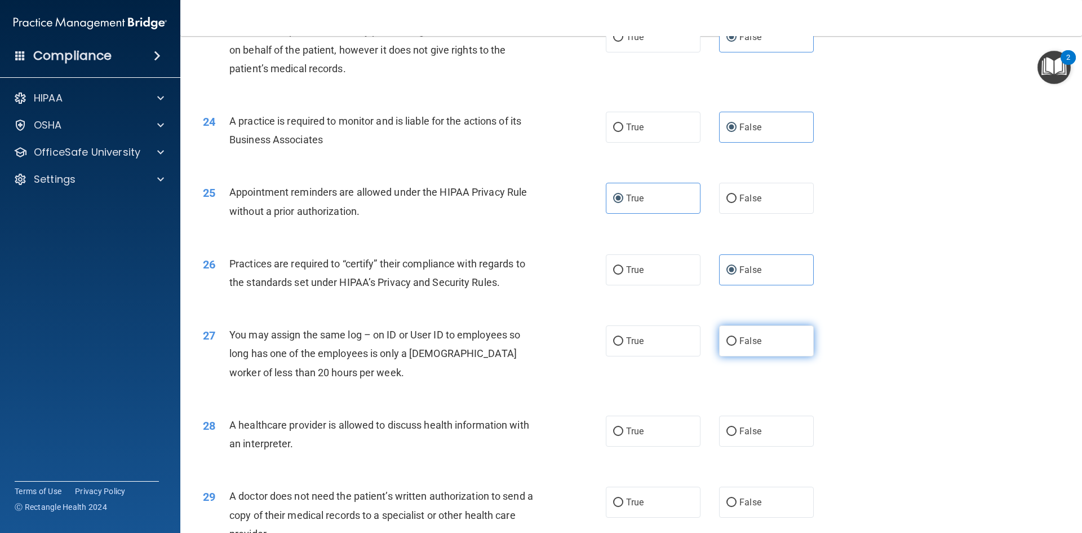
click at [751, 343] on span "False" at bounding box center [750, 340] width 22 height 11
click at [737, 343] on input "False" at bounding box center [731, 341] width 10 height 8
radio input "true"
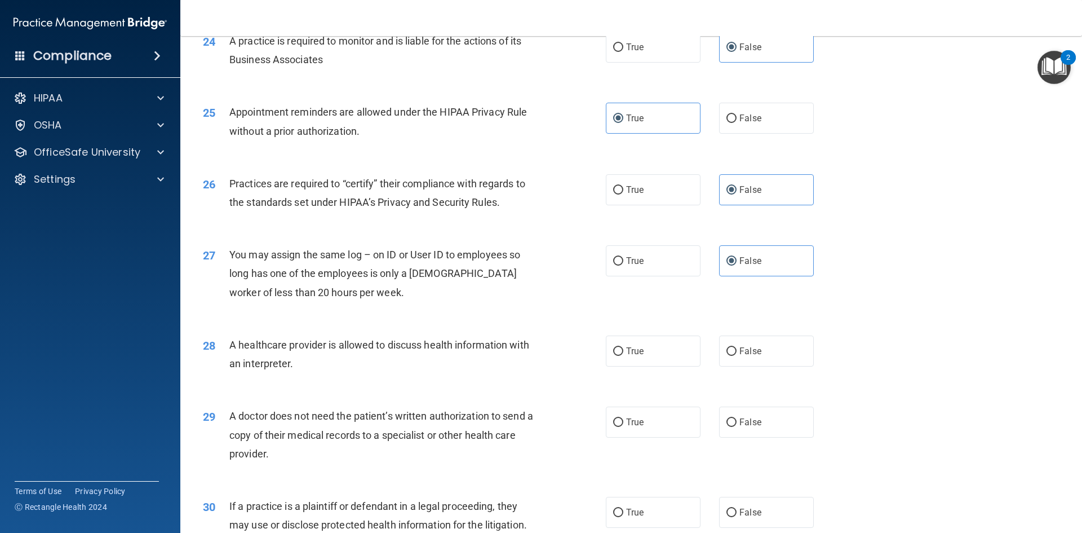
scroll to position [2091, 0]
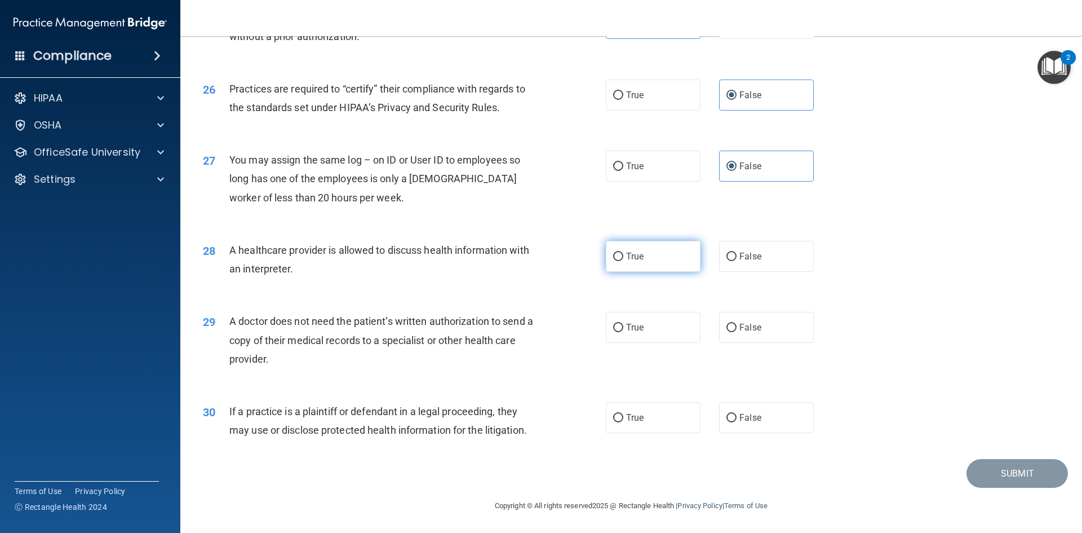
click at [664, 270] on label "True" at bounding box center [653, 256] width 95 height 31
click at [623, 261] on input "True" at bounding box center [618, 256] width 10 height 8
radio input "true"
drag, startPoint x: 649, startPoint y: 320, endPoint x: 667, endPoint y: 409, distance: 90.4
click at [649, 322] on label "True" at bounding box center [653, 327] width 95 height 31
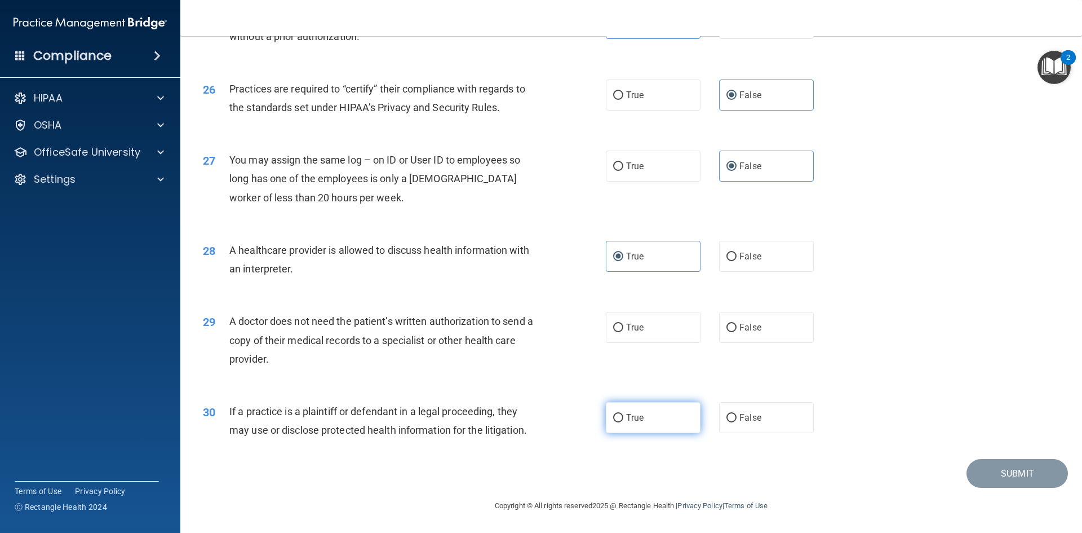
click at [623, 324] on input "True" at bounding box center [618, 328] width 10 height 8
radio input "true"
click at [663, 426] on label "True" at bounding box center [653, 417] width 95 height 31
click at [623, 422] on input "True" at bounding box center [618, 418] width 10 height 8
radio input "true"
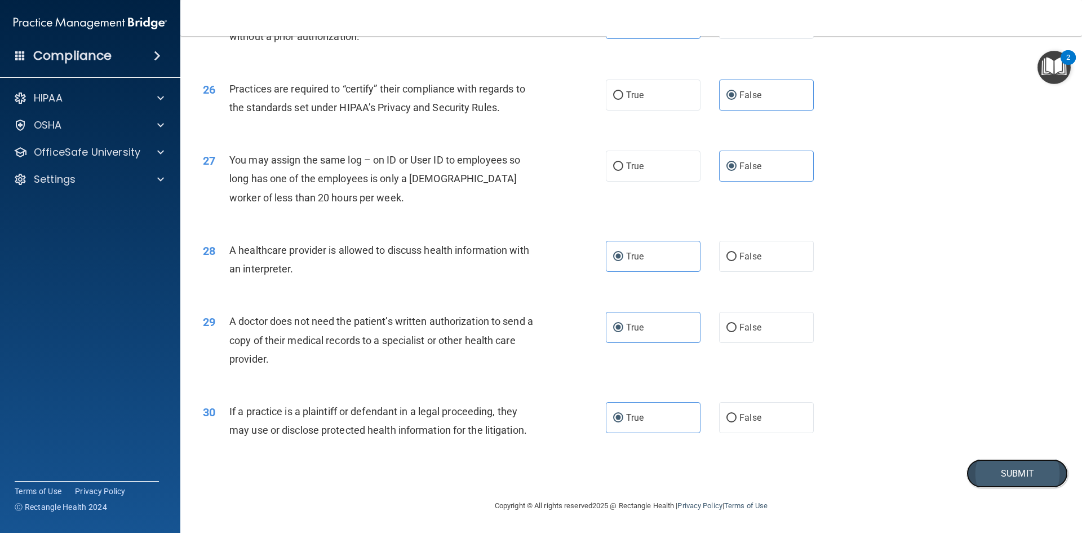
click at [1005, 477] on button "Submit" at bounding box center [1017, 473] width 101 height 29
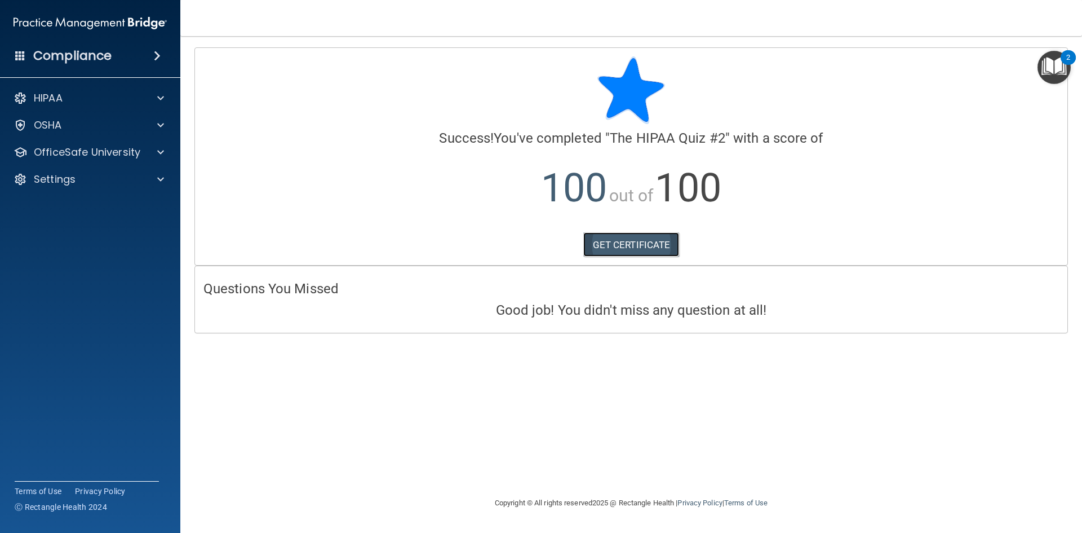
click at [630, 242] on link "GET CERTIFICATE" at bounding box center [631, 244] width 96 height 25
click at [95, 149] on p "OfficeSafe University" at bounding box center [87, 152] width 107 height 14
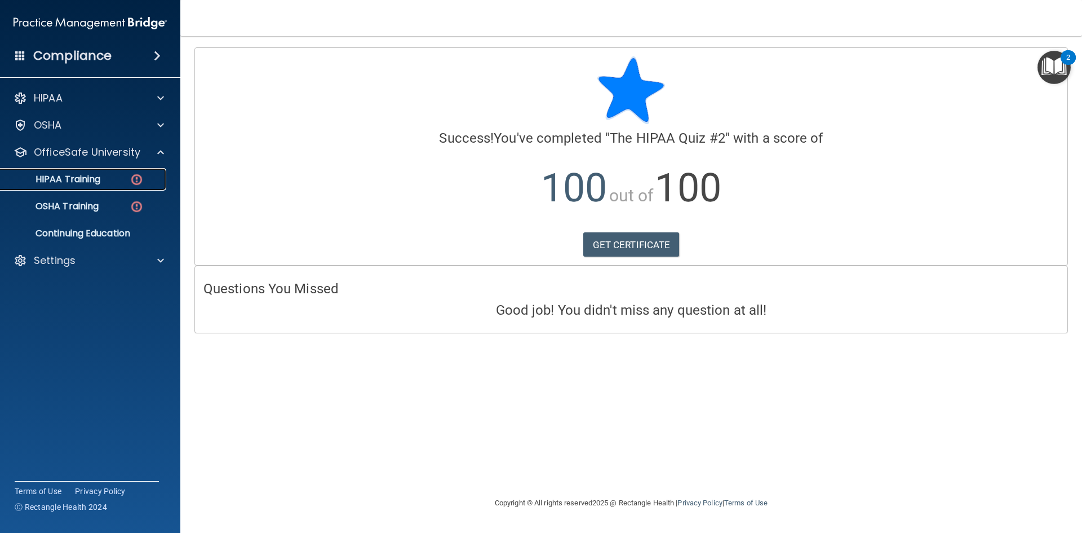
click at [77, 188] on link "HIPAA Training" at bounding box center [78, 179] width 178 height 23
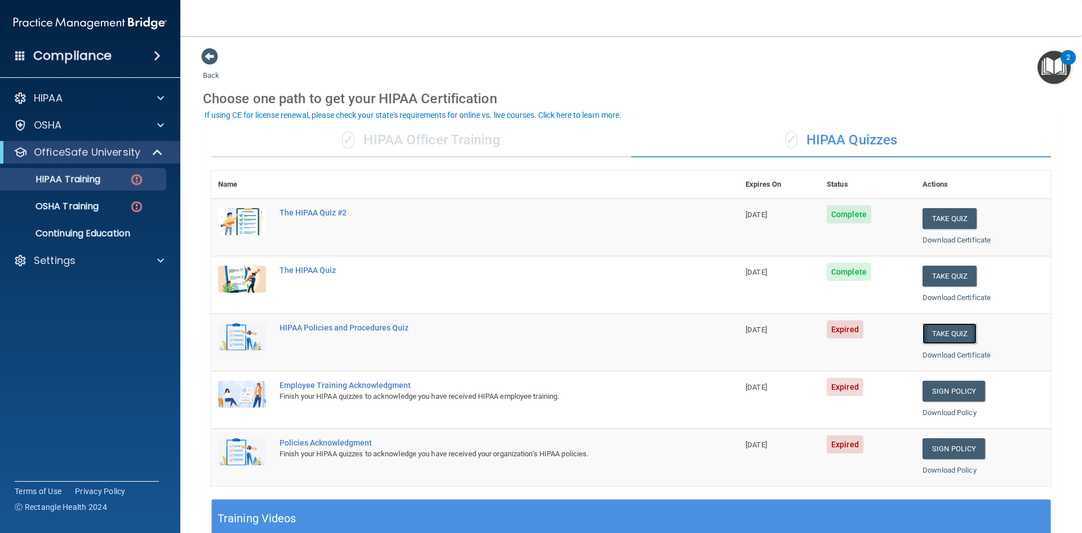
click at [941, 338] on button "Take Quiz" at bounding box center [950, 333] width 54 height 21
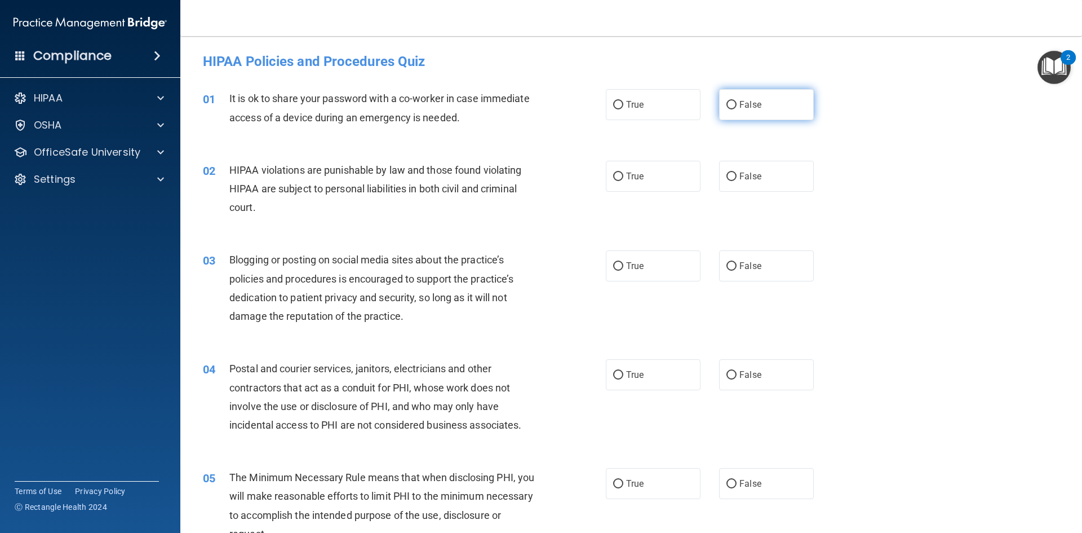
click at [752, 105] on span "False" at bounding box center [750, 104] width 22 height 11
click at [737, 105] on input "False" at bounding box center [731, 105] width 10 height 8
radio input "true"
click at [663, 174] on label "True" at bounding box center [653, 176] width 95 height 31
click at [623, 174] on input "True" at bounding box center [618, 176] width 10 height 8
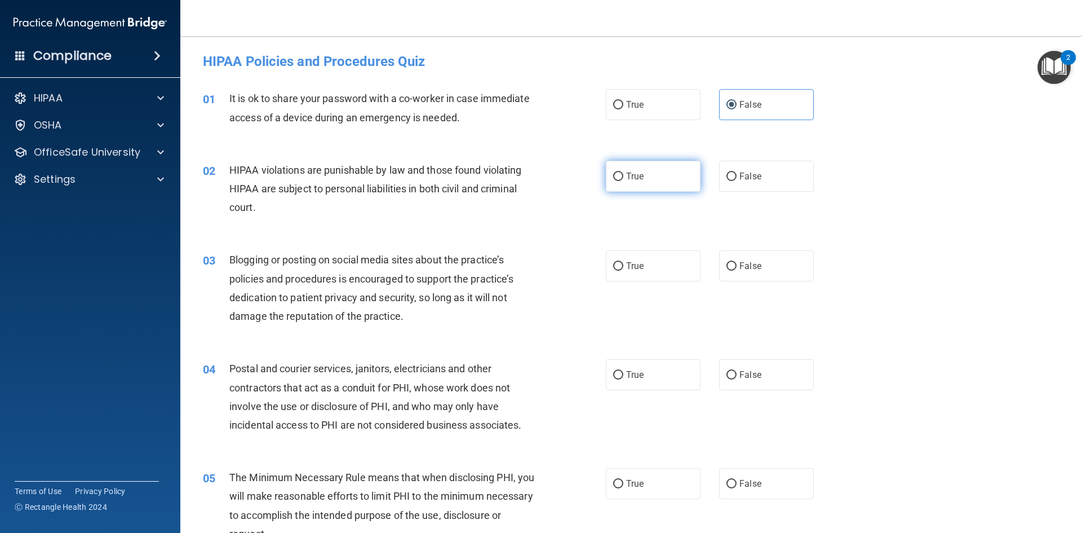
radio input "true"
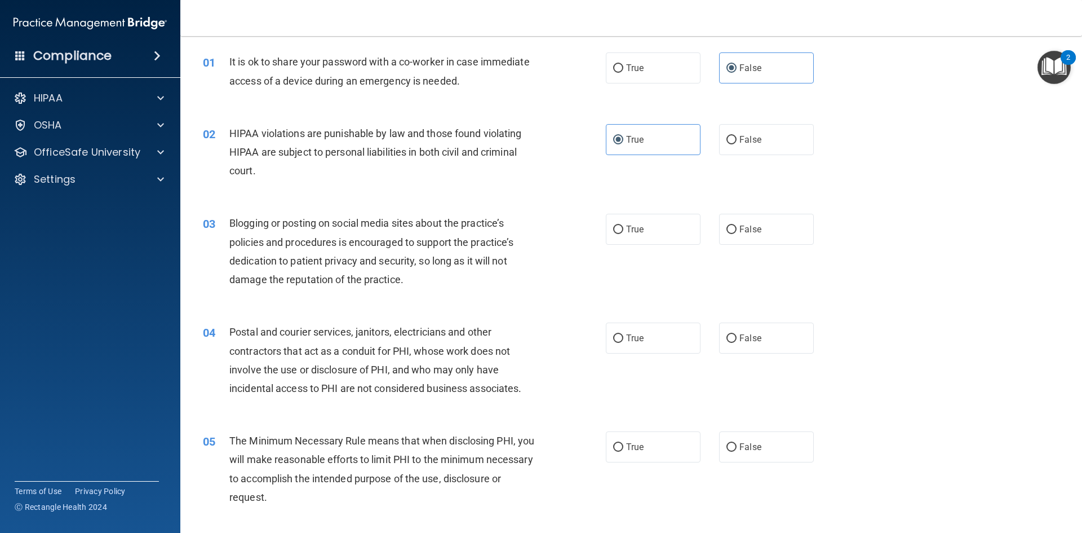
scroll to position [56, 0]
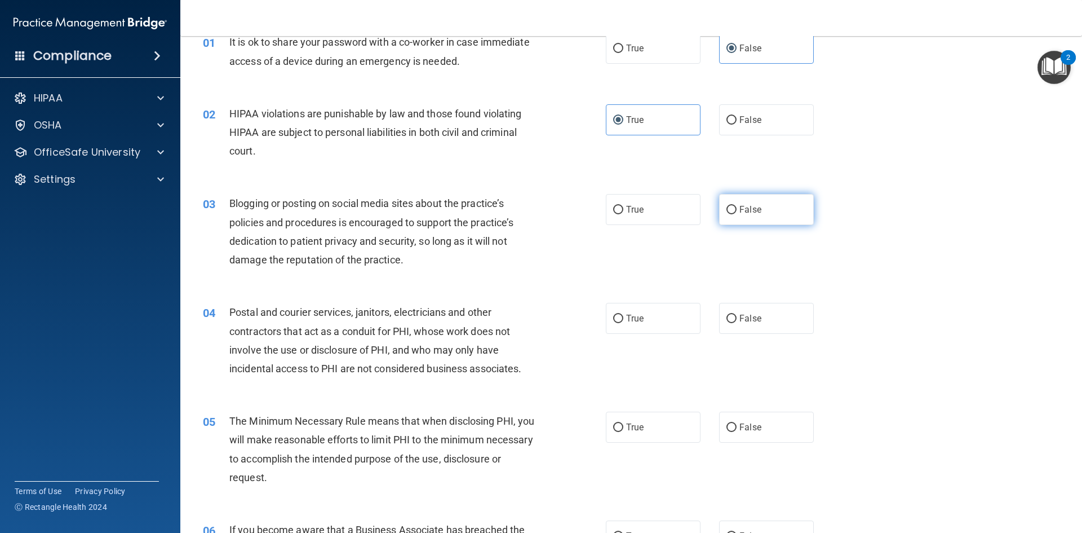
click at [776, 215] on label "False" at bounding box center [766, 209] width 95 height 31
click at [737, 214] on input "False" at bounding box center [731, 210] width 10 height 8
radio input "true"
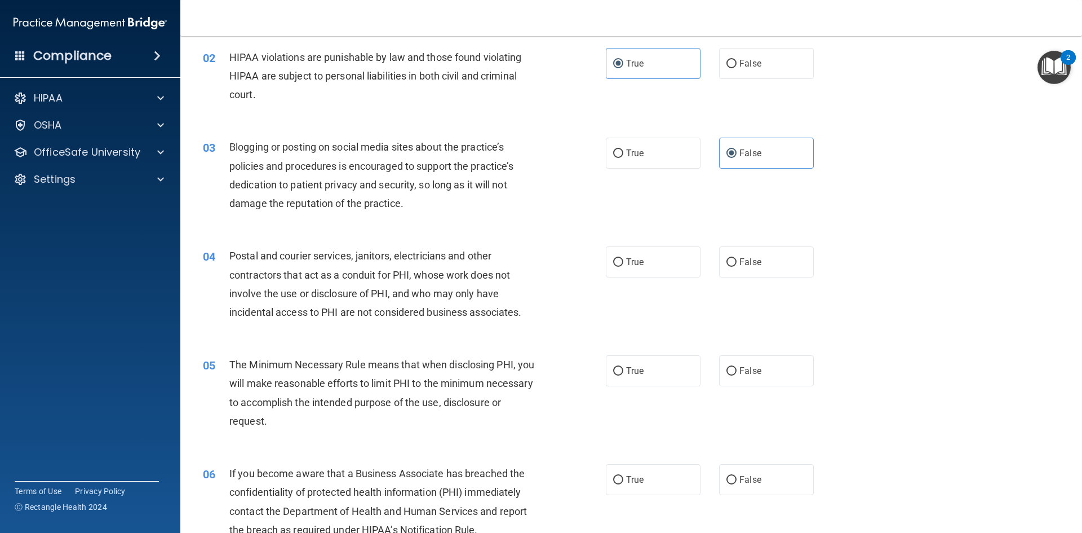
scroll to position [169, 0]
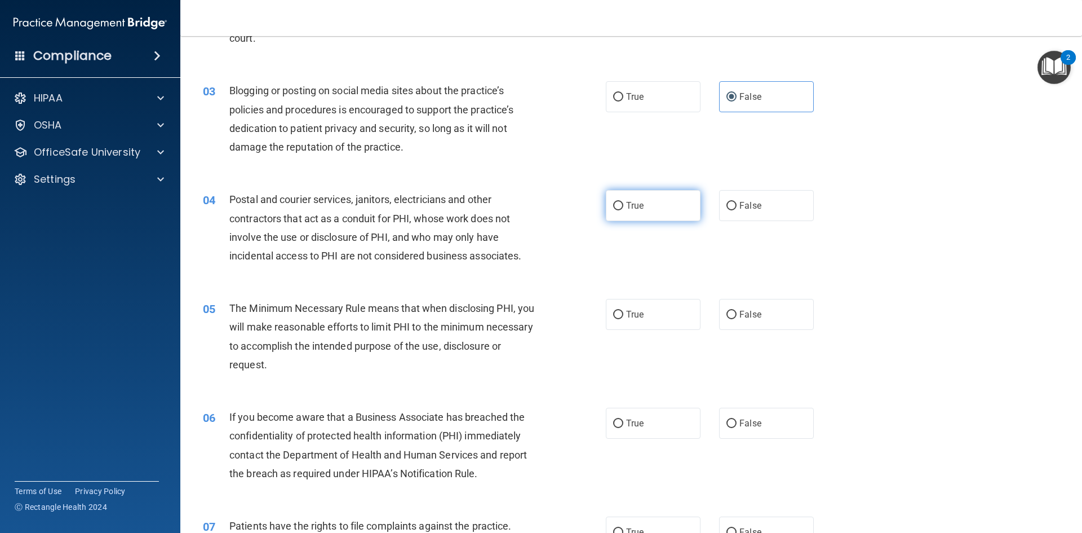
click at [613, 213] on label "True" at bounding box center [653, 205] width 95 height 31
click at [613, 210] on input "True" at bounding box center [618, 206] width 10 height 8
radio input "true"
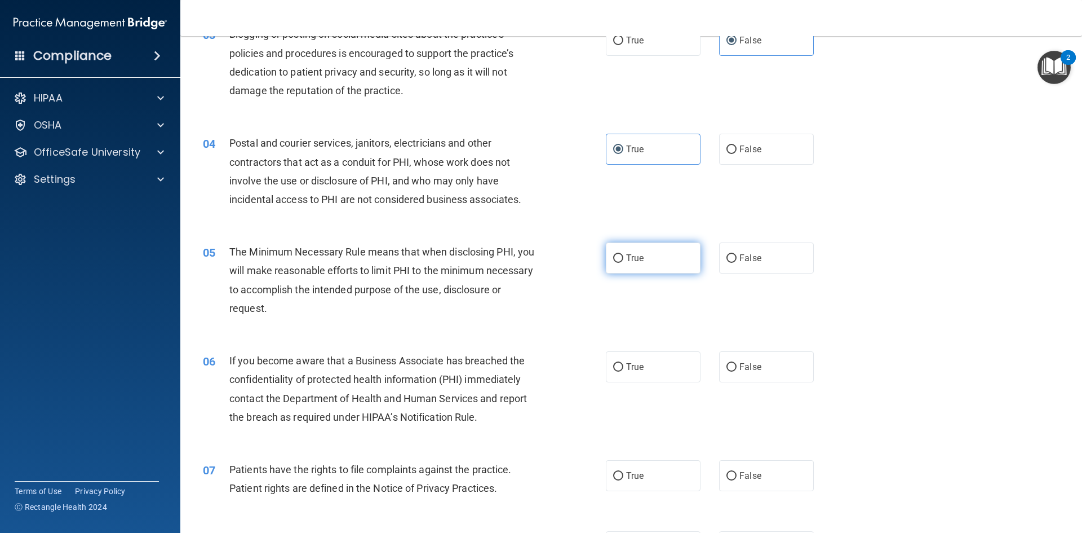
click at [626, 262] on span "True" at bounding box center [634, 257] width 17 height 11
click at [622, 262] on input "True" at bounding box center [618, 258] width 10 height 8
radio input "true"
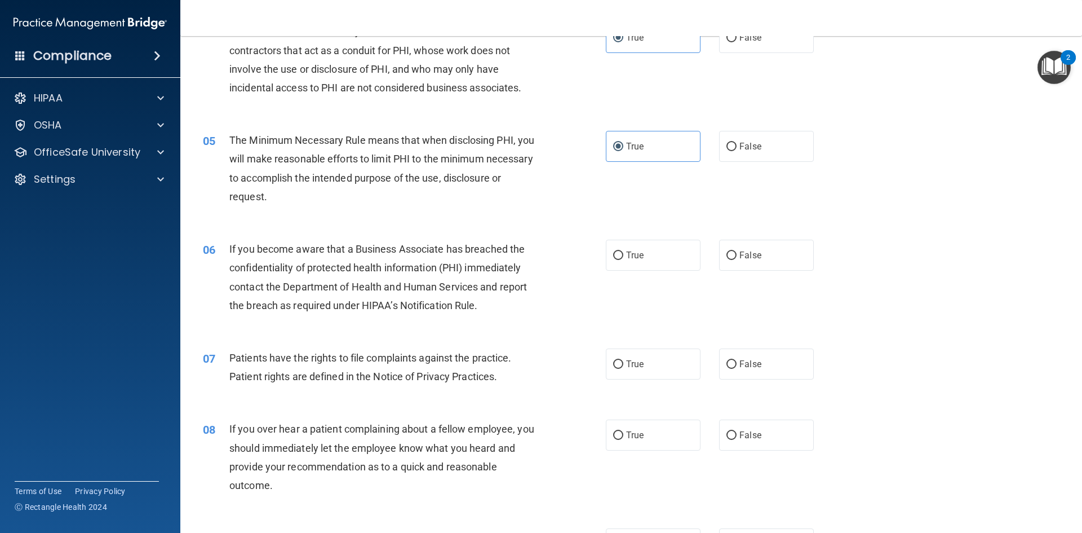
scroll to position [338, 0]
click at [635, 260] on label "True" at bounding box center [653, 253] width 95 height 31
click at [623, 259] on input "True" at bounding box center [618, 254] width 10 height 8
radio input "true"
click at [632, 368] on label "True" at bounding box center [653, 362] width 95 height 31
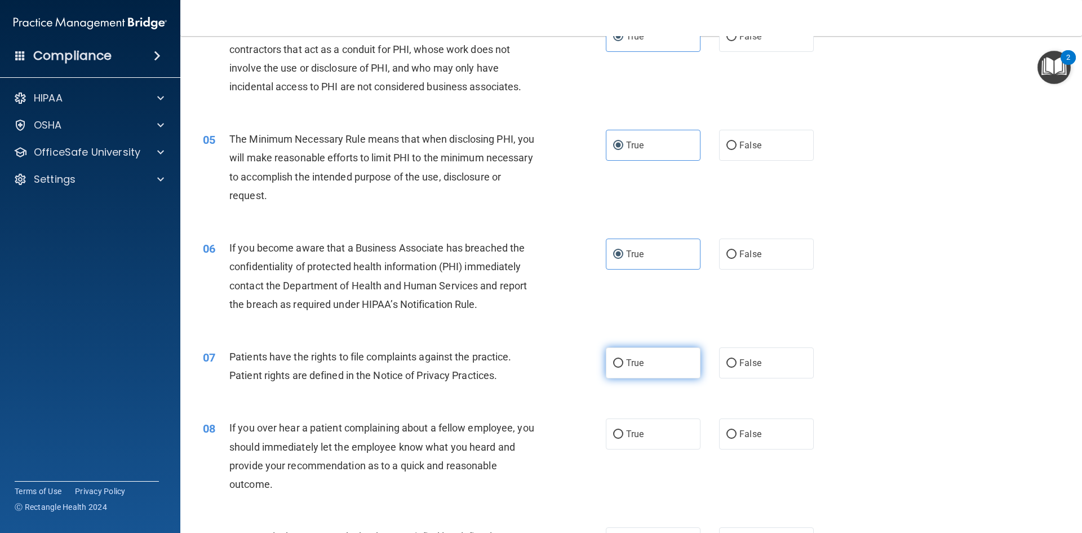
click at [623, 367] on input "True" at bounding box center [618, 363] width 10 height 8
radio input "true"
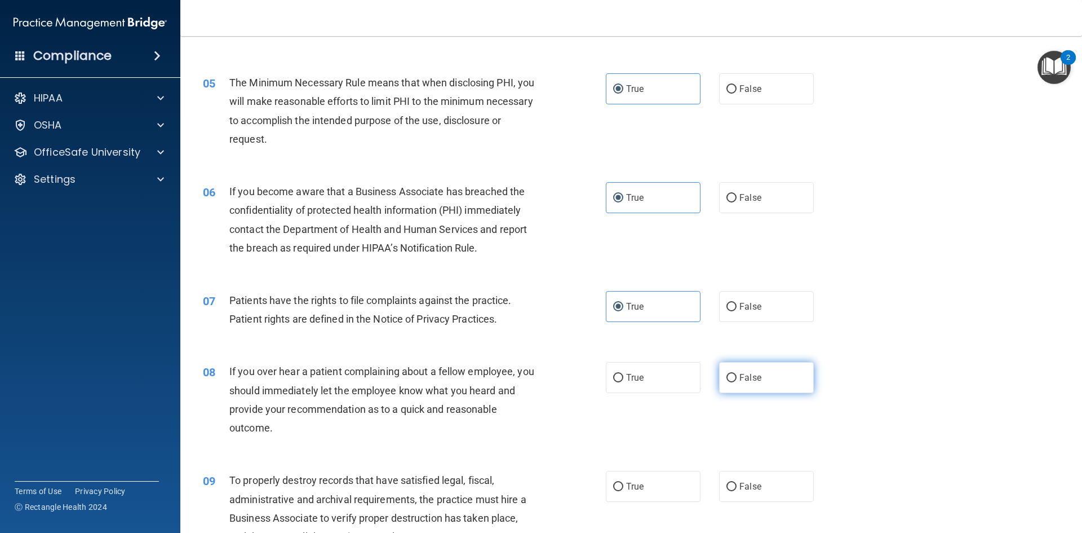
click at [750, 373] on span "False" at bounding box center [750, 377] width 22 height 11
click at [737, 374] on input "False" at bounding box center [731, 378] width 10 height 8
radio input "true"
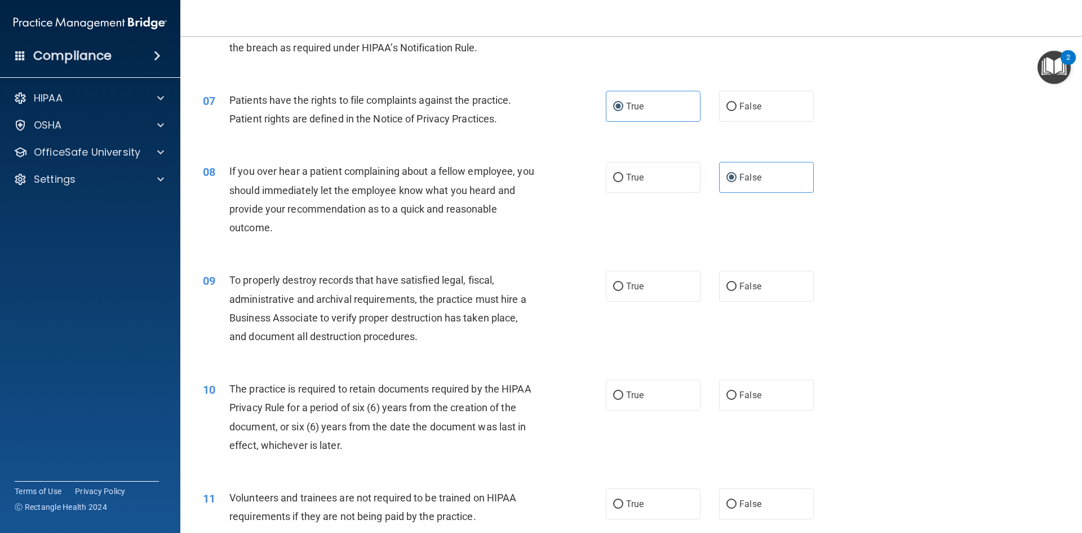
scroll to position [620, 0]
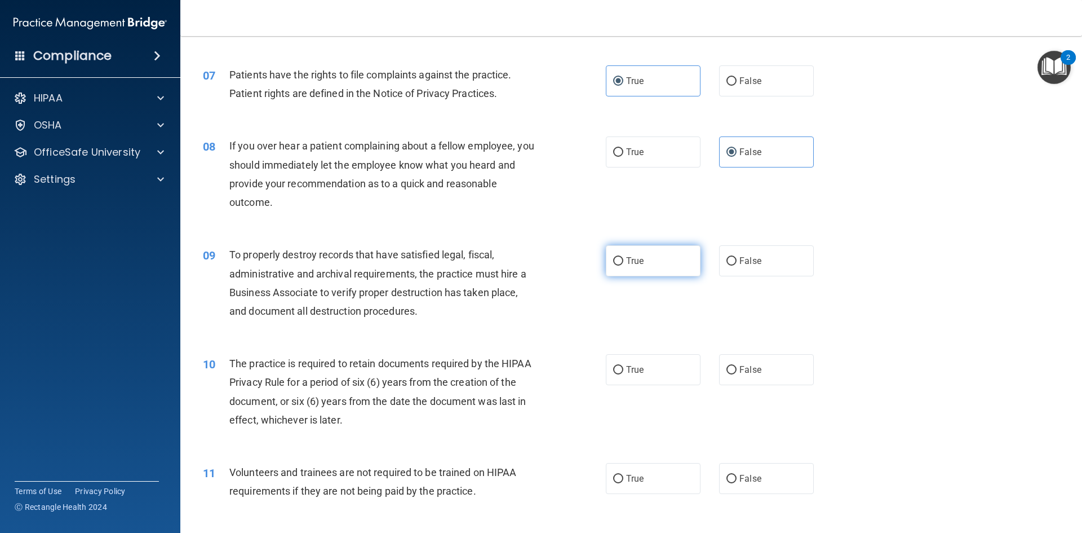
click at [690, 265] on label "True" at bounding box center [653, 260] width 95 height 31
click at [623, 265] on input "True" at bounding box center [618, 261] width 10 height 8
radio input "true"
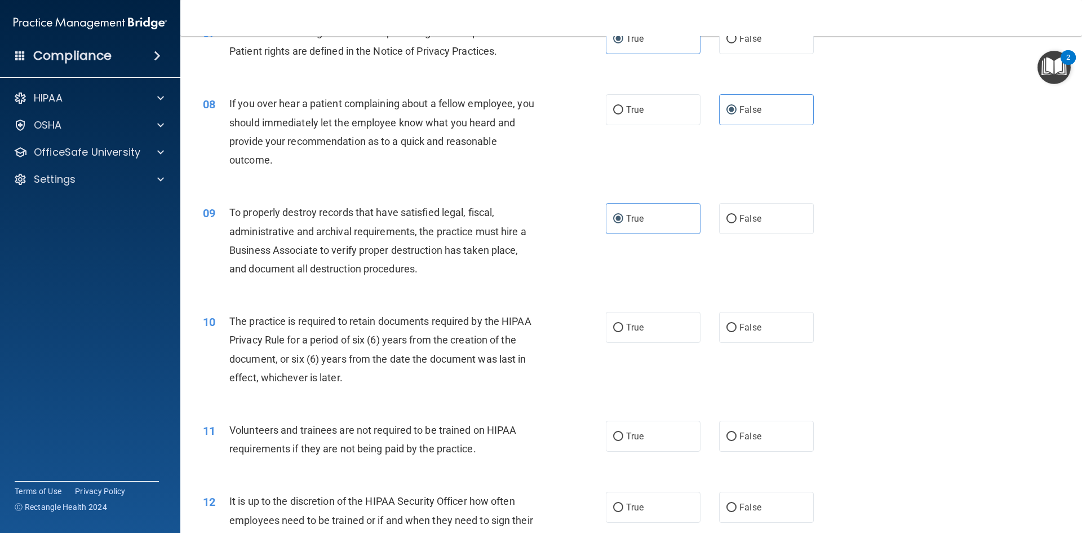
scroll to position [733, 0]
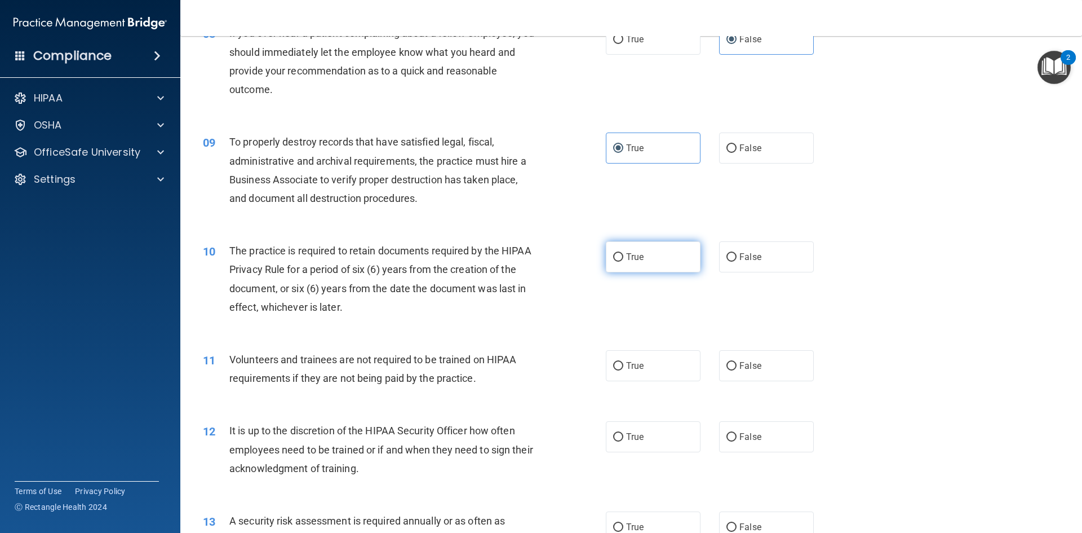
click at [646, 259] on label "True" at bounding box center [653, 256] width 95 height 31
click at [623, 259] on input "True" at bounding box center [618, 257] width 10 height 8
radio input "true"
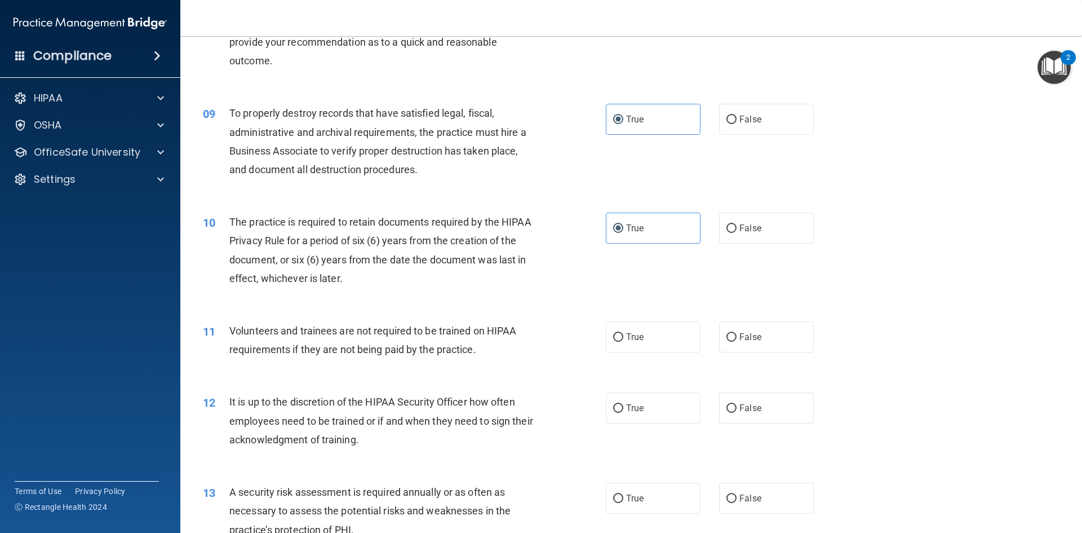
scroll to position [789, 0]
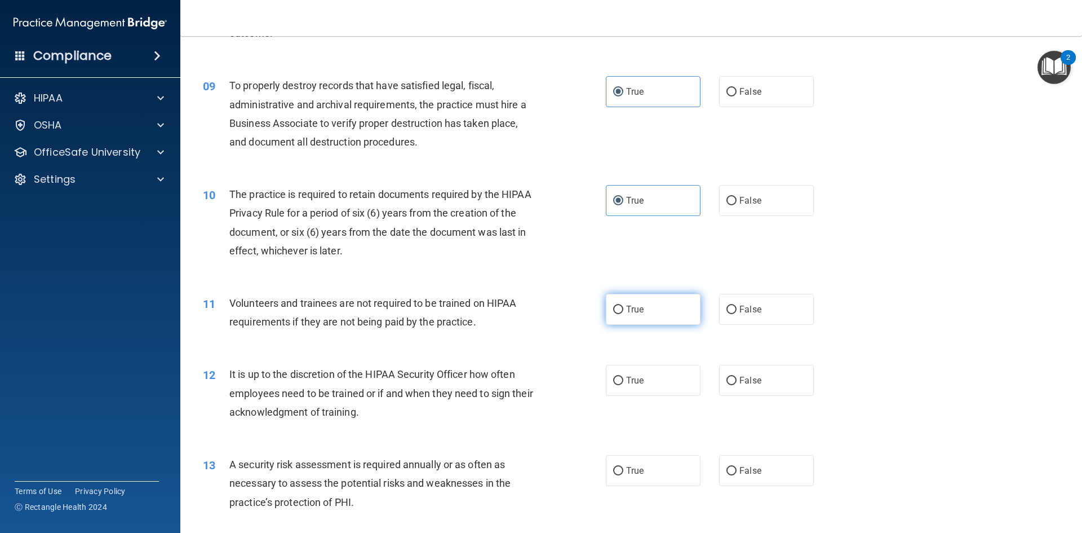
click at [645, 316] on label "True" at bounding box center [653, 309] width 95 height 31
click at [623, 314] on input "True" at bounding box center [618, 309] width 10 height 8
radio input "true"
click at [739, 312] on span "False" at bounding box center [750, 309] width 22 height 11
click at [737, 312] on input "False" at bounding box center [731, 309] width 10 height 8
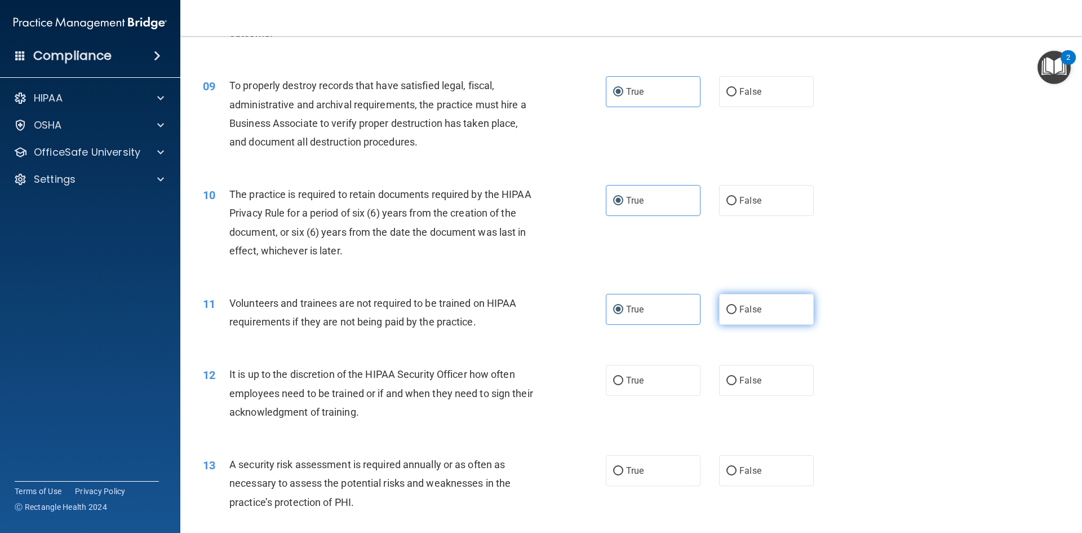
radio input "true"
radio input "false"
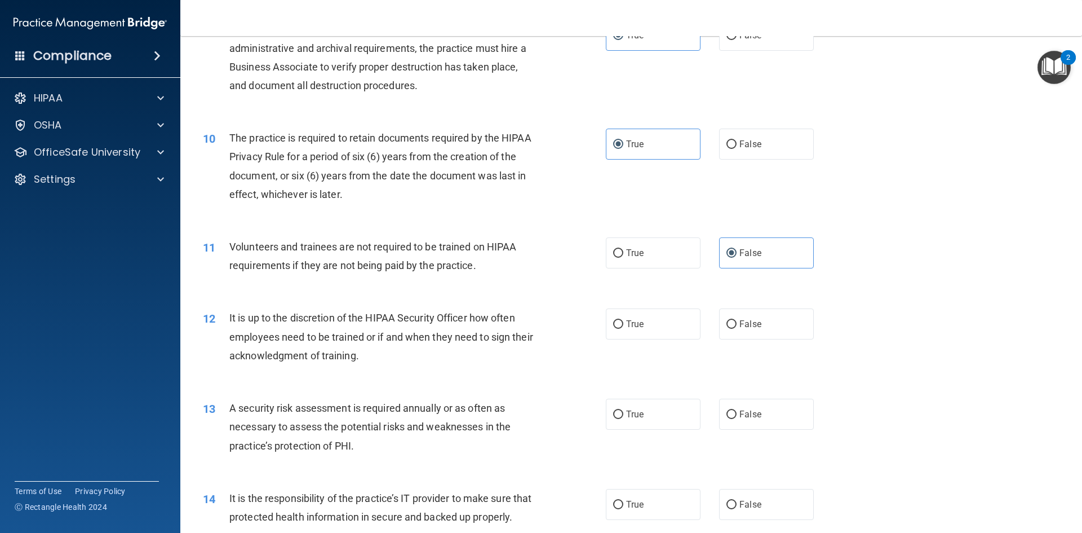
scroll to position [902, 0]
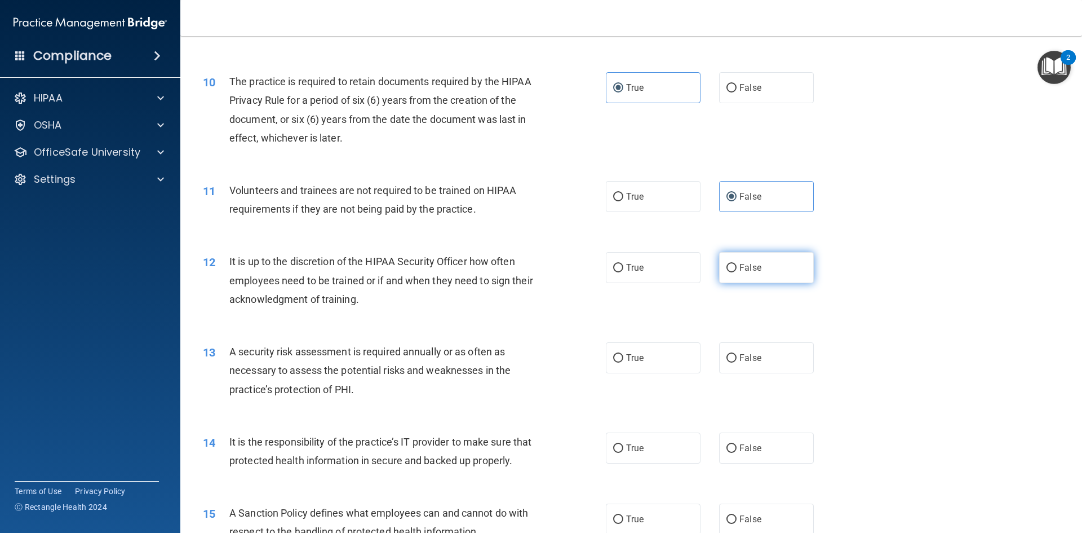
click at [751, 276] on label "False" at bounding box center [766, 267] width 95 height 31
click at [737, 272] on input "False" at bounding box center [731, 268] width 10 height 8
radio input "true"
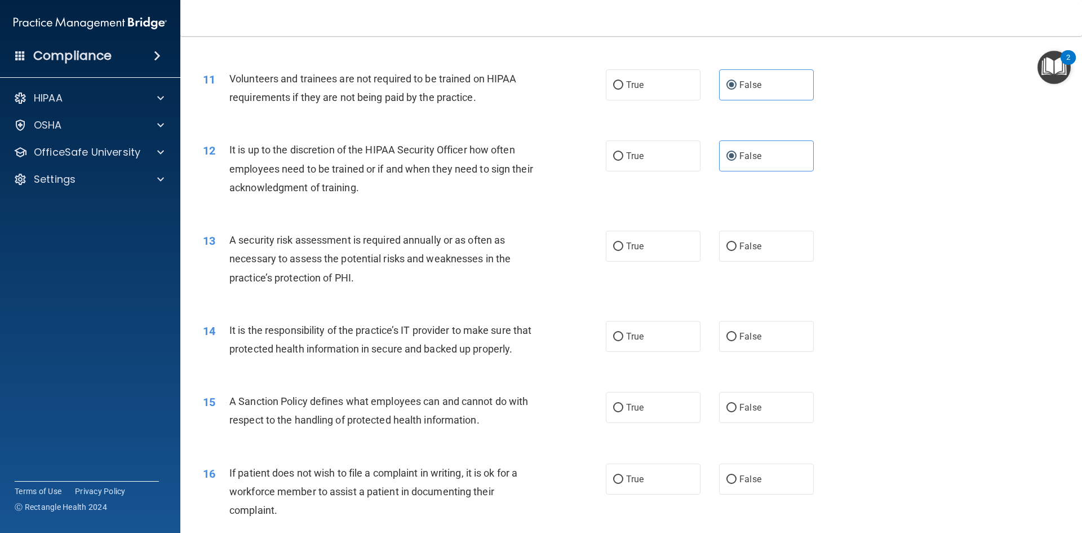
scroll to position [1014, 0]
click at [631, 257] on label "True" at bounding box center [653, 244] width 95 height 31
click at [623, 250] on input "True" at bounding box center [618, 245] width 10 height 8
radio input "true"
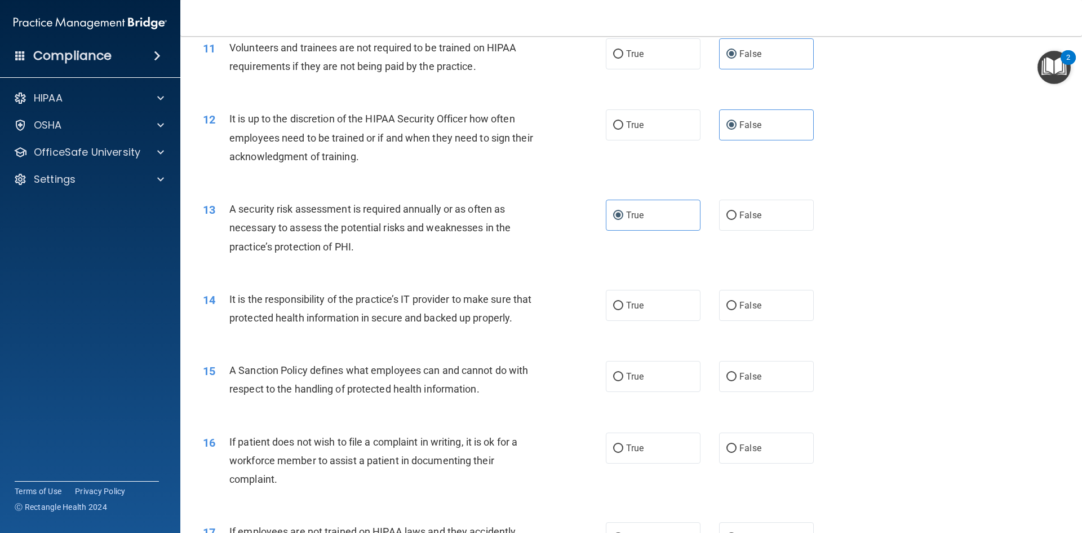
scroll to position [1071, 0]
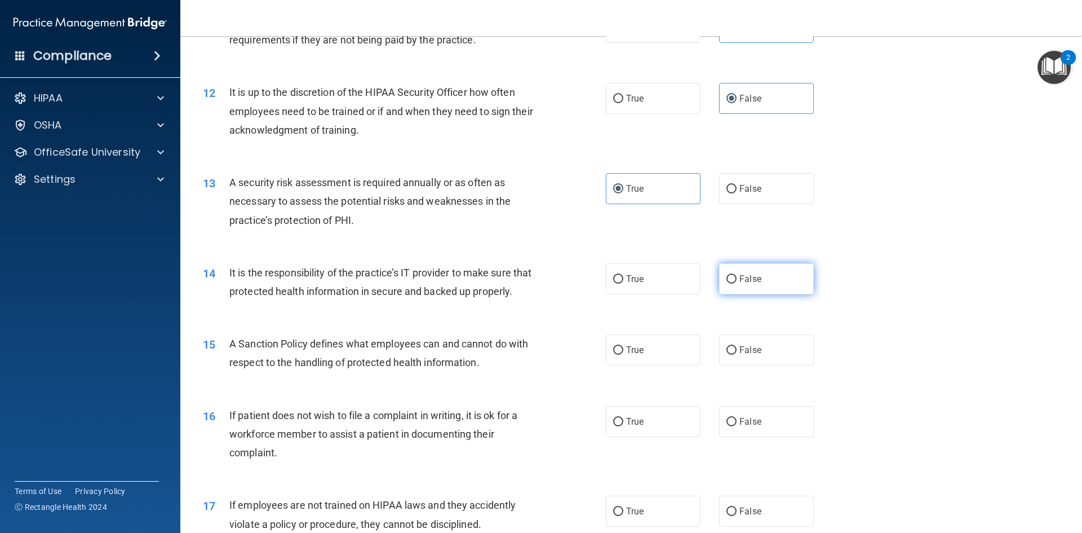
click at [754, 290] on label "False" at bounding box center [766, 278] width 95 height 31
click at [737, 283] on input "False" at bounding box center [731, 279] width 10 height 8
radio input "true"
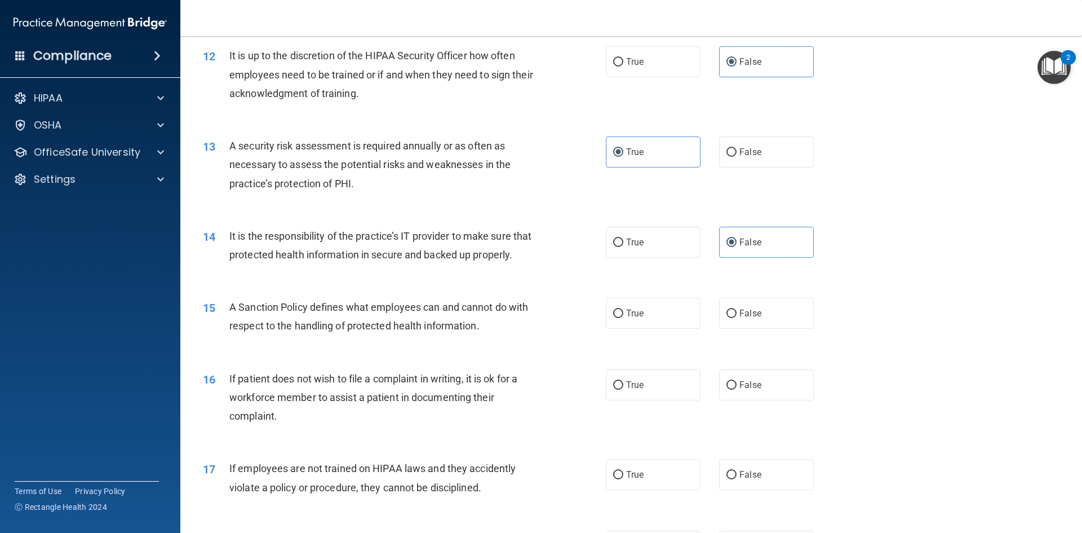
scroll to position [1127, 0]
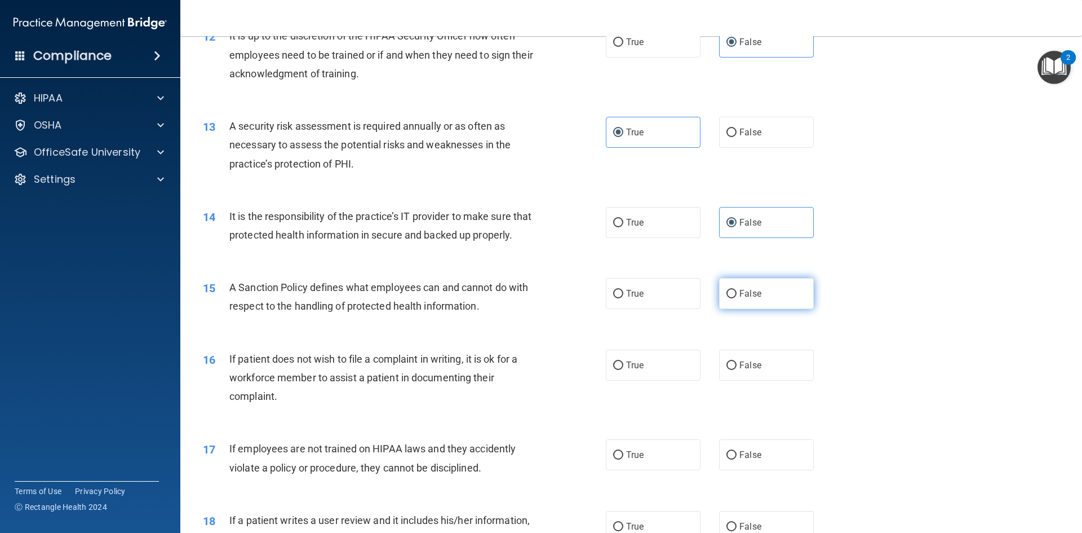
click at [724, 309] on label "False" at bounding box center [766, 293] width 95 height 31
click at [726, 298] on input "False" at bounding box center [731, 294] width 10 height 8
radio input "true"
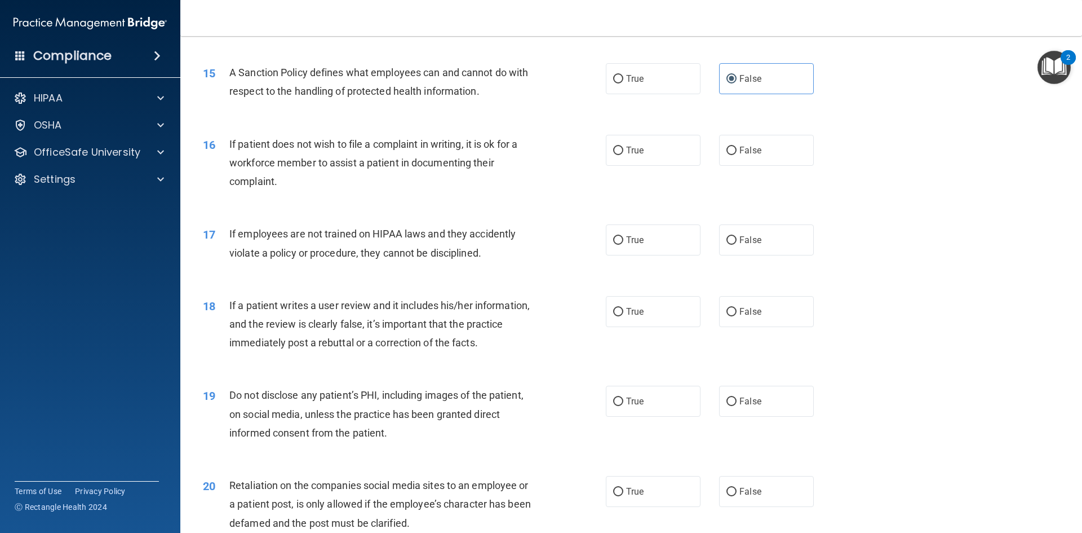
scroll to position [1409, 0]
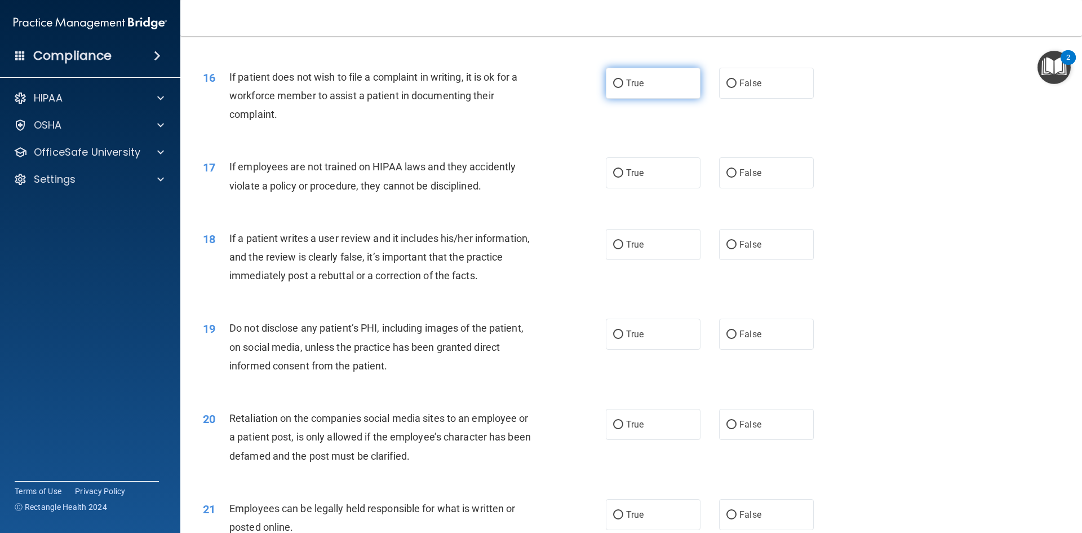
click at [641, 99] on label "True" at bounding box center [653, 83] width 95 height 31
click at [623, 88] on input "True" at bounding box center [618, 83] width 10 height 8
radio input "true"
click at [755, 178] on span "False" at bounding box center [750, 172] width 22 height 11
click at [737, 178] on input "False" at bounding box center [731, 173] width 10 height 8
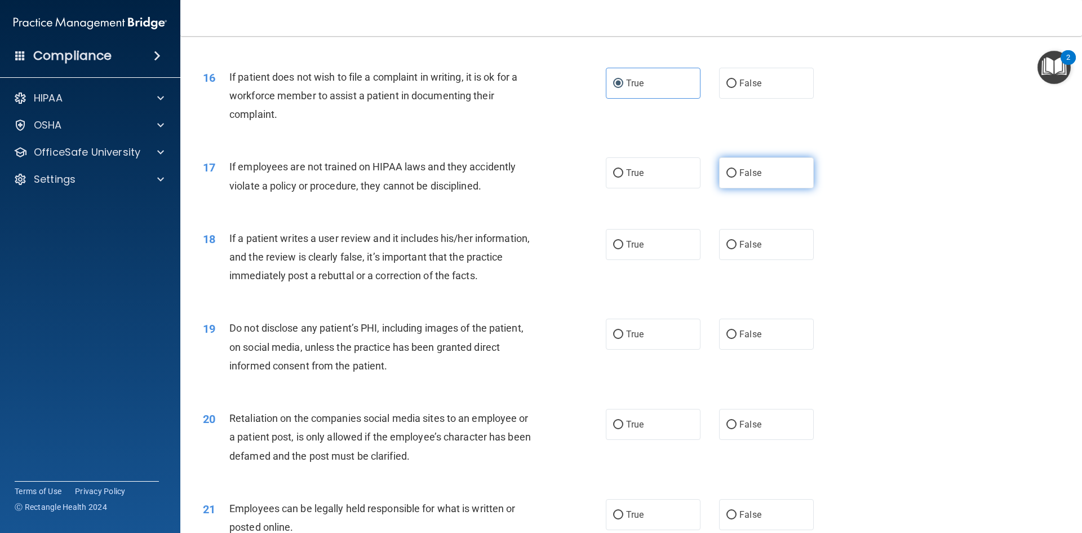
radio input "true"
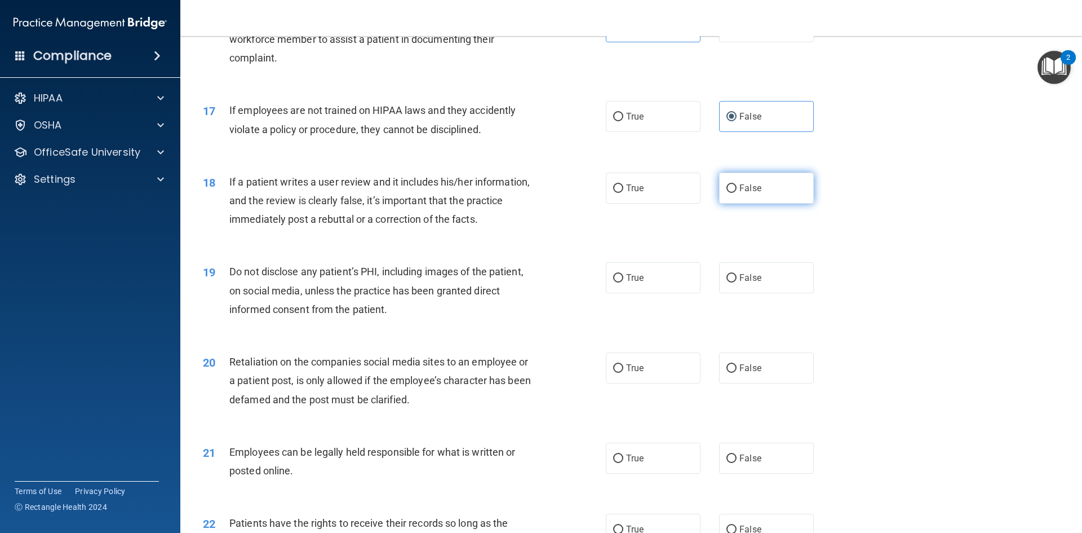
click at [754, 193] on span "False" at bounding box center [750, 188] width 22 height 11
click at [737, 193] on input "False" at bounding box center [731, 188] width 10 height 8
radio input "true"
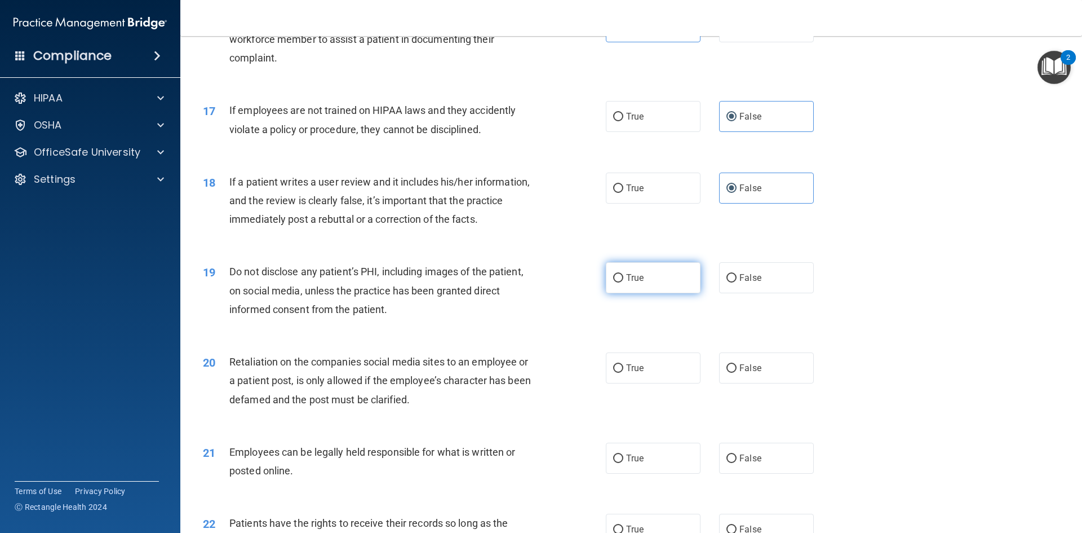
click at [630, 283] on span "True" at bounding box center [634, 277] width 17 height 11
click at [623, 282] on input "True" at bounding box center [618, 278] width 10 height 8
radio input "true"
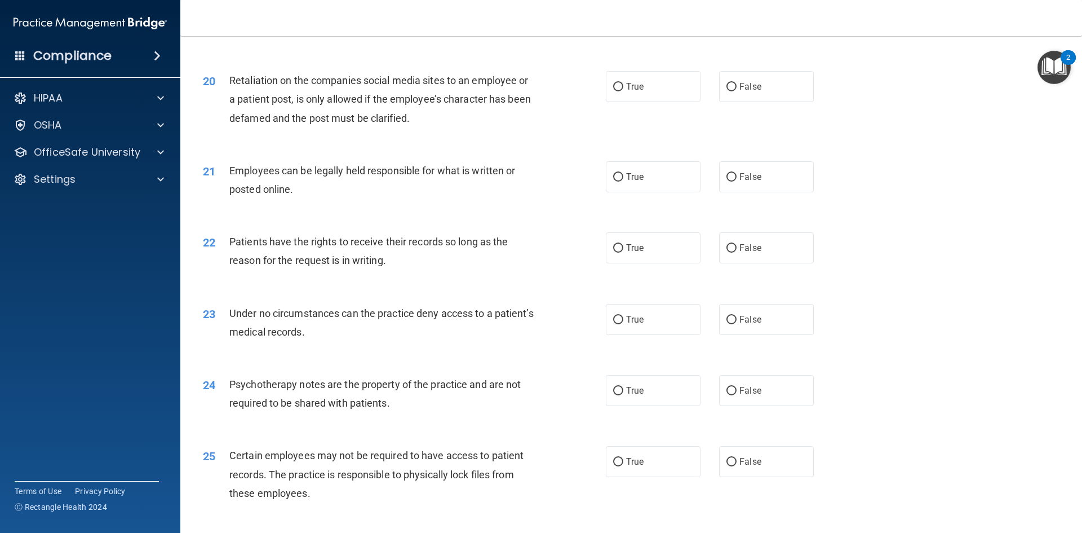
scroll to position [1747, 0]
click at [747, 91] on span "False" at bounding box center [750, 86] width 22 height 11
click at [737, 91] on input "False" at bounding box center [731, 86] width 10 height 8
radio input "true"
click at [659, 101] on label "True" at bounding box center [653, 85] width 95 height 31
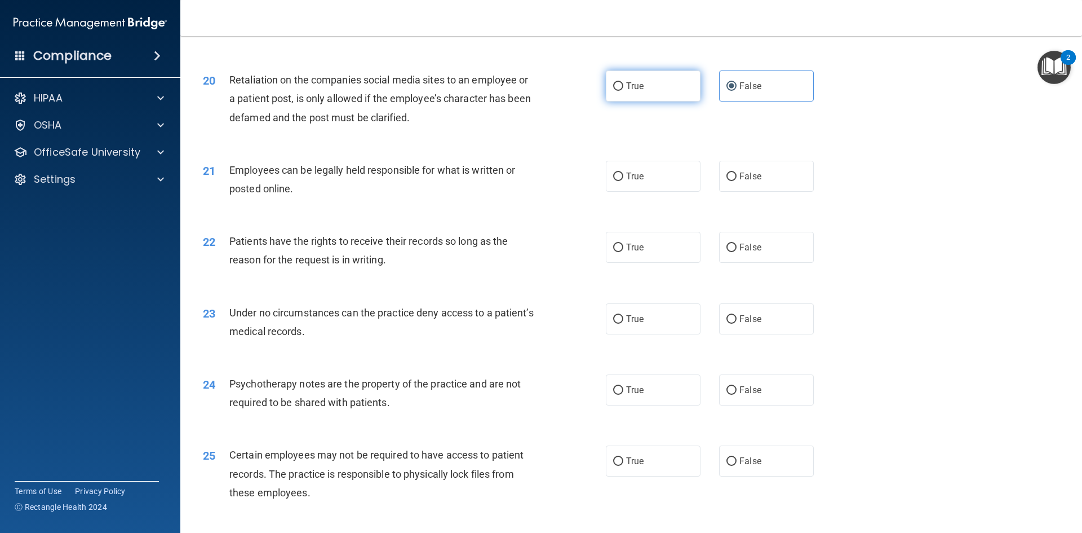
click at [623, 91] on input "True" at bounding box center [618, 86] width 10 height 8
radio input "true"
radio input "false"
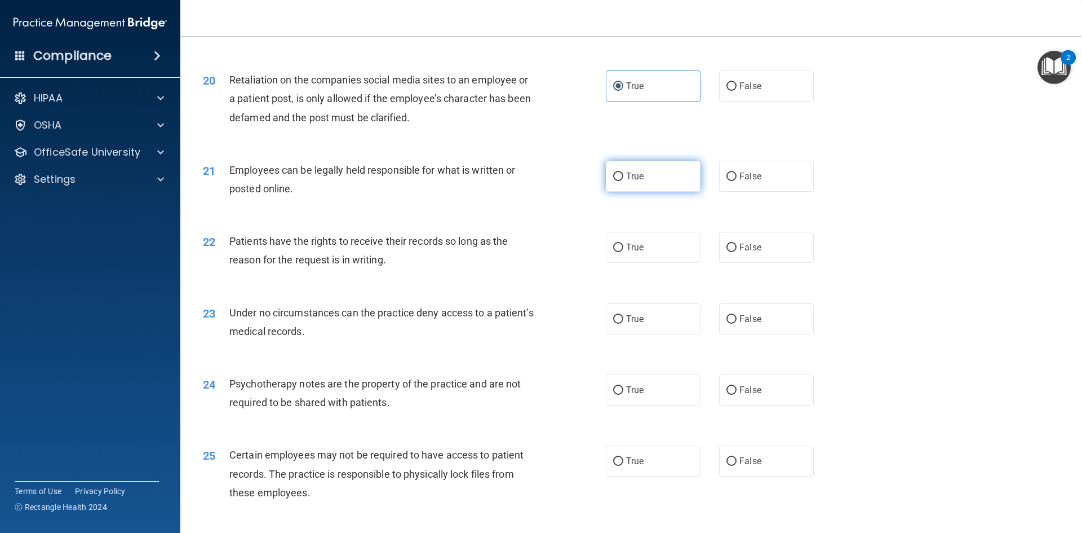
click at [635, 181] on span "True" at bounding box center [634, 176] width 17 height 11
click at [623, 181] on input "True" at bounding box center [618, 176] width 10 height 8
radio input "true"
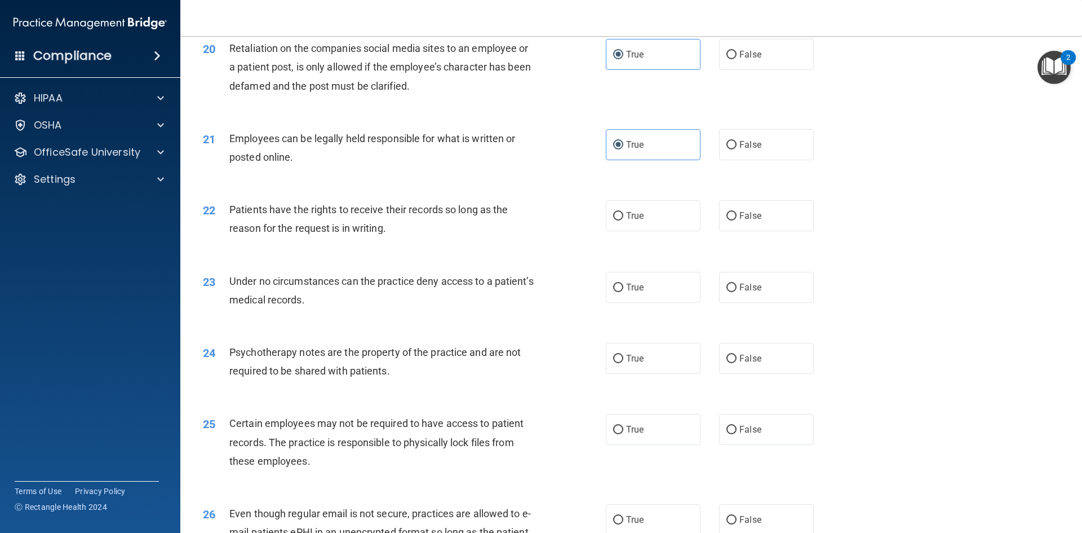
scroll to position [1804, 0]
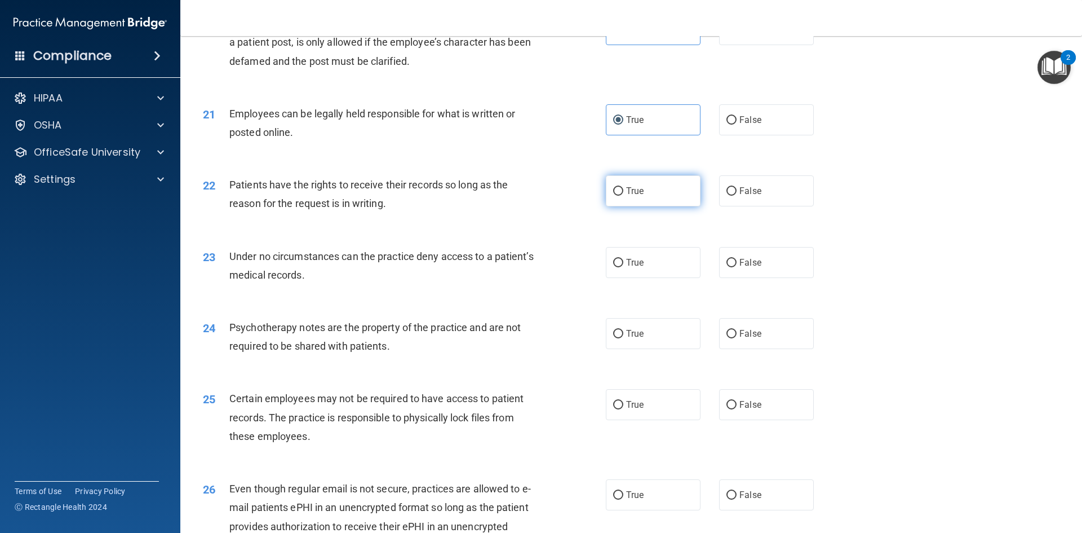
click at [633, 206] on label "True" at bounding box center [653, 190] width 95 height 31
click at [623, 196] on input "True" at bounding box center [618, 191] width 10 height 8
radio input "true"
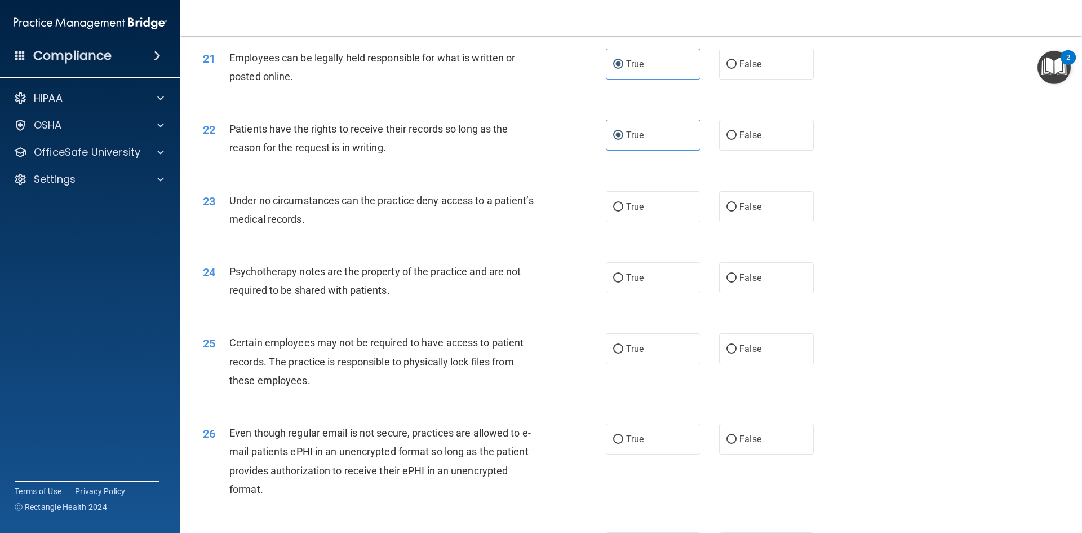
scroll to position [1860, 0]
click at [739, 211] on span "False" at bounding box center [750, 206] width 22 height 11
click at [735, 211] on input "False" at bounding box center [731, 206] width 10 height 8
radio input "true"
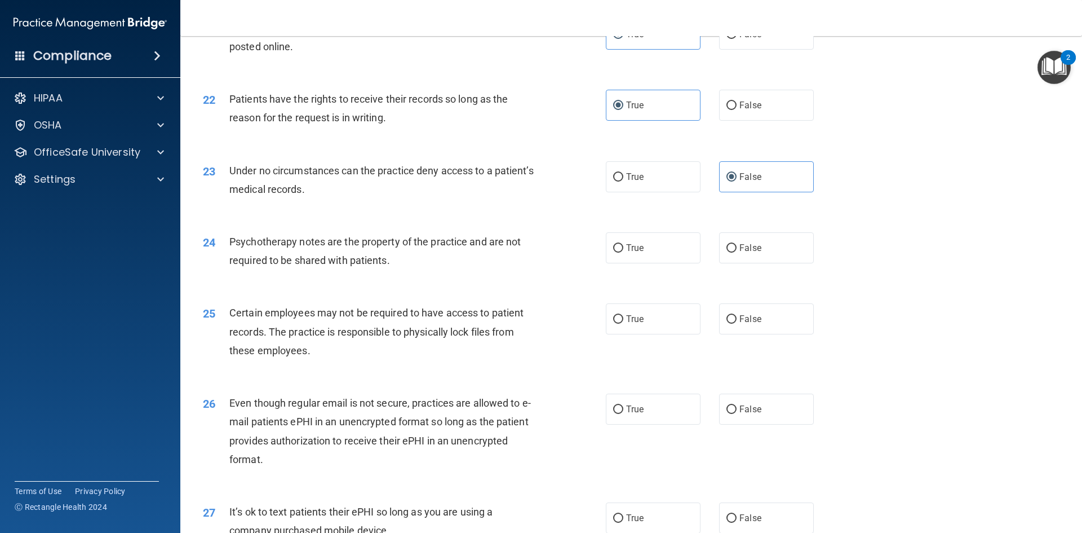
scroll to position [1916, 0]
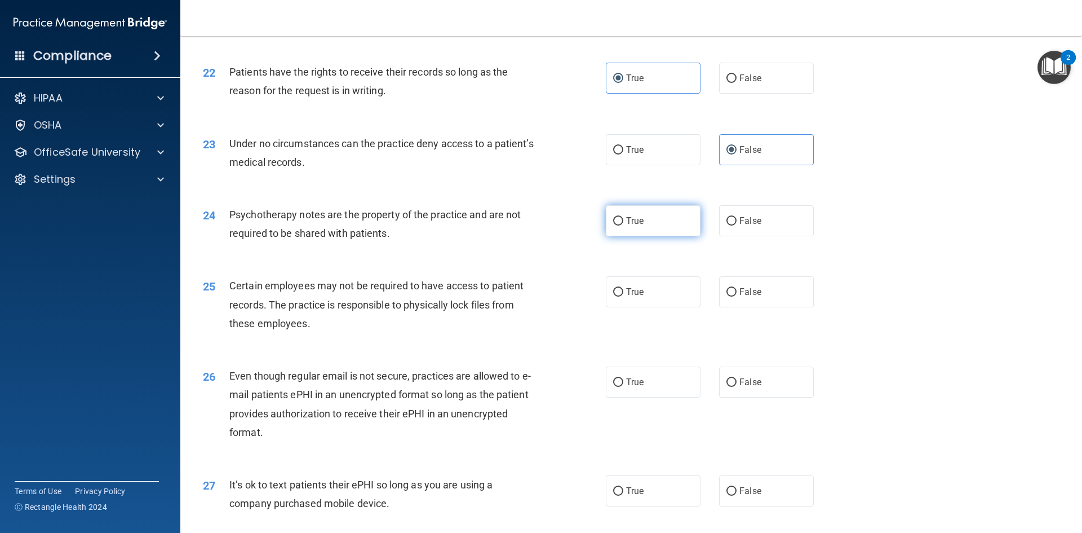
click at [649, 236] on label "True" at bounding box center [653, 220] width 95 height 31
click at [623, 225] on input "True" at bounding box center [618, 221] width 10 height 8
radio input "true"
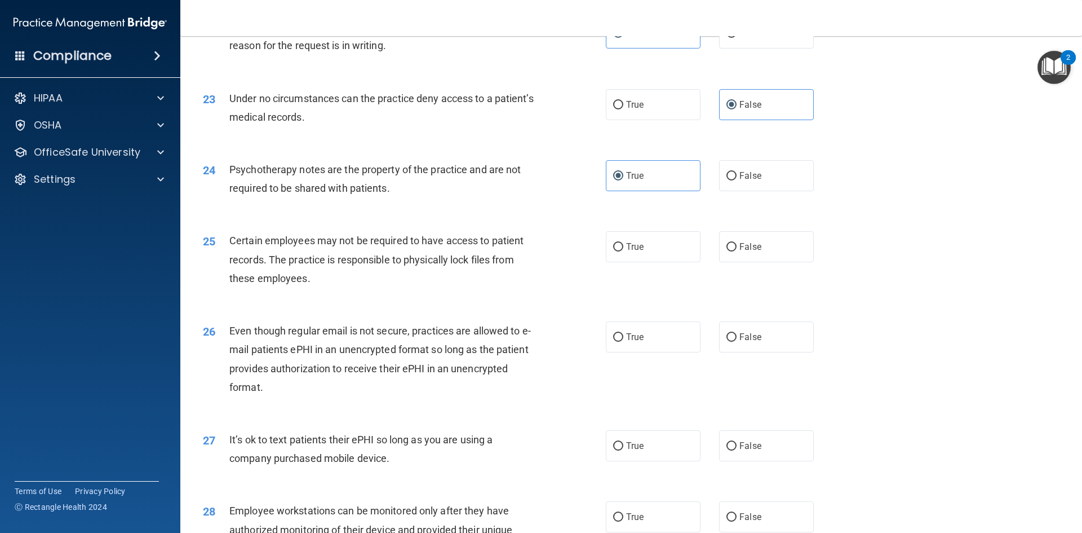
scroll to position [2029, 0]
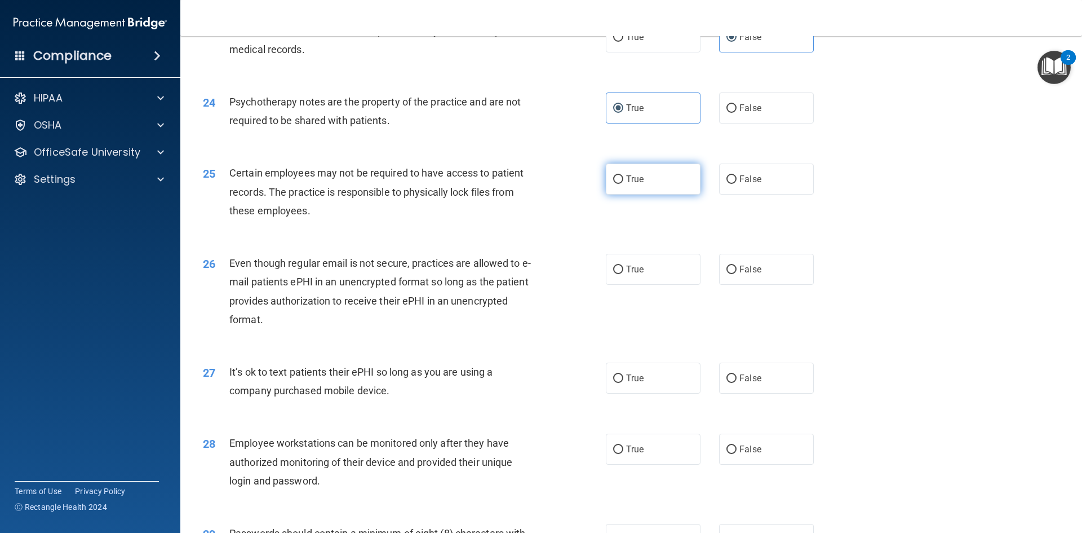
click at [637, 184] on span "True" at bounding box center [634, 179] width 17 height 11
click at [623, 184] on input "True" at bounding box center [618, 179] width 10 height 8
radio input "true"
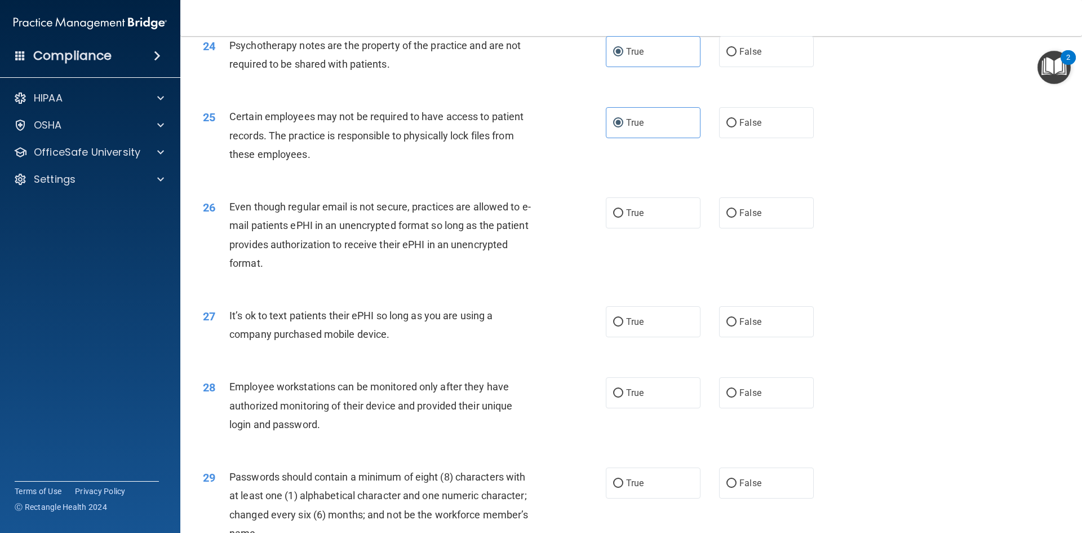
scroll to position [2142, 0]
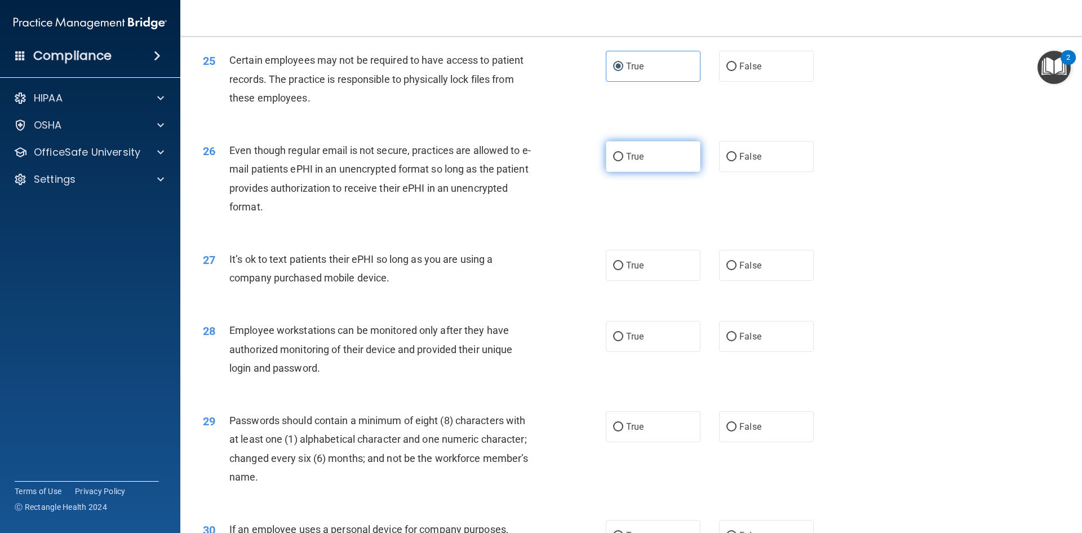
click at [607, 172] on label "True" at bounding box center [653, 156] width 95 height 31
click at [613, 161] on input "True" at bounding box center [618, 157] width 10 height 8
radio input "true"
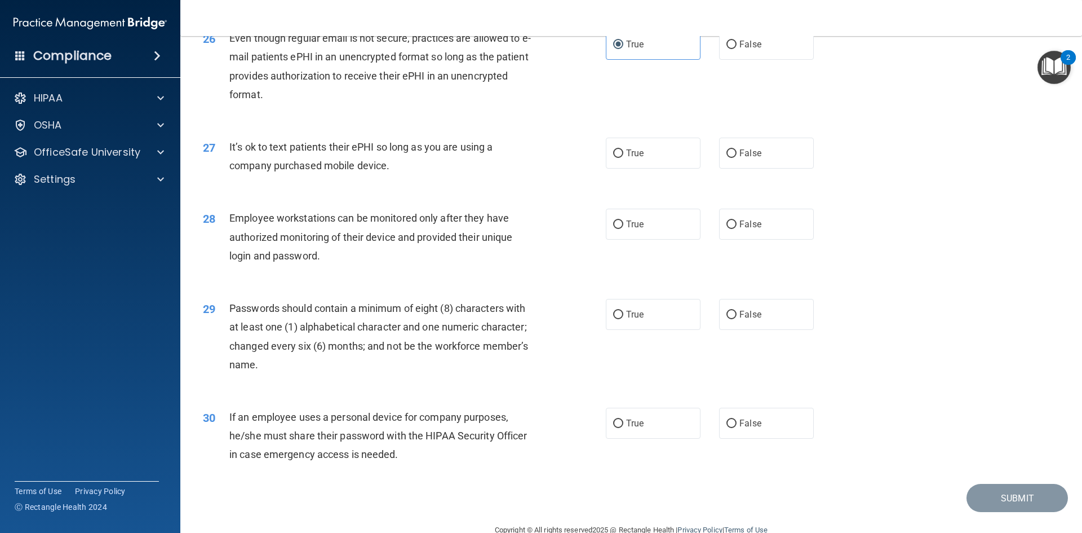
scroll to position [2254, 0]
click at [628, 163] on label "True" at bounding box center [653, 152] width 95 height 31
click at [623, 157] on input "True" at bounding box center [618, 153] width 10 height 8
radio input "true"
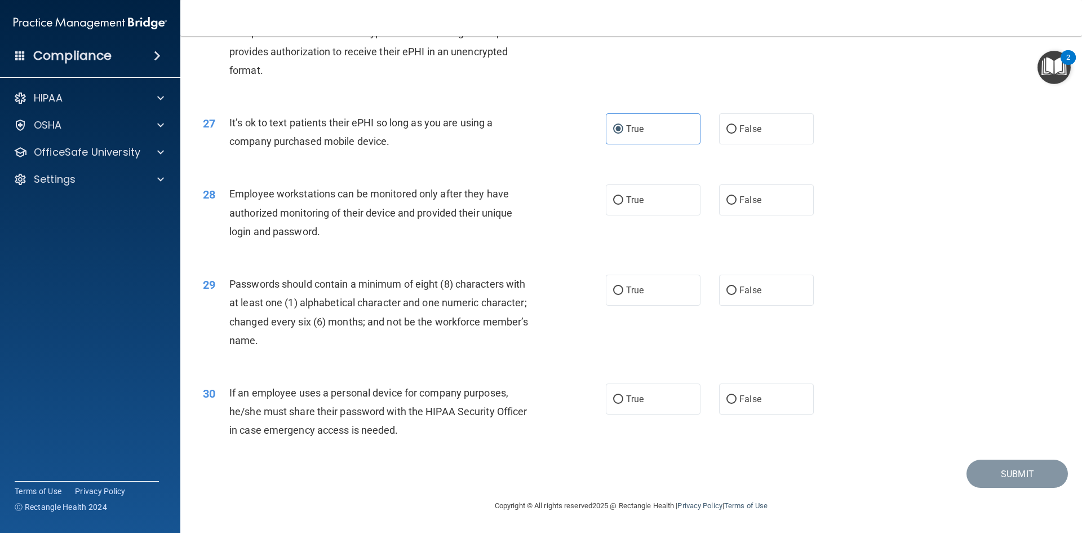
scroll to position [2297, 0]
click at [742, 205] on span "False" at bounding box center [750, 199] width 22 height 11
click at [737, 205] on input "False" at bounding box center [731, 200] width 10 height 8
radio input "true"
click at [638, 286] on span "True" at bounding box center [634, 290] width 17 height 11
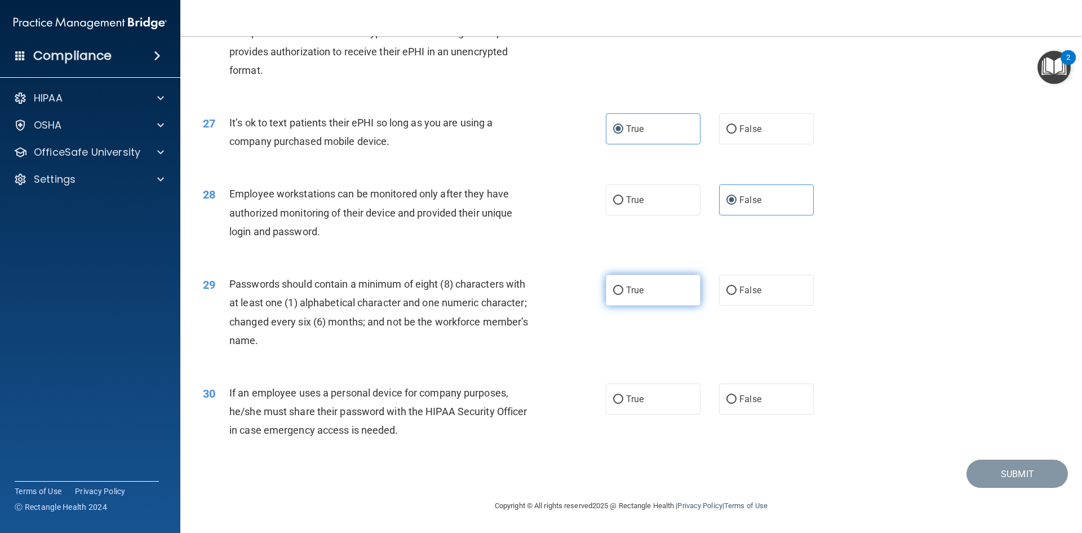
click at [623, 286] on input "True" at bounding box center [618, 290] width 10 height 8
radio input "true"
click at [742, 403] on span "False" at bounding box center [750, 398] width 22 height 11
click at [737, 403] on input "False" at bounding box center [731, 399] width 10 height 8
radio input "true"
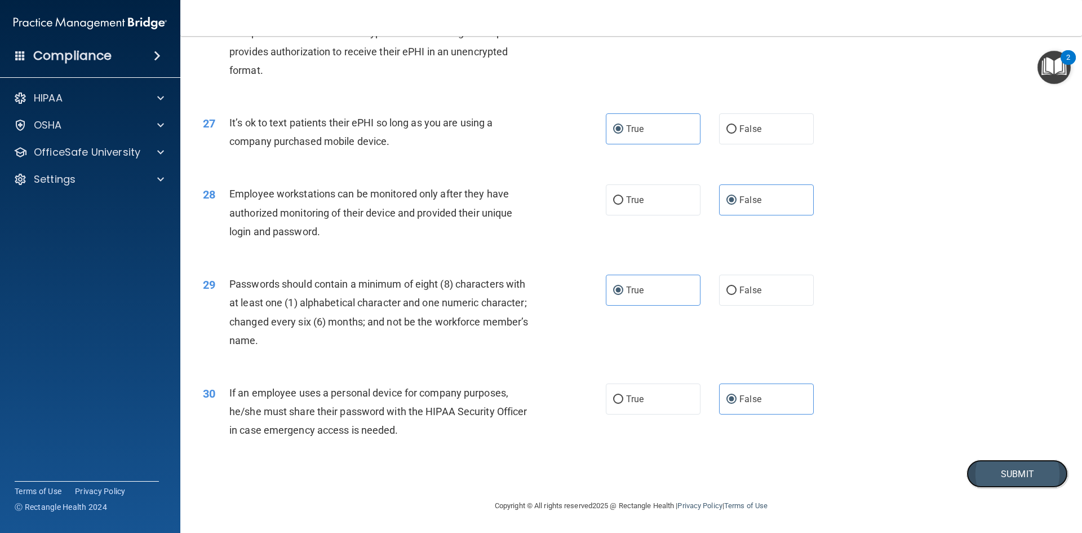
click at [1018, 487] on button "Submit" at bounding box center [1017, 473] width 101 height 29
click at [1020, 471] on button "Submit" at bounding box center [1017, 473] width 101 height 29
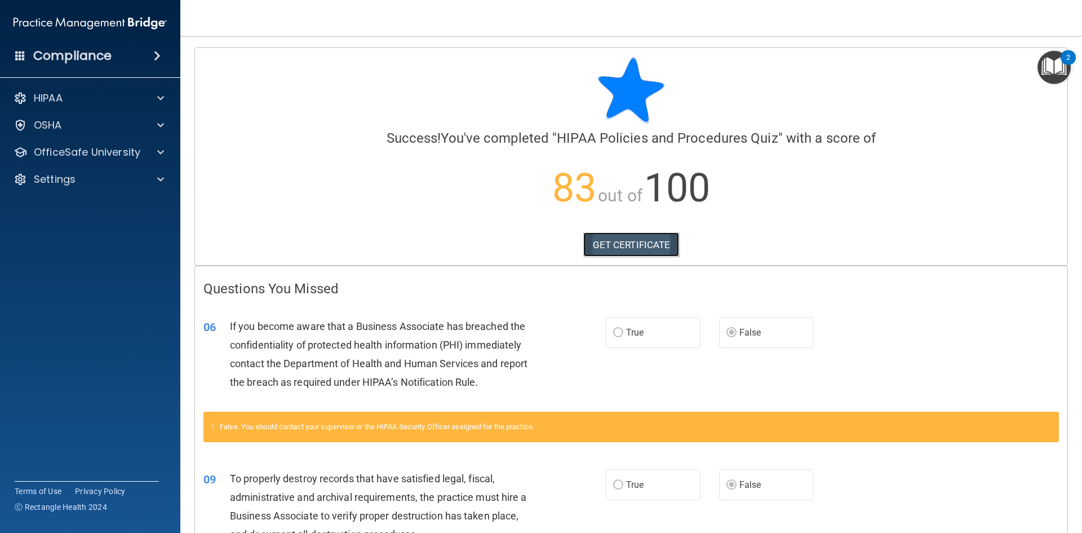
click at [636, 242] on link "GET CERTIFICATE" at bounding box center [631, 244] width 96 height 25
click at [82, 154] on p "OfficeSafe University" at bounding box center [87, 152] width 107 height 14
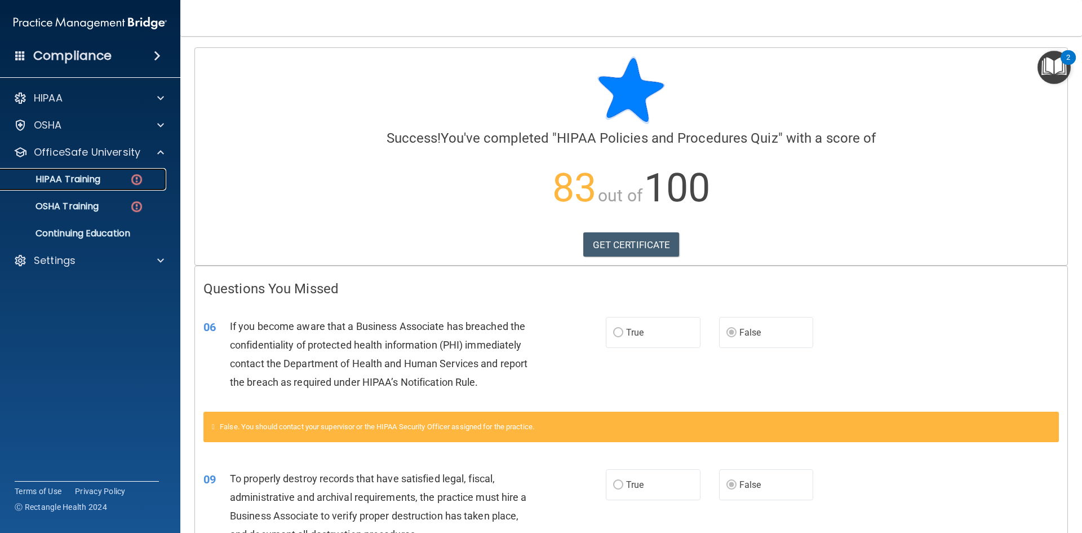
click at [85, 172] on link "HIPAA Training" at bounding box center [78, 179] width 178 height 23
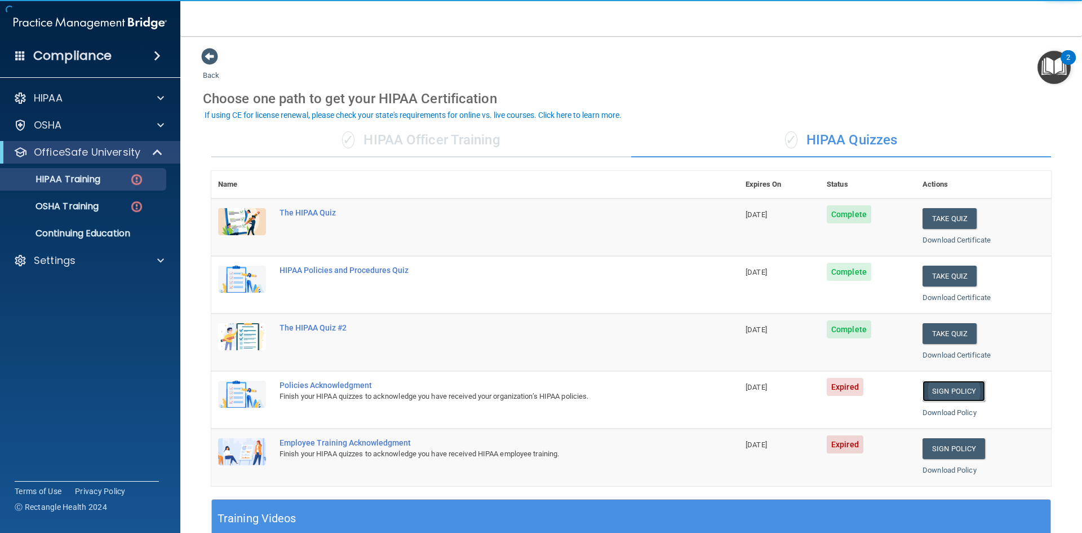
click at [938, 397] on link "Sign Policy" at bounding box center [954, 390] width 63 height 21
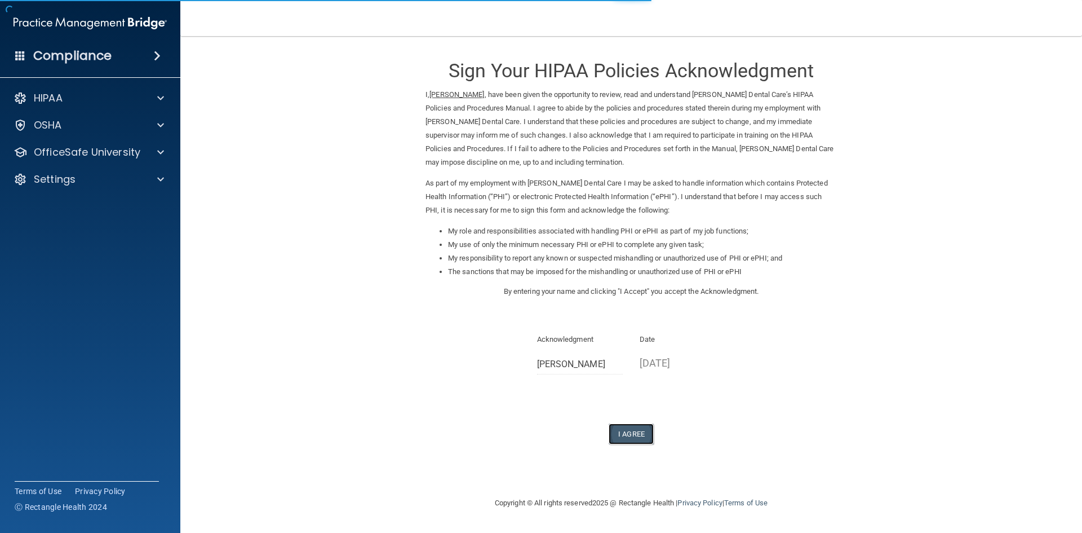
click at [626, 432] on button "I Agree" at bounding box center [631, 433] width 45 height 21
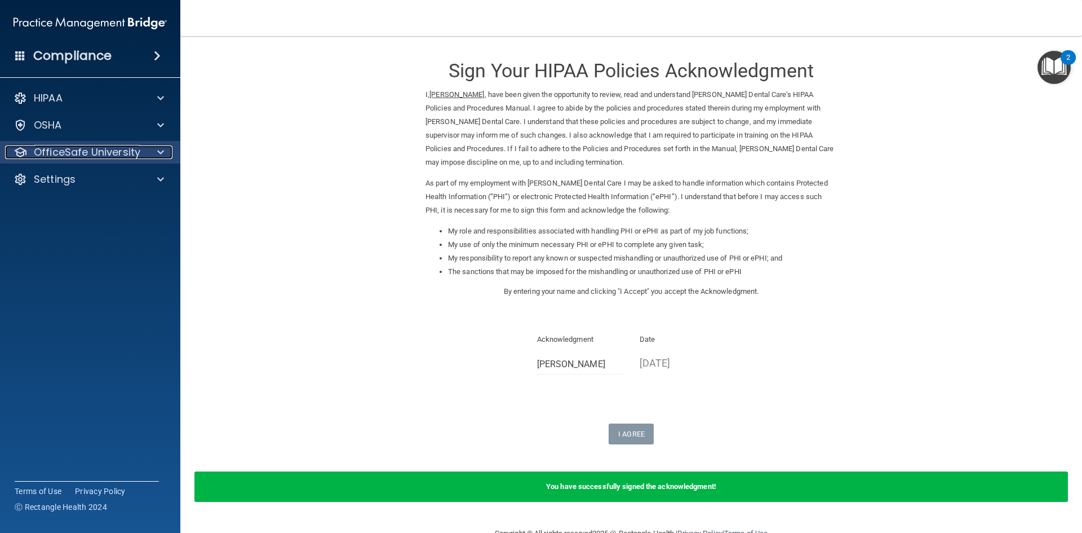
click at [100, 156] on p "OfficeSafe University" at bounding box center [87, 152] width 107 height 14
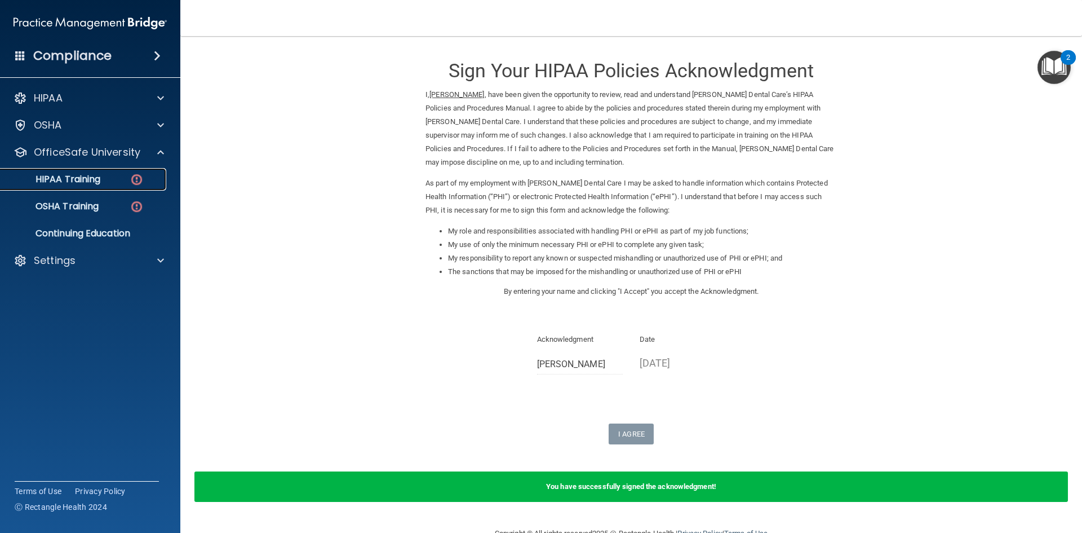
click at [77, 176] on p "HIPAA Training" at bounding box center [53, 179] width 93 height 11
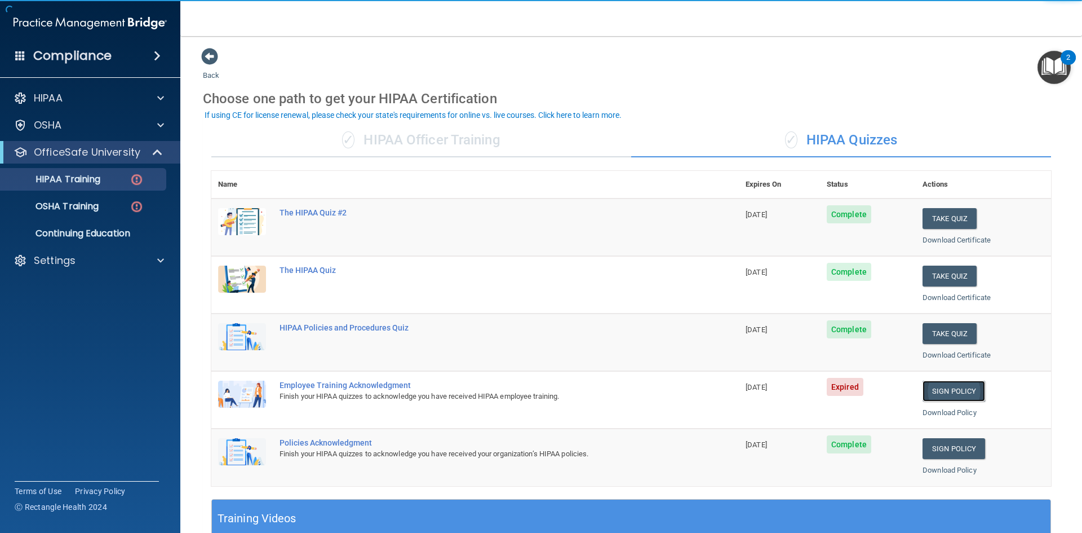
click at [954, 391] on link "Sign Policy" at bounding box center [954, 390] width 63 height 21
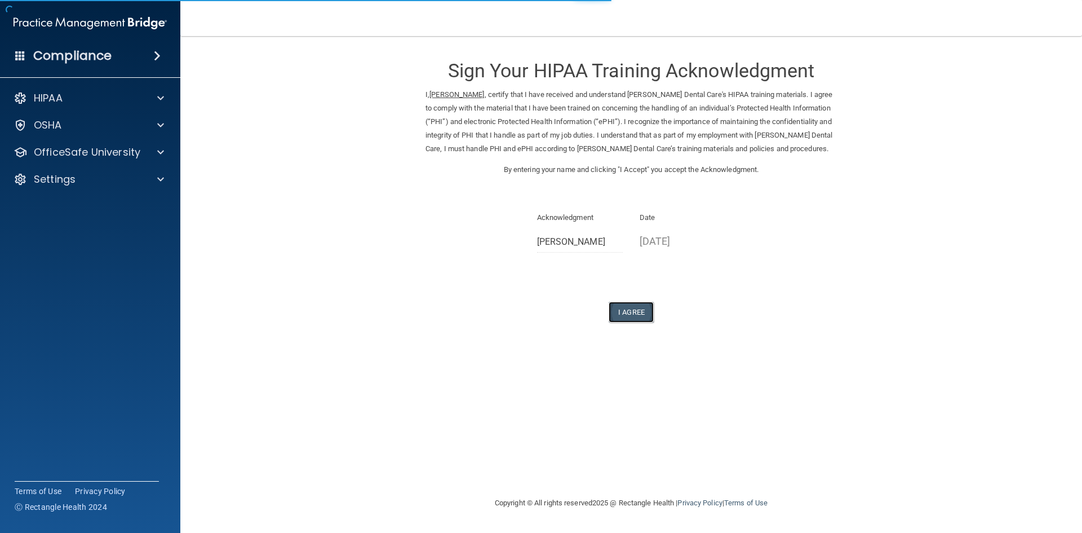
click at [635, 317] on button "I Agree" at bounding box center [631, 312] width 45 height 21
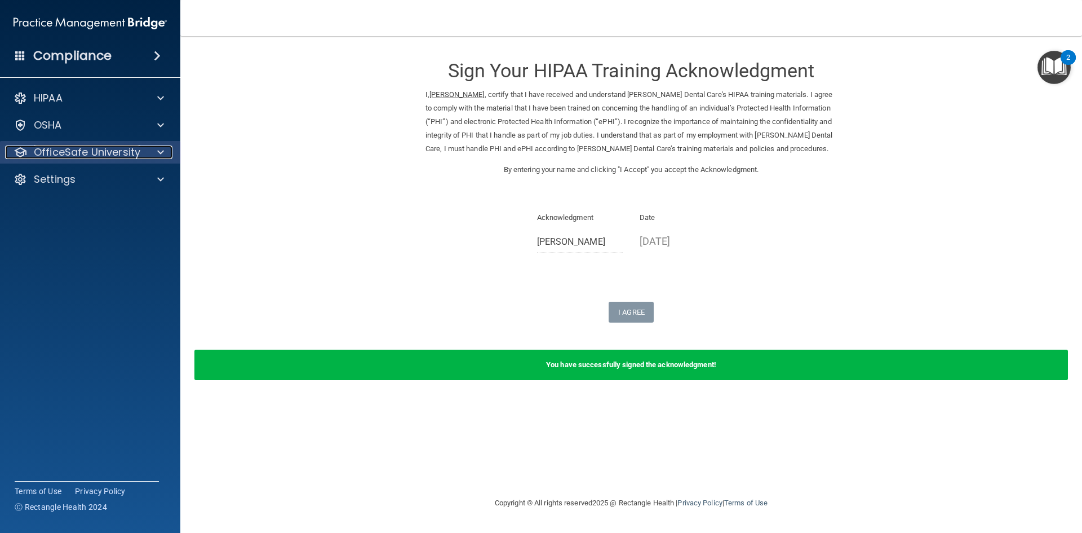
click at [88, 148] on p "OfficeSafe University" at bounding box center [87, 152] width 107 height 14
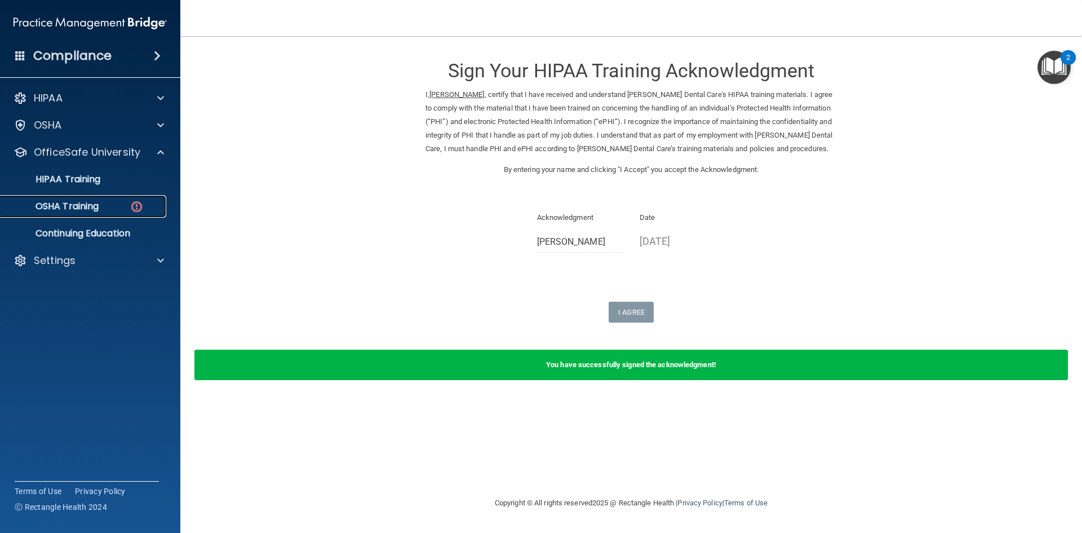
click at [65, 207] on p "OSHA Training" at bounding box center [52, 206] width 91 height 11
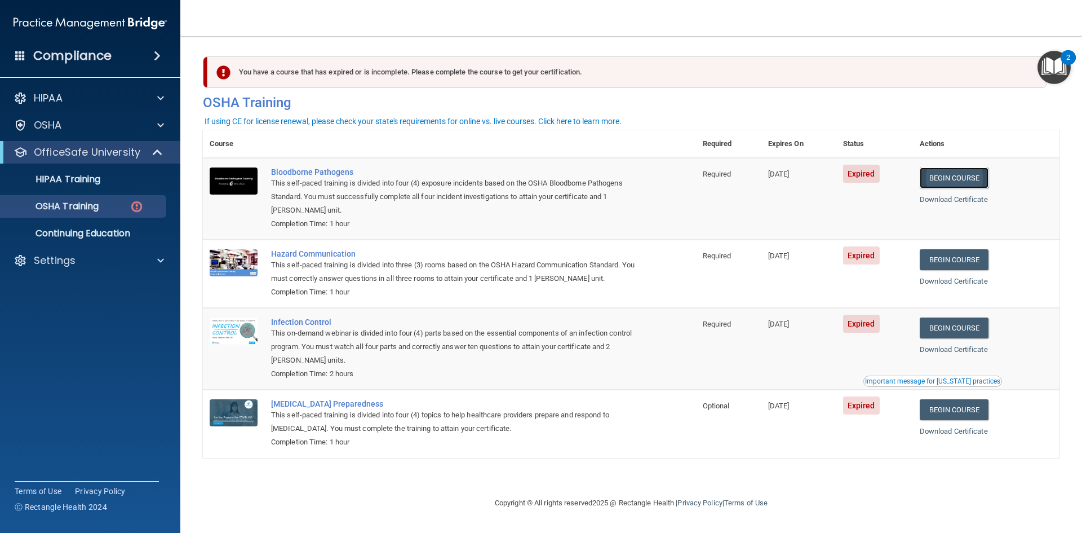
click at [949, 181] on link "Begin Course" at bounding box center [954, 177] width 69 height 21
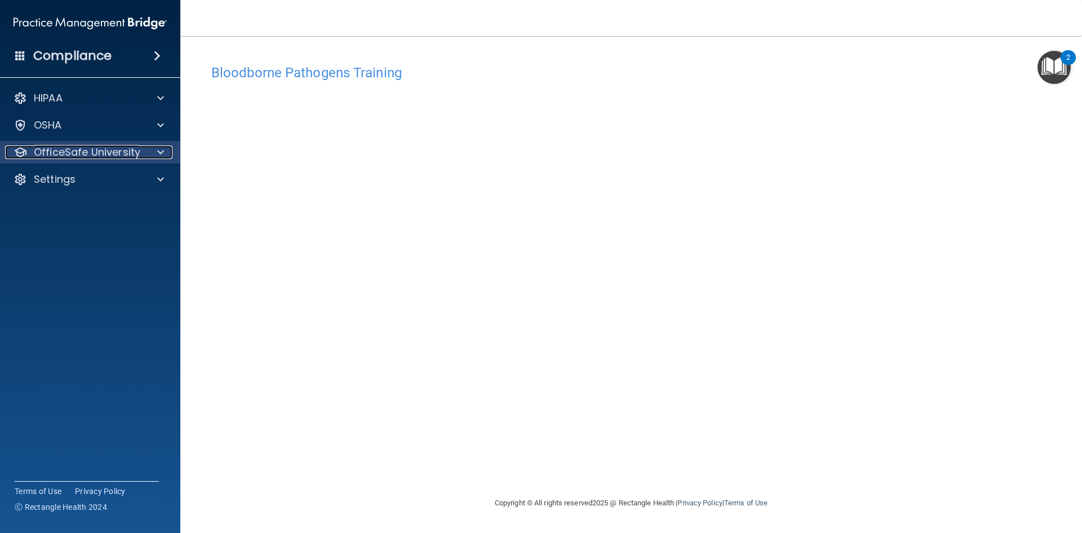
click at [83, 157] on p "OfficeSafe University" at bounding box center [87, 152] width 107 height 14
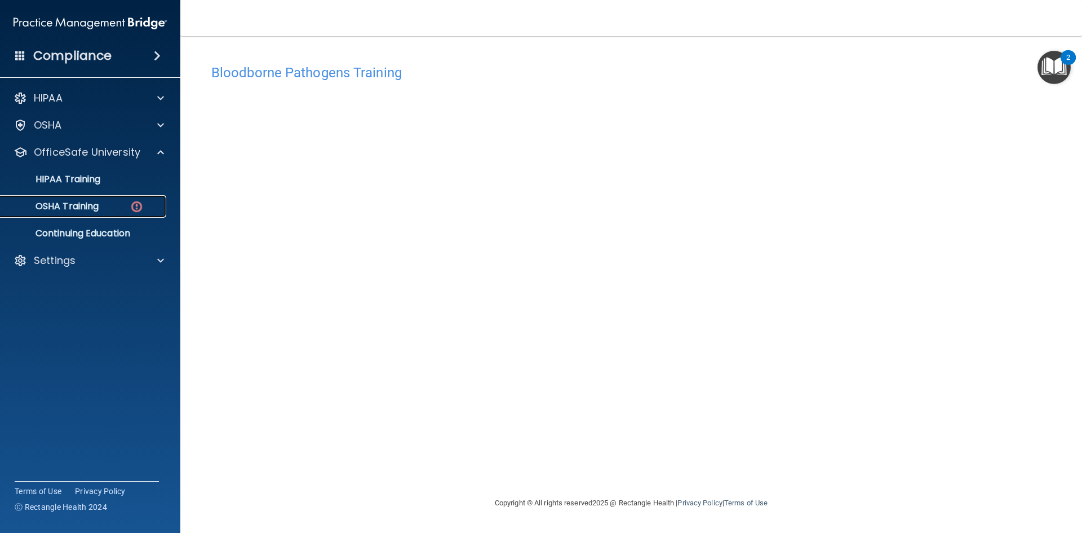
click at [72, 205] on p "OSHA Training" at bounding box center [52, 206] width 91 height 11
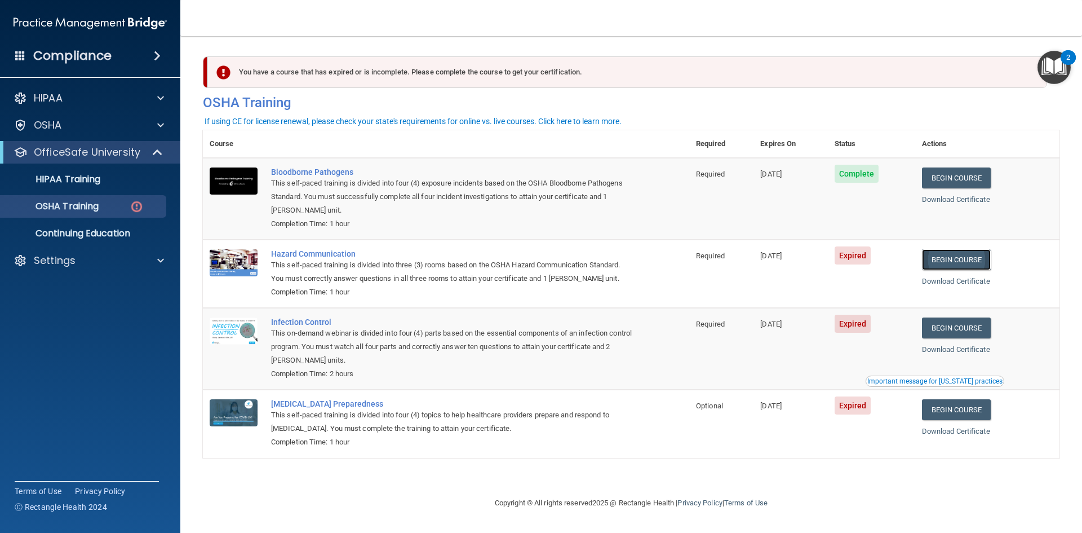
click at [977, 266] on link "Begin Course" at bounding box center [956, 259] width 69 height 21
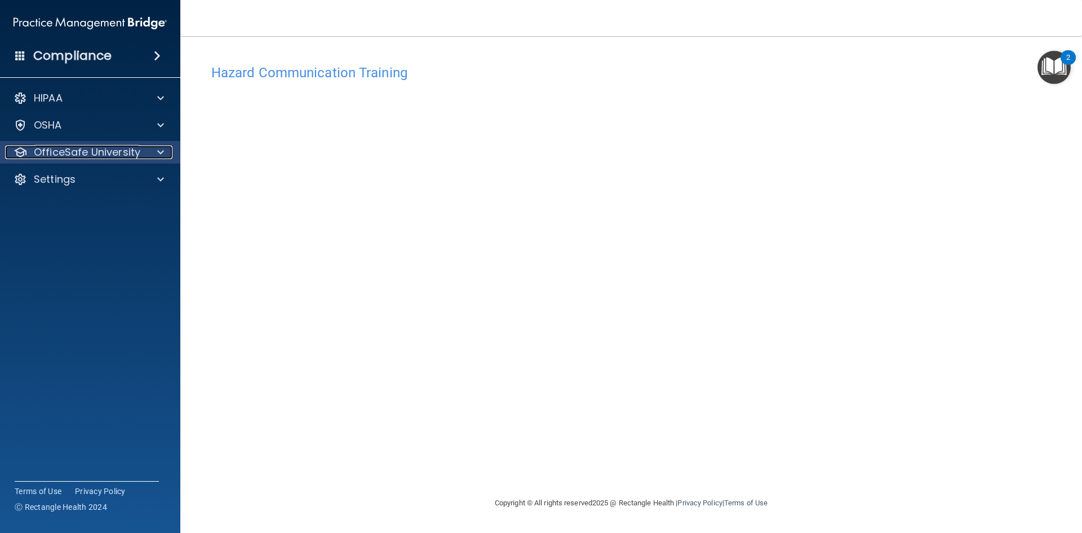
click at [113, 158] on p "OfficeSafe University" at bounding box center [87, 152] width 107 height 14
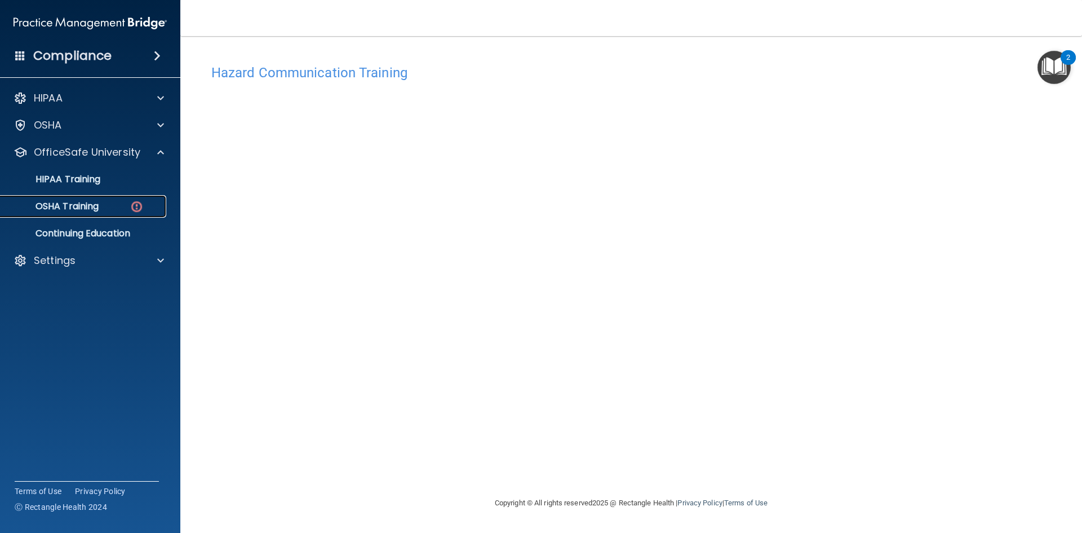
click at [72, 205] on p "OSHA Training" at bounding box center [52, 206] width 91 height 11
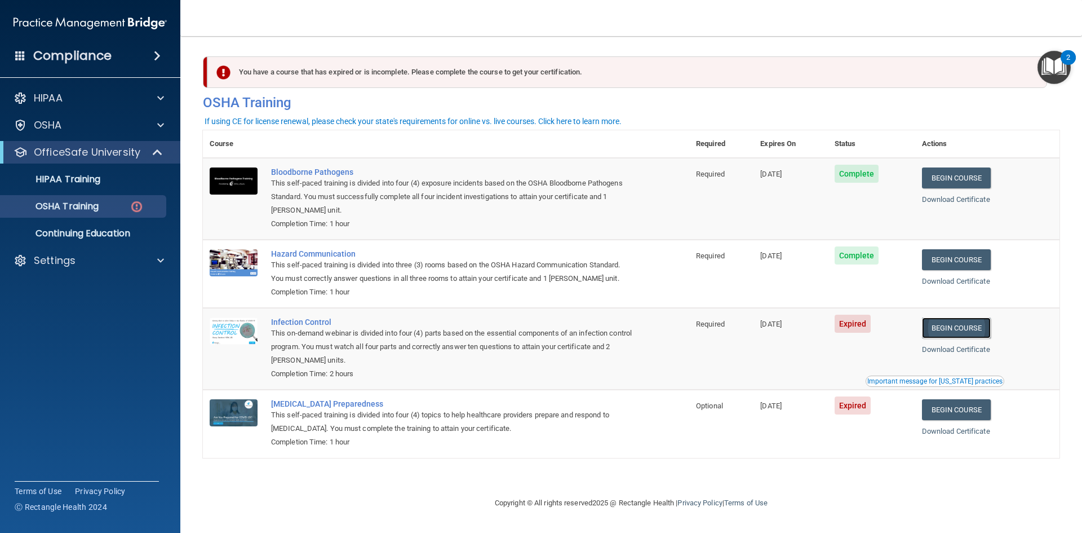
click at [945, 331] on link "Begin Course" at bounding box center [956, 327] width 69 height 21
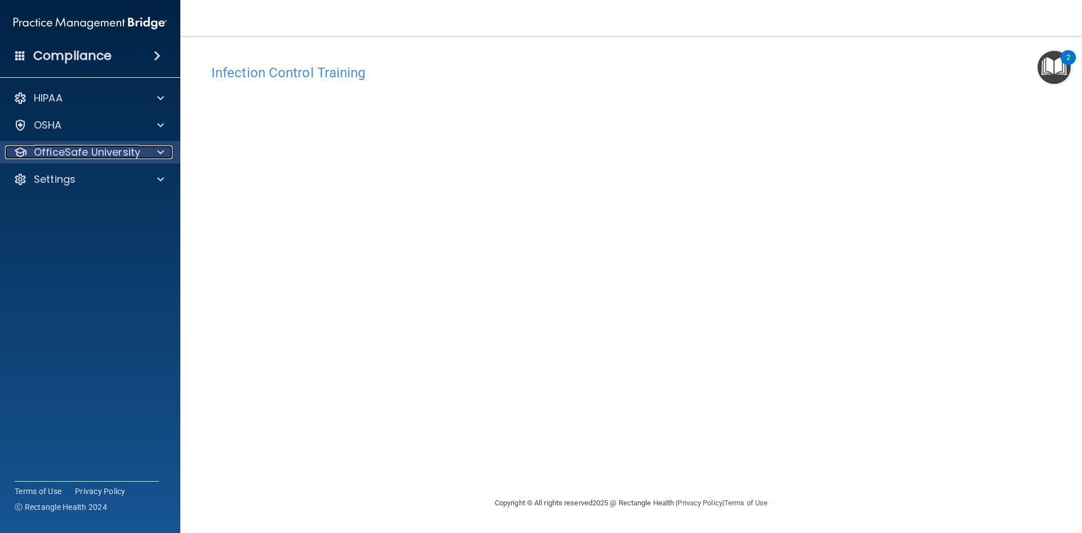
click at [88, 153] on p "OfficeSafe University" at bounding box center [87, 152] width 107 height 14
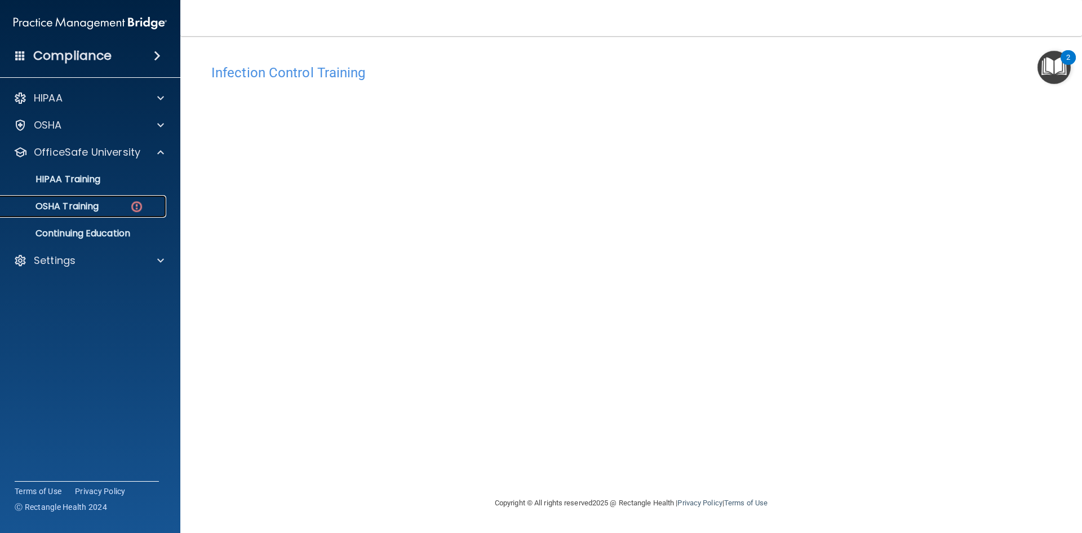
click at [100, 213] on link "OSHA Training" at bounding box center [78, 206] width 178 height 23
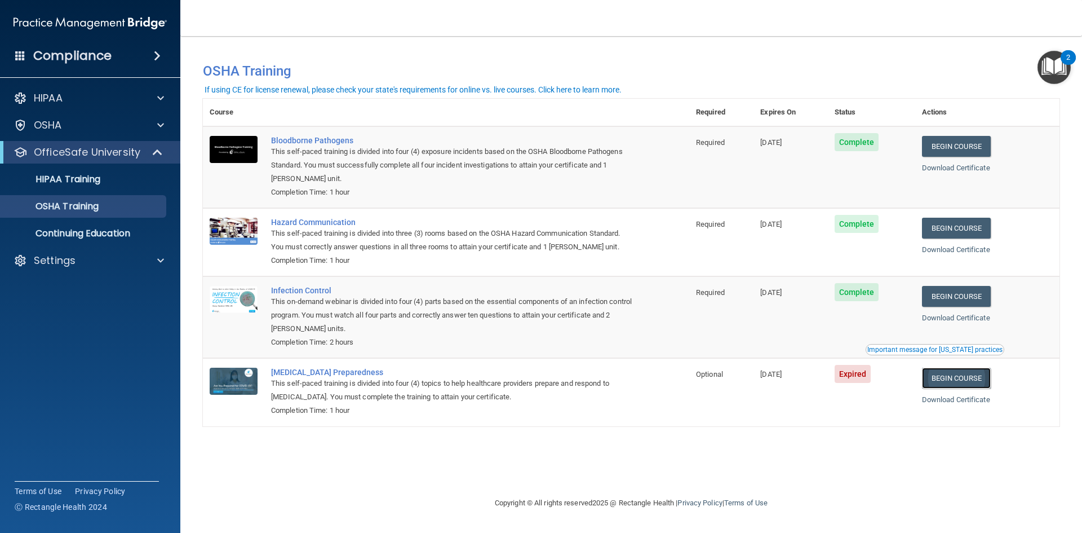
click at [968, 378] on link "Begin Course" at bounding box center [956, 377] width 69 height 21
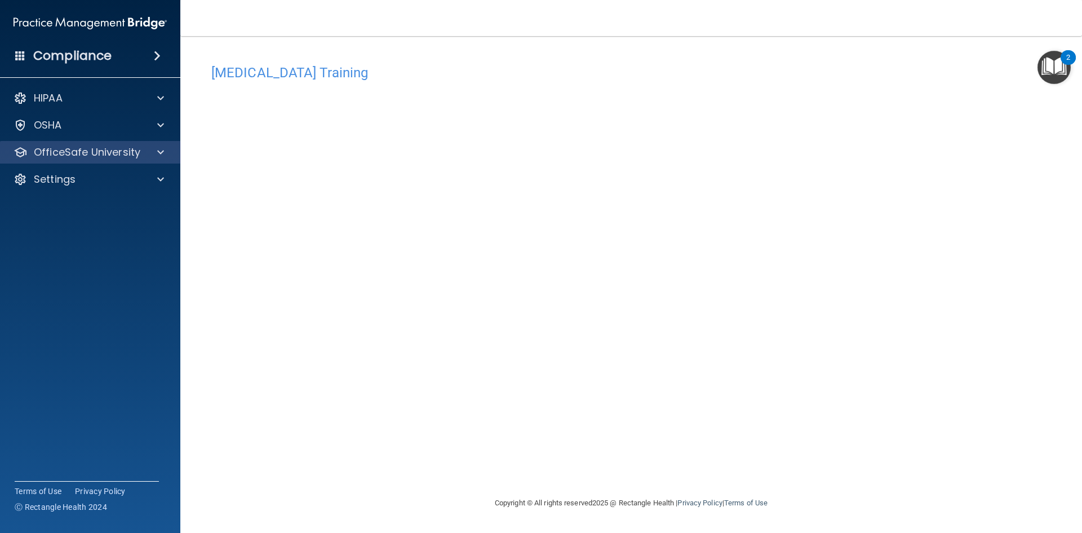
click at [96, 162] on div "OfficeSafe University" at bounding box center [90, 152] width 181 height 23
click at [109, 153] on p "OfficeSafe University" at bounding box center [87, 152] width 107 height 14
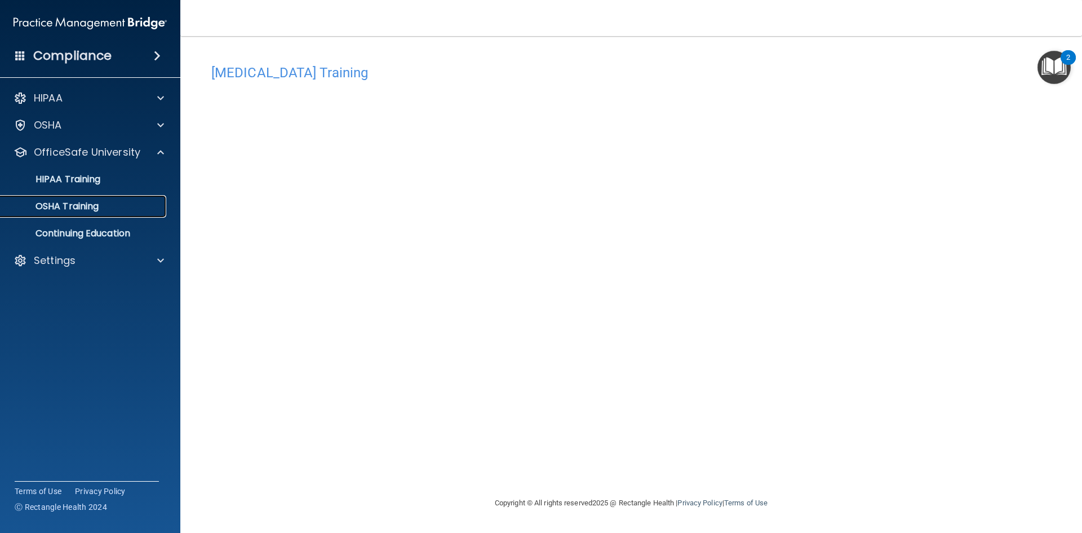
click at [118, 211] on div "OSHA Training" at bounding box center [84, 206] width 154 height 11
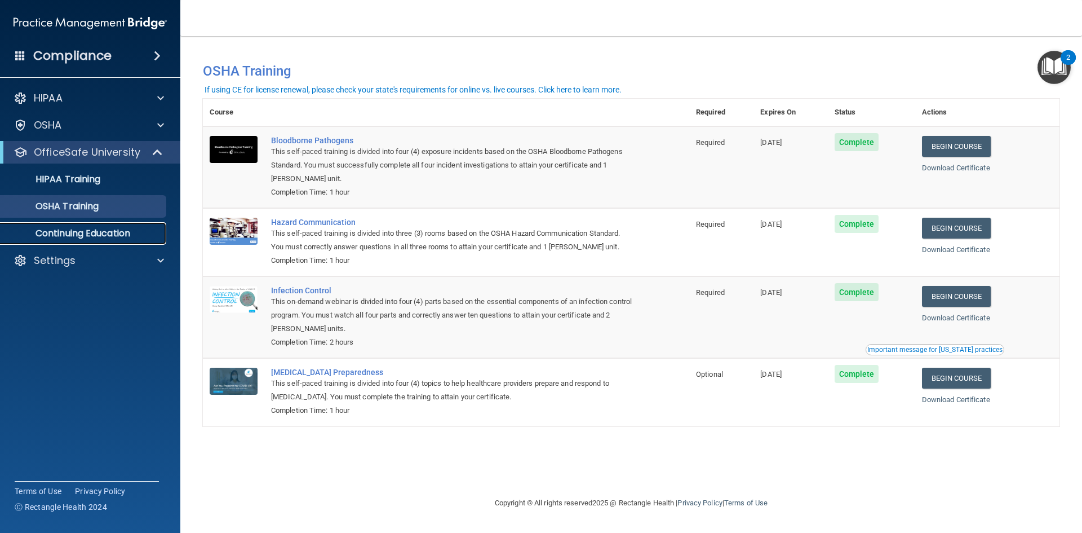
click at [103, 236] on p "Continuing Education" at bounding box center [84, 233] width 154 height 11
